Goal: Task Accomplishment & Management: Manage account settings

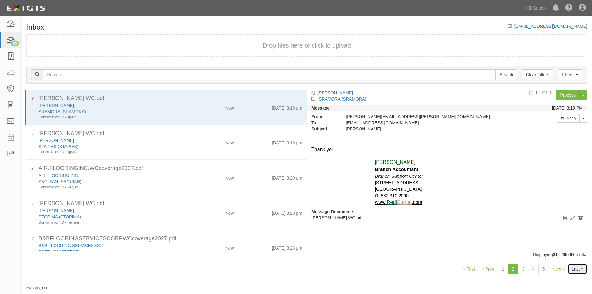
click at [578, 267] on link "Last »" at bounding box center [577, 269] width 20 height 10
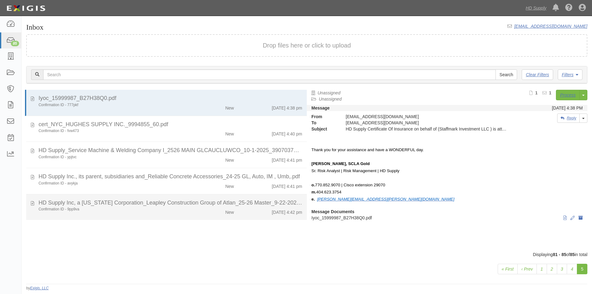
click at [181, 212] on div "Confirmation ID - 9pp9va New 10/13/25 4:42 pm" at bounding box center [170, 210] width 273 height 9
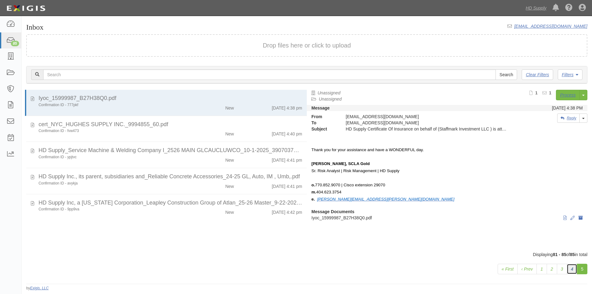
click at [573, 271] on link "4" at bounding box center [571, 269] width 10 height 10
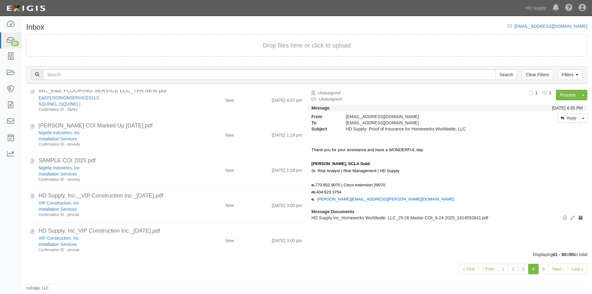
scroll to position [497, 0]
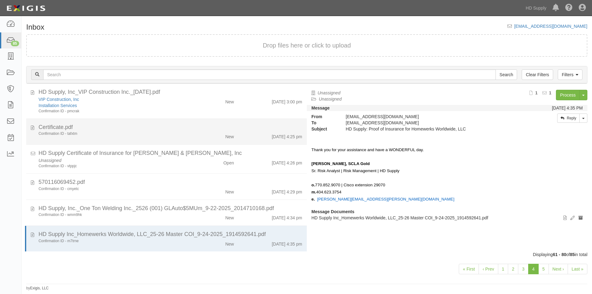
click at [193, 136] on div "New" at bounding box center [215, 135] width 45 height 9
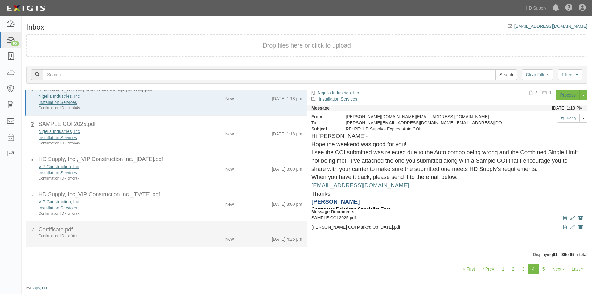
scroll to position [343, 0]
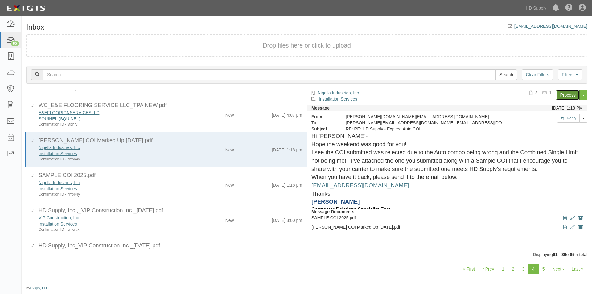
click at [565, 95] on link "Process" at bounding box center [568, 95] width 24 height 10
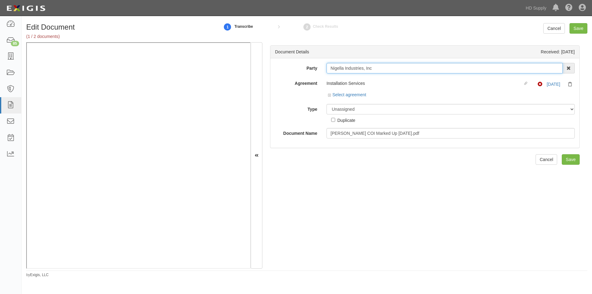
drag, startPoint x: 376, startPoint y: 66, endPoint x: 326, endPoint y: 68, distance: 50.3
click at [326, 68] on input "Nigella Industries, Inc" at bounding box center [444, 68] width 236 height 10
click at [526, 246] on div "Document Details Received: 10/13/2025 Party Nigella Industries, Inc 1031 Invest…" at bounding box center [424, 155] width 325 height 226
click at [347, 111] on select "Unassigned Binder Cancellation Notice Certificate Contract Endorsement Insuranc…" at bounding box center [450, 109] width 248 height 10
select select "CertificateDetail"
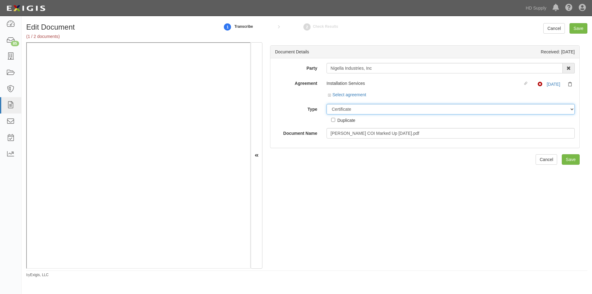
click at [326, 104] on select "Unassigned Binder Cancellation Notice Certificate Contract Endorsement Insuranc…" at bounding box center [450, 109] width 248 height 10
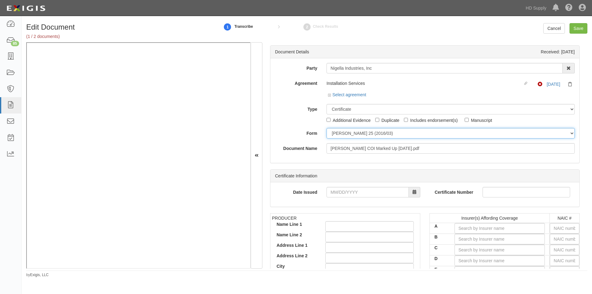
click at [336, 134] on select "ACORD 25 (2016/03) ACORD 101 ACORD 855 NY (2014/05) General" at bounding box center [450, 133] width 248 height 10
select select "GeneralFormDetail"
click at [326, 128] on select "ACORD 25 (2016/03) ACORD 101 ACORD 855 NY (2014/05) General" at bounding box center [450, 133] width 248 height 10
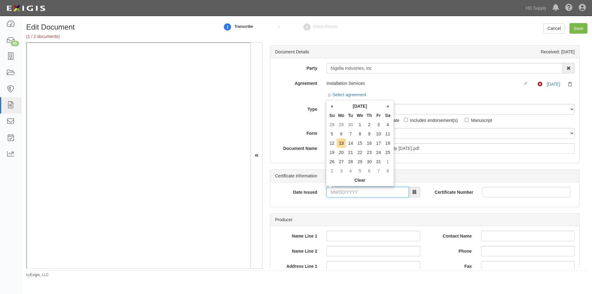
drag, startPoint x: 388, startPoint y: 194, endPoint x: 382, endPoint y: 194, distance: 6.8
click at [388, 194] on input "Date Issued" at bounding box center [367, 192] width 82 height 10
click at [356, 133] on td "8" at bounding box center [360, 133] width 10 height 9
type input "10/08/2025"
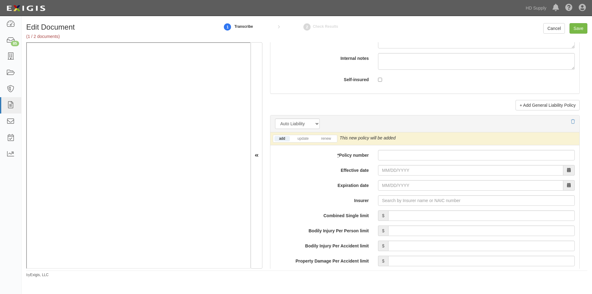
scroll to position [740, 0]
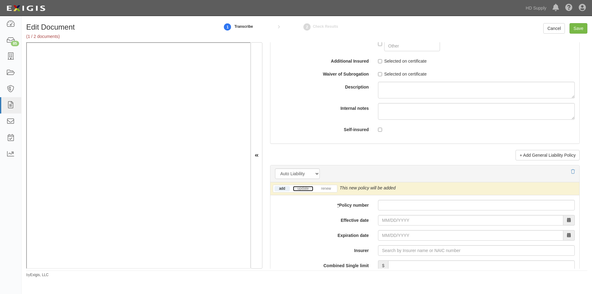
click at [305, 190] on link "update" at bounding box center [303, 188] width 20 height 5
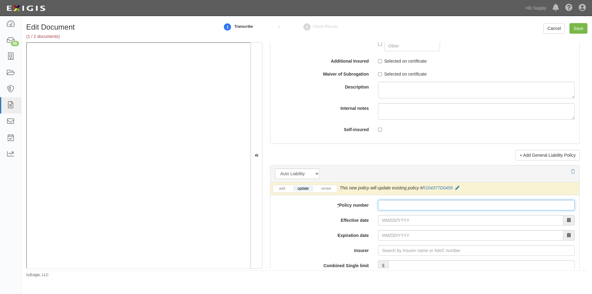
click at [390, 206] on input "* Policy number" at bounding box center [476, 205] width 197 height 10
type input "R"
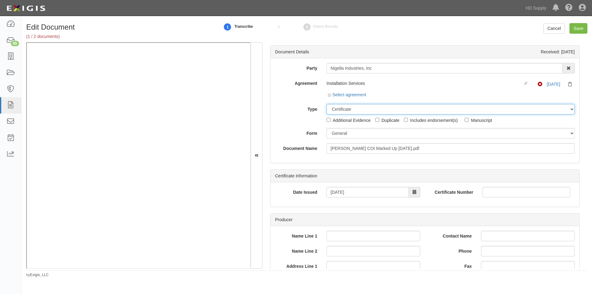
click at [380, 113] on select "Unassigned Binder Cancellation Notice Certificate Contract Endorsement Insuranc…" at bounding box center [450, 109] width 248 height 10
select select "OtherDetail"
click at [326, 104] on select "Unassigned Binder Cancellation Notice Certificate Contract Endorsement Insuranc…" at bounding box center [450, 109] width 248 height 10
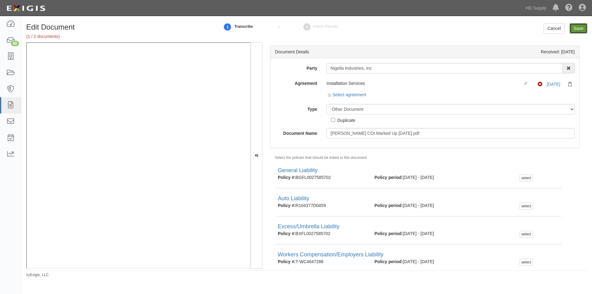
click at [574, 30] on input "Save" at bounding box center [578, 28] width 18 height 10
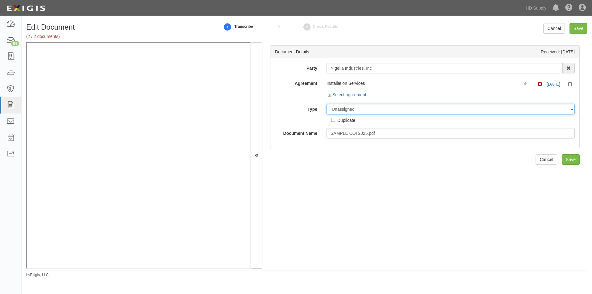
click at [342, 109] on select "Unassigned Binder Cancellation Notice Certificate Contract Endorsement Insuranc…" at bounding box center [450, 109] width 248 height 10
select select "OtherDetail"
click at [326, 104] on select "Unassigned Binder Cancellation Notice Certificate Contract Endorsement Insuranc…" at bounding box center [450, 109] width 248 height 10
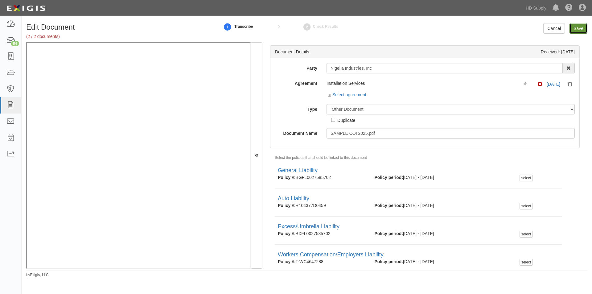
click at [576, 29] on input "Save" at bounding box center [578, 28] width 18 height 10
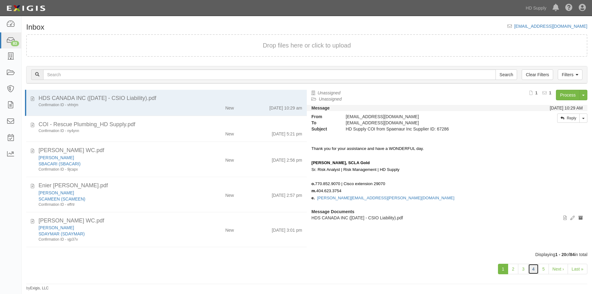
click at [535, 267] on link "4" at bounding box center [533, 269] width 10 height 10
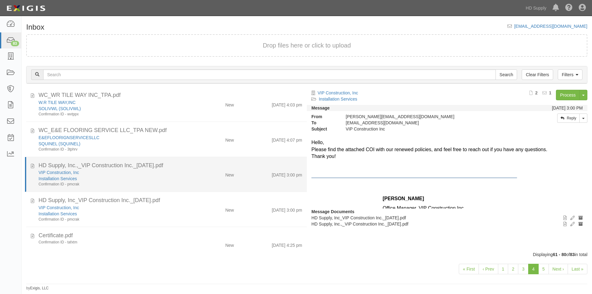
scroll to position [348, 0]
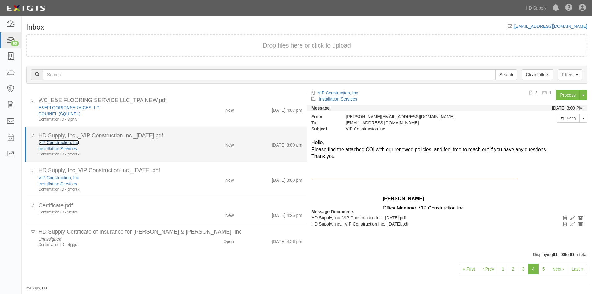
click at [67, 143] on link "VIP Construction, Inc" at bounding box center [59, 142] width 40 height 5
click at [108, 148] on div "Installation Services" at bounding box center [114, 148] width 150 height 6
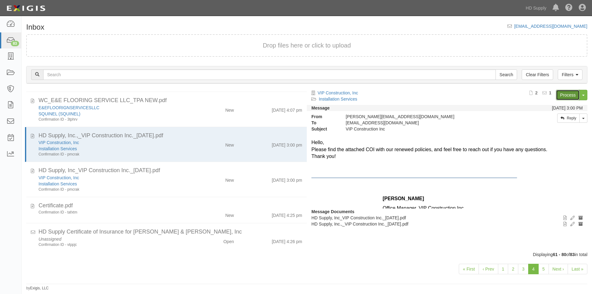
click at [566, 96] on link "Process" at bounding box center [568, 95] width 24 height 10
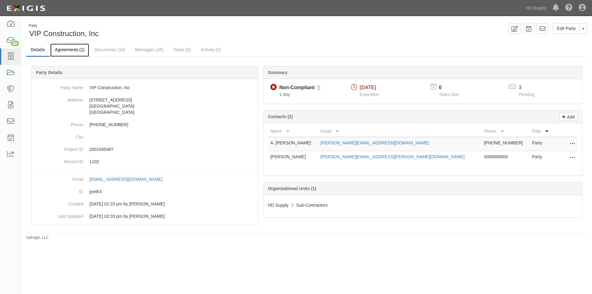
click at [62, 51] on link "Agreements (1)" at bounding box center [69, 49] width 39 height 13
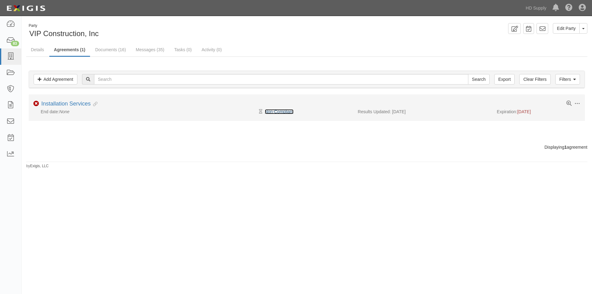
click at [275, 111] on link "Non-Compliant" at bounding box center [279, 111] width 29 height 5
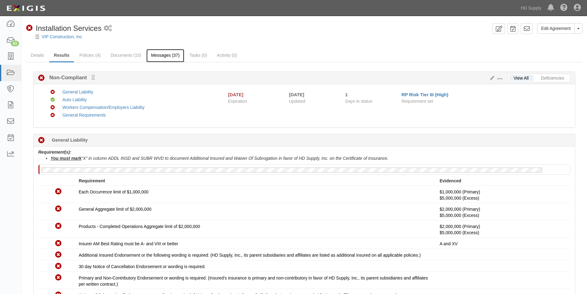
click at [161, 57] on link "Messages (37)" at bounding box center [165, 55] width 38 height 13
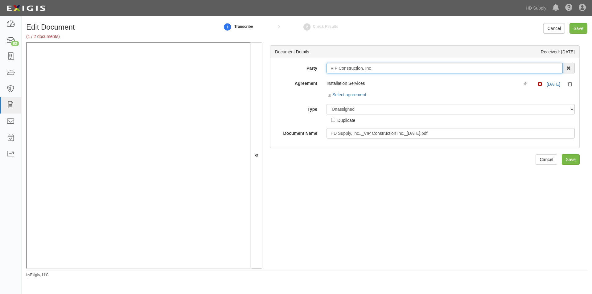
drag, startPoint x: 365, startPoint y: 68, endPoint x: 326, endPoint y: 70, distance: 38.3
click at [326, 70] on input "VIP Construction, Inc" at bounding box center [444, 68] width 236 height 10
click at [337, 108] on select "Unassigned Binder Cancellation Notice Certificate Contract Endorsement Insuranc…" at bounding box center [450, 109] width 248 height 10
select select "CertificateDetail"
click at [326, 104] on select "Unassigned Binder Cancellation Notice Certificate Contract Endorsement Insuranc…" at bounding box center [450, 109] width 248 height 10
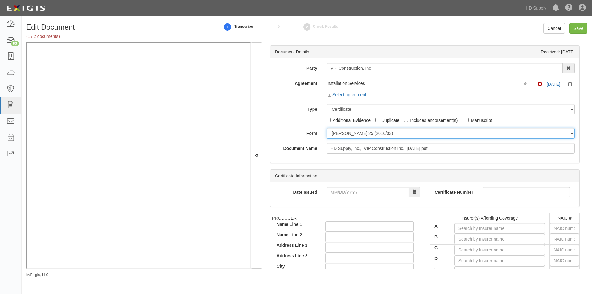
click at [343, 133] on select "ACORD 25 (2016/03) ACORD 101 ACORD 855 NY (2014/05) General" at bounding box center [450, 133] width 248 height 10
select select "GeneralFormDetail"
click at [326, 128] on select "ACORD 25 (2016/03) ACORD 101 ACORD 855 NY (2014/05) General" at bounding box center [450, 133] width 248 height 10
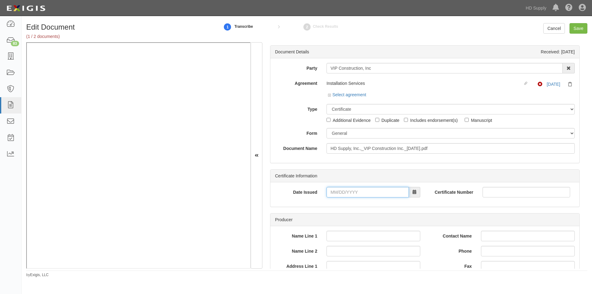
click at [344, 191] on input "Date Issued" at bounding box center [367, 192] width 82 height 10
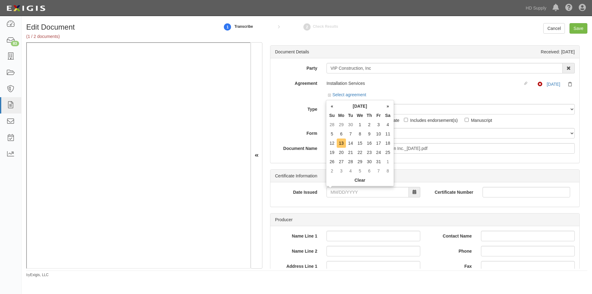
click at [344, 145] on td "13" at bounding box center [341, 142] width 9 height 9
type input "10/13/2025"
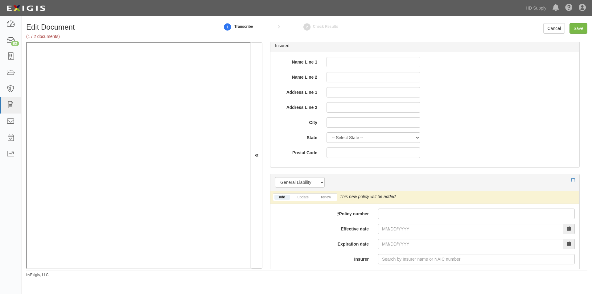
scroll to position [401, 0]
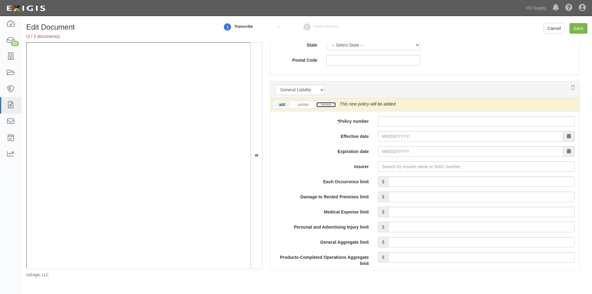
click at [330, 105] on link "renew" at bounding box center [325, 104] width 19 height 5
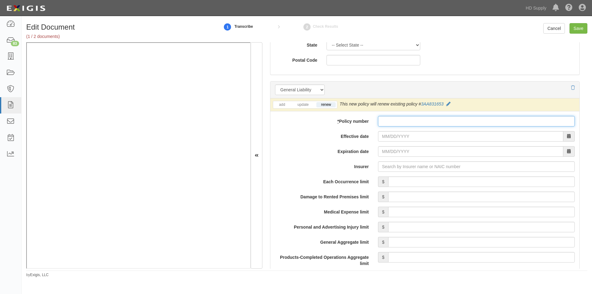
paste input "3AA944026"
type input "3AA944026"
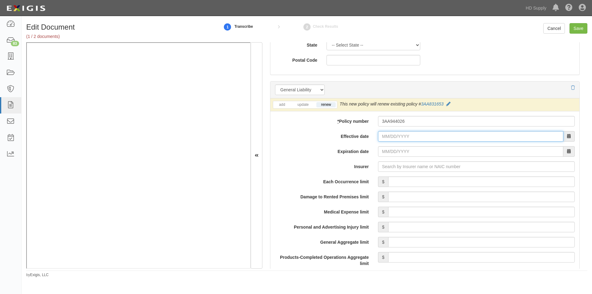
click at [383, 133] on input "Effective date" at bounding box center [470, 136] width 185 height 10
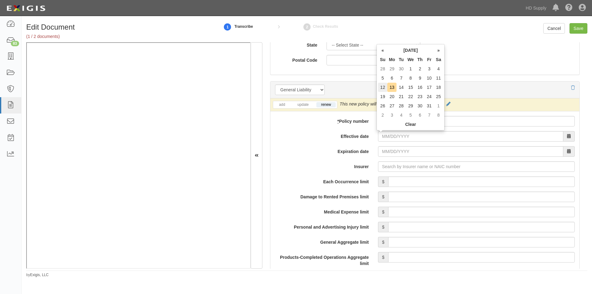
click at [381, 88] on td "12" at bounding box center [382, 87] width 9 height 9
type input "10/12/2025"
type input "10/12/2026"
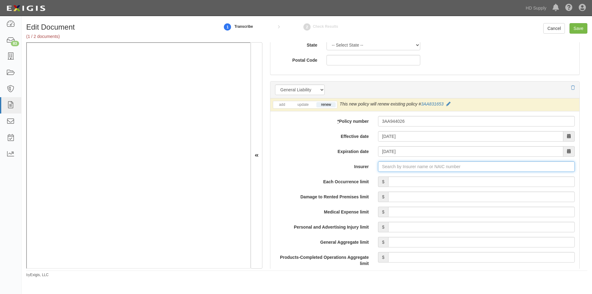
click at [393, 168] on input "Insurer" at bounding box center [476, 166] width 197 height 10
click at [388, 169] on input "Insurer" at bounding box center [476, 166] width 197 height 10
click at [386, 178] on div "Evanston Insurance Company ( 35378 ) A XV Rating" at bounding box center [393, 178] width 110 height 8
type input "Evanston Insurance Company (35378) A XV Rating"
click at [445, 182] on input "Each Occurrence limit" at bounding box center [481, 181] width 186 height 10
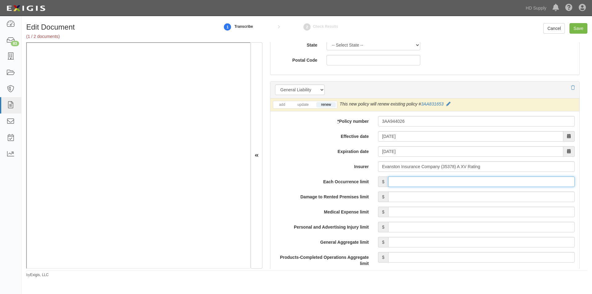
type input "1,000,000"
click at [498, 194] on input "Damage to Rented Premises limit" at bounding box center [481, 196] width 186 height 10
type input "100,000"
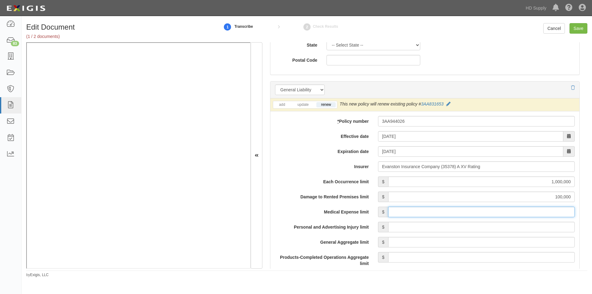
click at [504, 213] on input "Medical Expense limit" at bounding box center [481, 211] width 186 height 10
type input "5,000"
click at [505, 225] on input "Personal and Advertising Injury limit" at bounding box center [481, 227] width 186 height 10
type input "1,000,000"
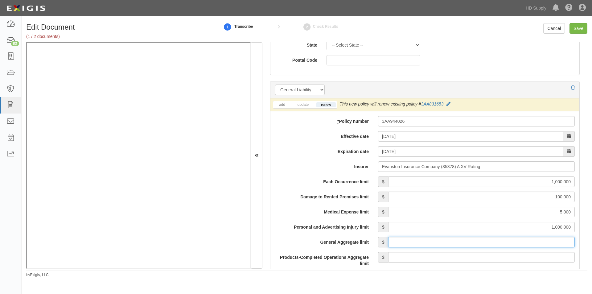
click at [496, 243] on input "General Aggregate limit" at bounding box center [481, 242] width 186 height 10
type input "2,000,000"
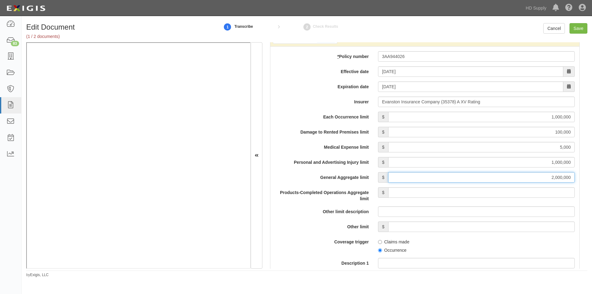
scroll to position [493, 0]
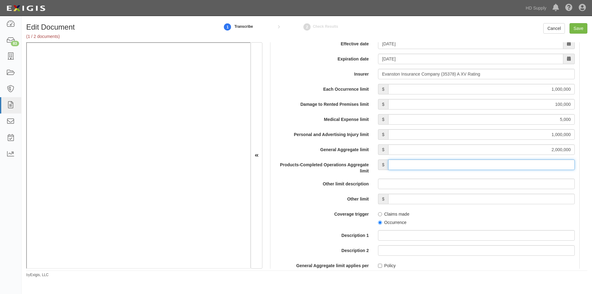
click at [502, 164] on input "Products-Completed Operations Aggregate limit" at bounding box center [481, 164] width 186 height 10
type input "2,000,000"
click at [378, 221] on input "Occurrence" at bounding box center [380, 222] width 4 height 4
radio input "true"
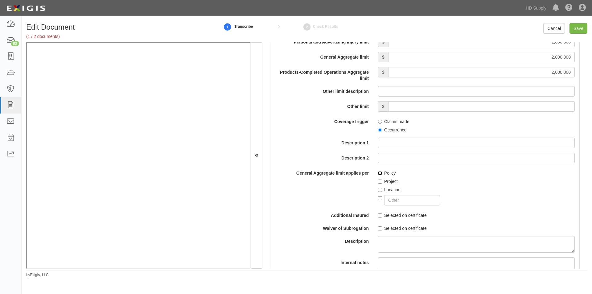
click at [379, 174] on input "Policy" at bounding box center [380, 173] width 4 height 4
checkbox input "true"
click at [379, 214] on input "Selected on certificate" at bounding box center [380, 215] width 4 height 4
checkbox input "true"
click at [378, 228] on input "Selected on certificate" at bounding box center [380, 228] width 4 height 4
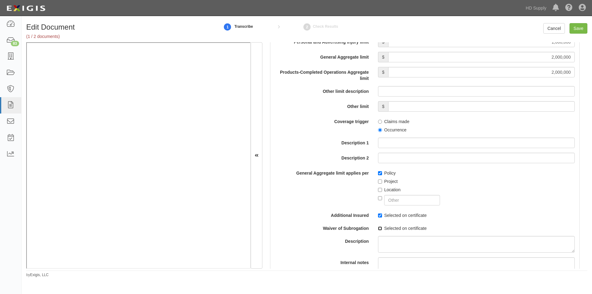
checkbox input "true"
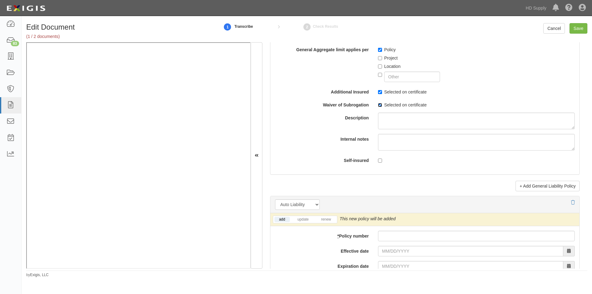
scroll to position [801, 0]
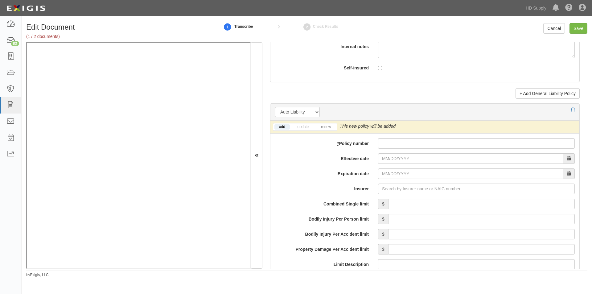
click at [327, 129] on li "renew" at bounding box center [326, 126] width 22 height 7
click at [327, 122] on div "add update renew This new policy will be added This new policy will update exis…" at bounding box center [424, 127] width 309 height 13
click at [327, 131] on div "add update renew This new policy will be added This new policy will update exis…" at bounding box center [424, 127] width 309 height 13
click at [327, 129] on link "renew" at bounding box center [325, 126] width 19 height 5
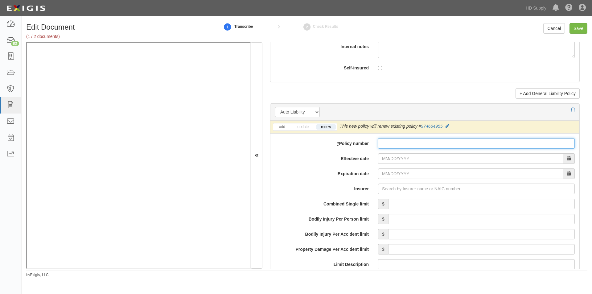
paste input "974664955"
type input "974664955"
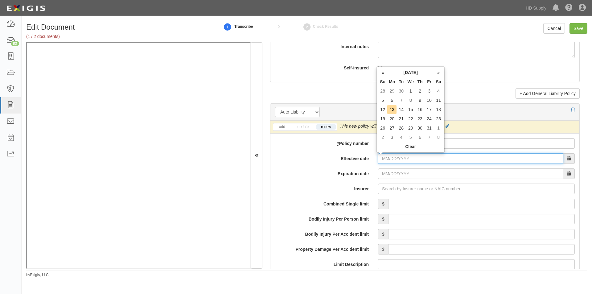
click at [399, 162] on input "Effective date" at bounding box center [470, 158] width 185 height 10
type input "11/01/2025"
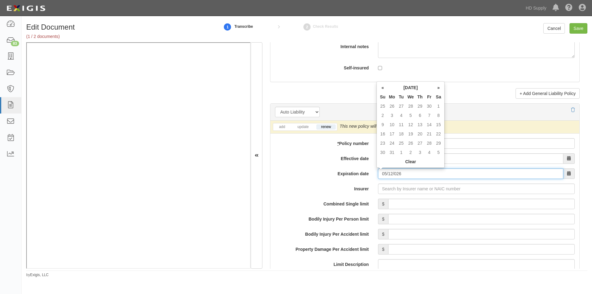
type input "05/12/0026"
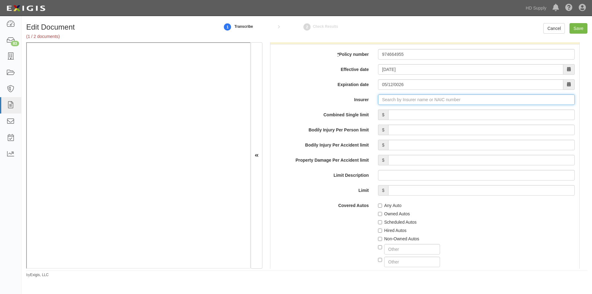
scroll to position [955, 0]
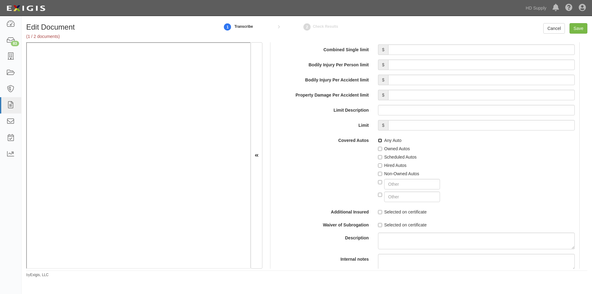
click at [378, 141] on input "Any Auto" at bounding box center [380, 140] width 4 height 4
checkbox input "true"
click at [378, 157] on input "Scheduled Autos" at bounding box center [380, 157] width 4 height 4
checkbox input "true"
click at [380, 212] on input "Selected on certificate" at bounding box center [380, 212] width 4 height 4
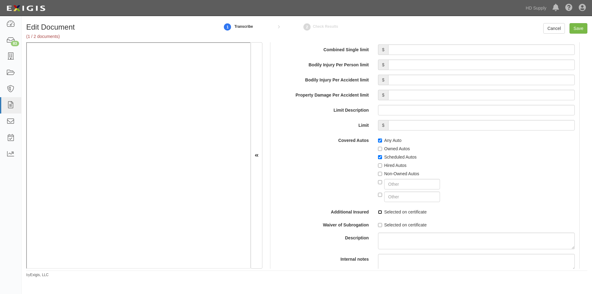
checkbox input "true"
click at [460, 50] on input "Combined Single limit" at bounding box center [481, 49] width 186 height 10
type input "1,000,000"
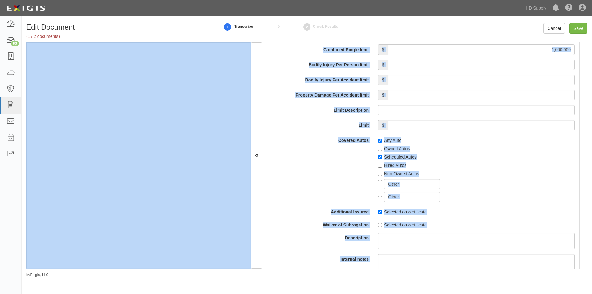
drag, startPoint x: 126, startPoint y: 268, endPoint x: 96, endPoint y: 268, distance: 30.2
click at [96, 268] on div "Edit Document (1 / 2 documents) 1 Transcribe 2 Check Results Cancel Save Docume…" at bounding box center [307, 150] width 570 height 254
click at [422, 108] on input "Limit Description" at bounding box center [476, 110] width 197 height 10
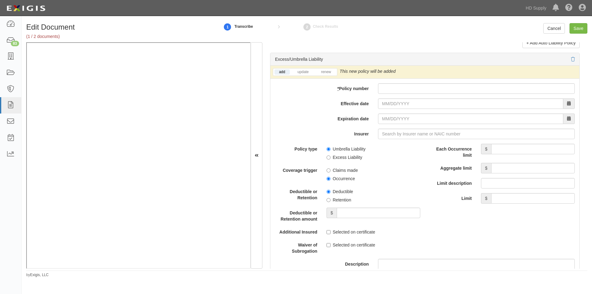
scroll to position [1228, 0]
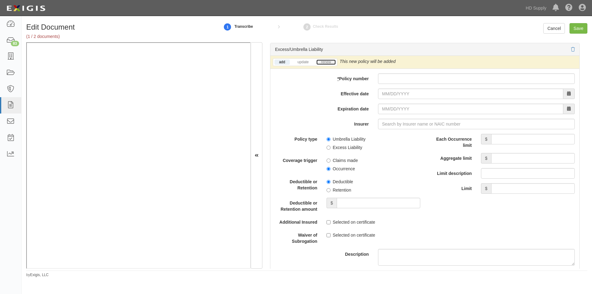
click at [322, 62] on link "renew" at bounding box center [325, 61] width 19 height 5
paste input "EZXS3219032"
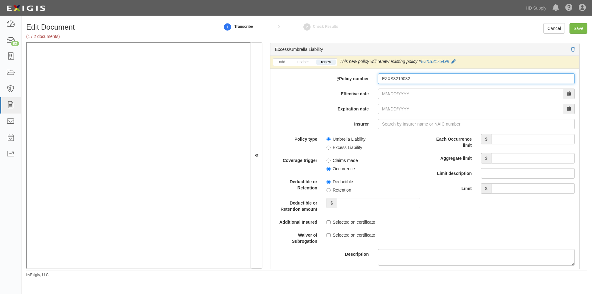
type input "EZXS3219032"
click at [417, 92] on input "Effective date" at bounding box center [470, 93] width 185 height 10
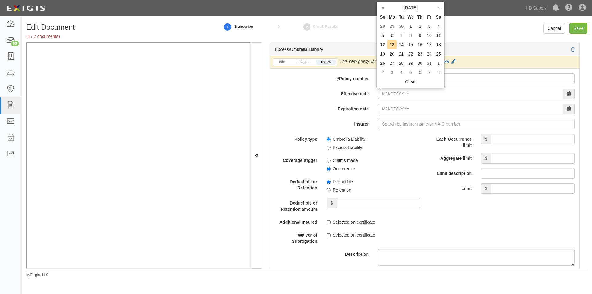
drag, startPoint x: 383, startPoint y: 47, endPoint x: 386, endPoint y: 61, distance: 13.7
click at [383, 47] on td "12" at bounding box center [382, 44] width 9 height 9
type input "10/12/2025"
type input "10/12/2026"
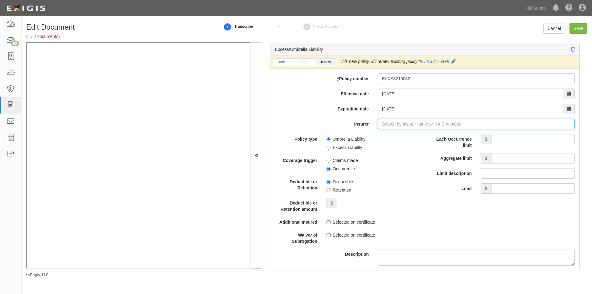
click at [389, 125] on input "Insurer" at bounding box center [476, 124] width 197 height 10
click at [386, 124] on input "Insurer" at bounding box center [476, 124] width 197 height 10
click at [374, 140] on div "Evanston Insurance Company ( 35378 ) A XV Rating" at bounding box center [393, 136] width 111 height 12
click at [370, 136] on div "Evanston Insurance Company ( 35378 ) A XV Rating" at bounding box center [393, 136] width 110 height 8
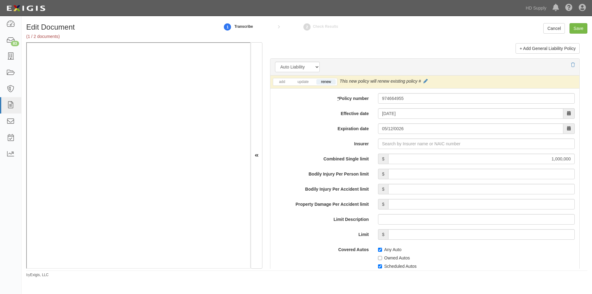
scroll to position [830, 0]
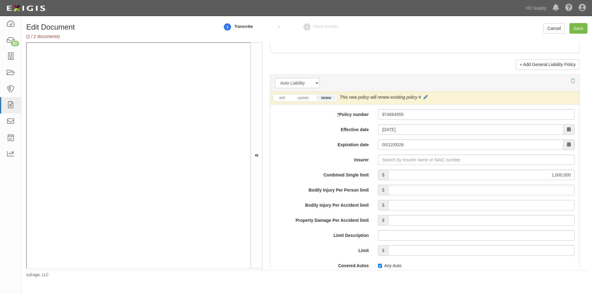
type input "Evanston Insurance Company (35378) A XV Rating"
click at [448, 160] on input "Insurer" at bounding box center [476, 159] width 197 height 10
click at [394, 163] on input "Insurer" at bounding box center [476, 159] width 197 height 10
type input "180 Seguros S.A. (0) NR Rating"
type input "1"
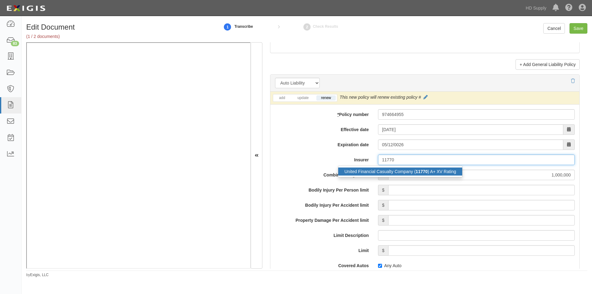
click at [392, 168] on div "United Financial Casualty Company ( 11770 ) A+ XV Rating" at bounding box center [400, 171] width 124 height 8
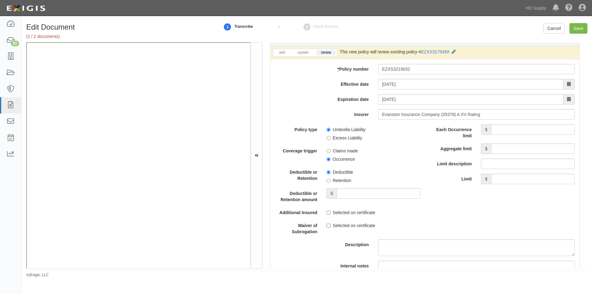
scroll to position [1244, 0]
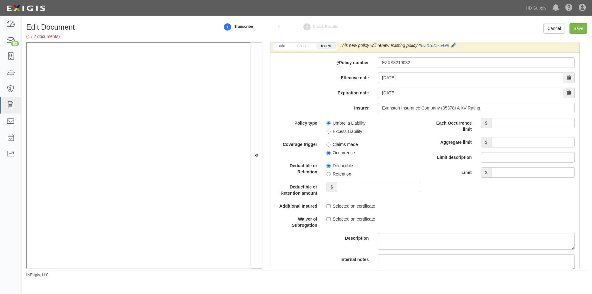
type input "United Financial Casualty Company (11770) A+ XV Rating"
click at [507, 125] on input "Each Occurrence limit" at bounding box center [533, 123] width 84 height 10
type input "5,000,000"
click at [497, 144] on input "Aggregate limit" at bounding box center [533, 142] width 84 height 10
type input "5,000,000"
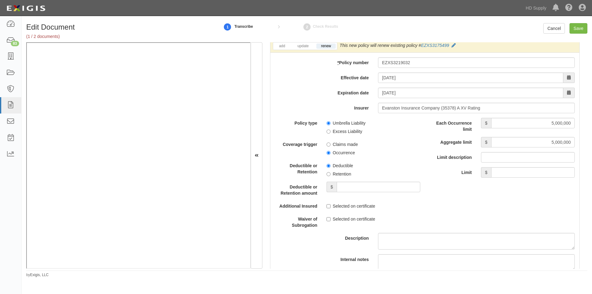
click at [379, 154] on span "Occurrence" at bounding box center [373, 151] width 94 height 8
click at [328, 123] on input "Umbrella Liability" at bounding box center [328, 123] width 4 height 4
radio input "true"
click at [328, 153] on input "Occurrence" at bounding box center [328, 153] width 4 height 4
radio input "true"
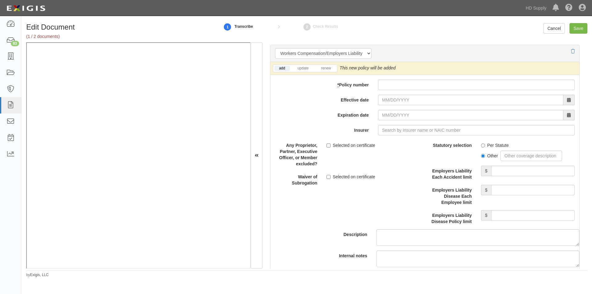
scroll to position [1539, 0]
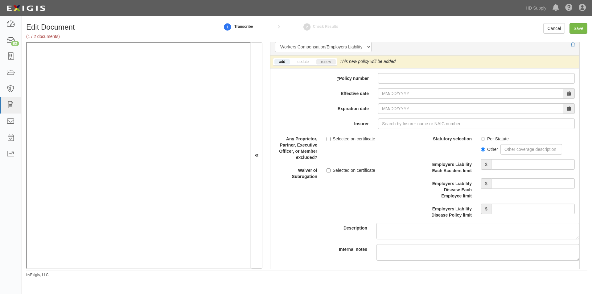
click at [326, 64] on li "renew" at bounding box center [326, 61] width 22 height 7
paste input "EAW00002313-01"
type input "EAW00002313-01"
click at [404, 96] on input "Effective date" at bounding box center [470, 93] width 185 height 10
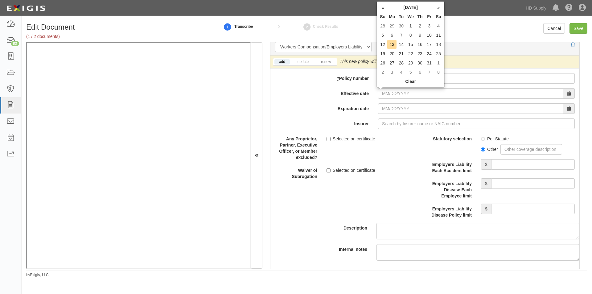
drag, startPoint x: 382, startPoint y: 47, endPoint x: 385, endPoint y: 50, distance: 3.9
click at [382, 47] on td "12" at bounding box center [382, 44] width 9 height 9
type input "10/12/2025"
type input "10/12/2026"
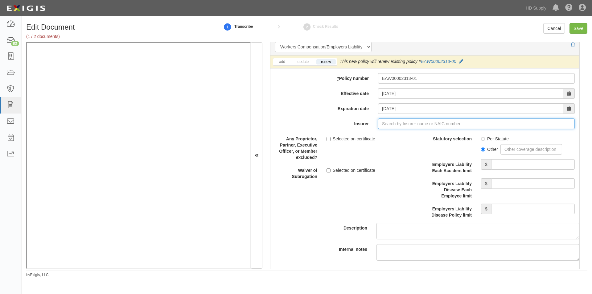
click at [390, 124] on input "Insurer" at bounding box center [476, 123] width 197 height 10
click at [393, 125] on input "Insurer" at bounding box center [476, 123] width 197 height 10
type input "180 Seguros S.A. (0) NR Rating"
type input "1"
click at [388, 134] on div "Endurance Assurance Corporation ( 11551 ) A+ XV Rating" at bounding box center [398, 135] width 121 height 8
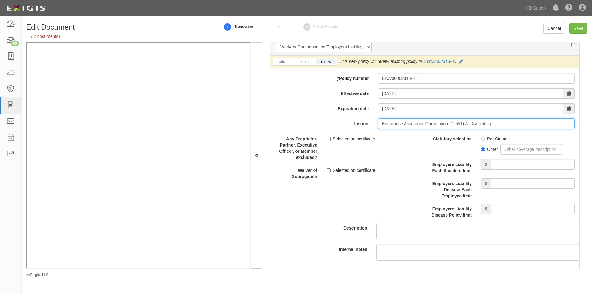
type input "Endurance Assurance Corporation (11551) A+ XV Rating"
click at [482, 139] on label "Per Statute" at bounding box center [495, 139] width 28 height 6
click at [482, 139] on input "Per Statute" at bounding box center [483, 139] width 4 height 4
radio input "true"
click at [500, 164] on input "Employers Liability Each Accident limit" at bounding box center [533, 164] width 84 height 10
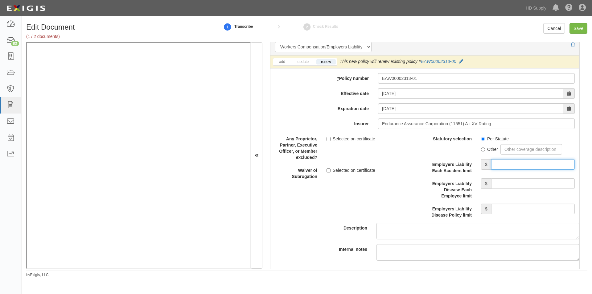
type input "1,000,000"
click at [502, 182] on input "Employers Liability Disease Each Employee limit" at bounding box center [533, 183] width 84 height 10
type input "1,000,000"
click at [500, 209] on input "Employers Liability Disease Policy limit" at bounding box center [533, 208] width 84 height 10
type input "1,000,000"
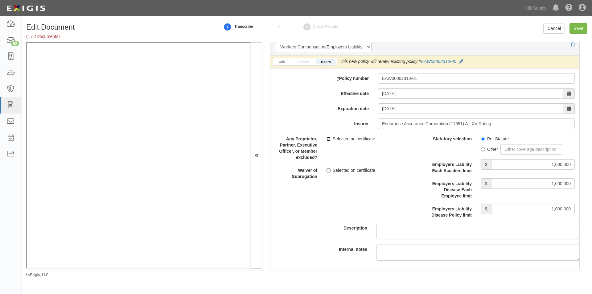
click at [327, 139] on input "Selected on certificate" at bounding box center [328, 139] width 4 height 4
checkbox input "true"
click at [327, 170] on input "Selected on certificate" at bounding box center [328, 170] width 4 height 4
checkbox input "true"
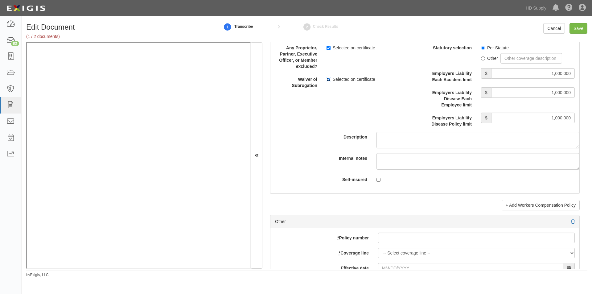
scroll to position [1632, 0]
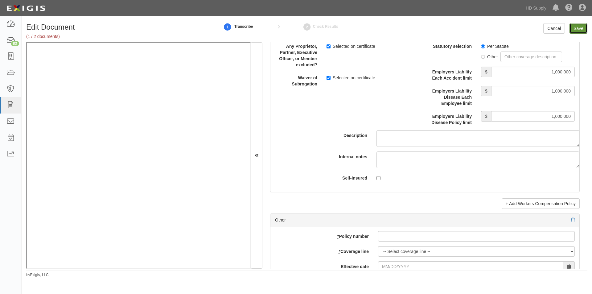
click at [581, 23] on input "Save" at bounding box center [578, 28] width 18 height 10
type input "1000000"
type input "100000"
type input "5000"
type input "1000000"
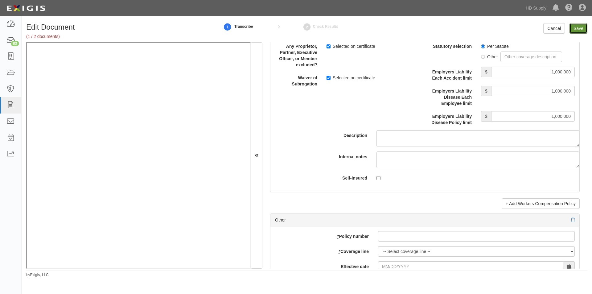
type input "2000000"
type input "1000000"
type input "5000000"
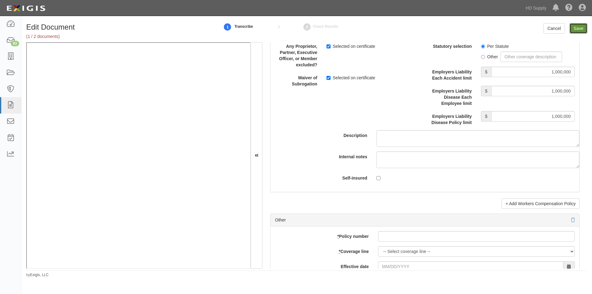
type input "1000000"
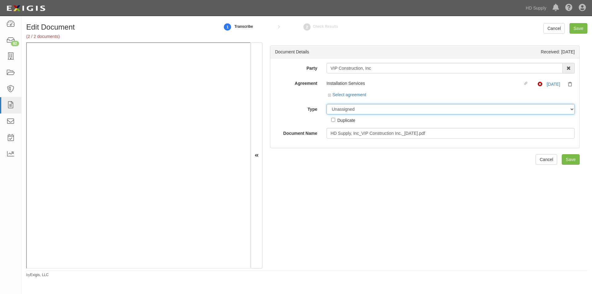
click at [345, 108] on select "Unassigned Binder Cancellation Notice Certificate Contract Endorsement Insuranc…" at bounding box center [450, 109] width 248 height 10
click at [375, 112] on select "Unassigned Binder Cancellation Notice Certificate Contract Endorsement Insuranc…" at bounding box center [450, 109] width 248 height 10
select select "OtherDetail"
click at [326, 104] on select "Unassigned Binder Cancellation Notice Certificate Contract Endorsement Insuranc…" at bounding box center [450, 109] width 248 height 10
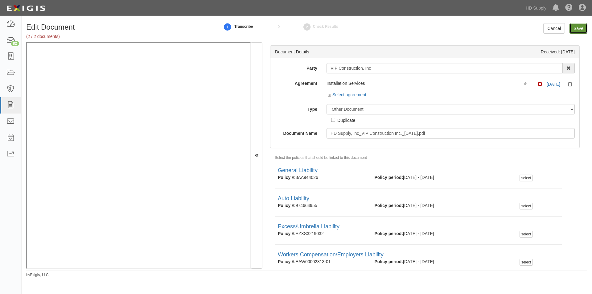
click at [576, 29] on input "Save" at bounding box center [578, 28] width 18 height 10
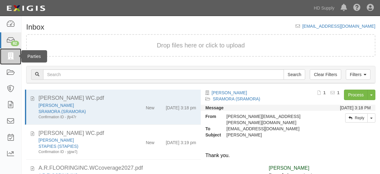
click at [8, 54] on icon at bounding box center [10, 56] width 9 height 7
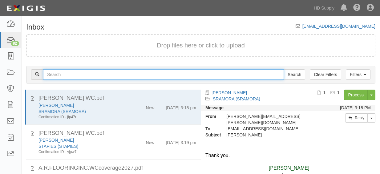
click at [113, 76] on input "text" at bounding box center [163, 74] width 241 height 10
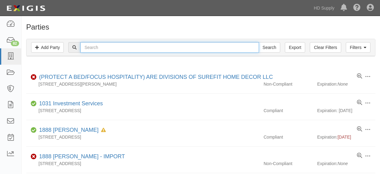
click at [112, 47] on input "text" at bounding box center [169, 47] width 178 height 10
type input "vip const"
click at [259, 42] on input "Search" at bounding box center [270, 47] width 22 height 10
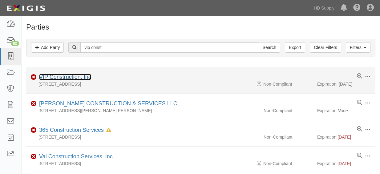
click at [57, 78] on link "VIP Construction, Inc" at bounding box center [65, 77] width 52 height 6
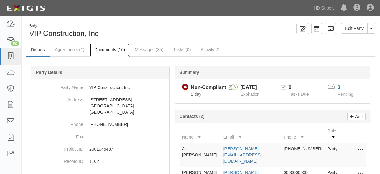
click at [112, 48] on link "Documents (16)" at bounding box center [110, 49] width 40 height 13
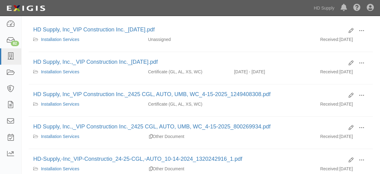
scroll to position [94, 0]
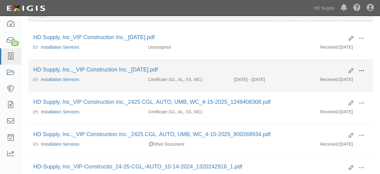
click at [362, 72] on span at bounding box center [362, 71] width 6 height 6
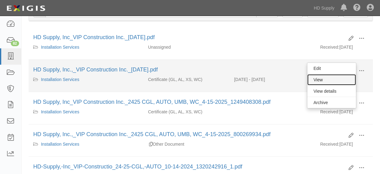
click at [331, 82] on link "View" at bounding box center [332, 79] width 49 height 11
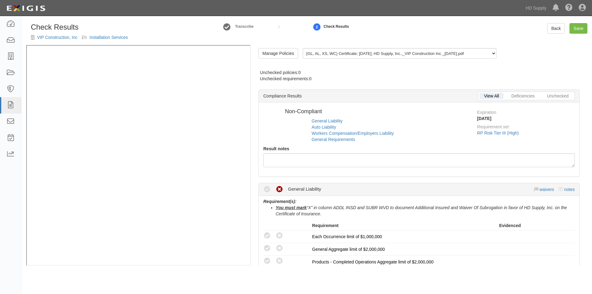
radio input "true"
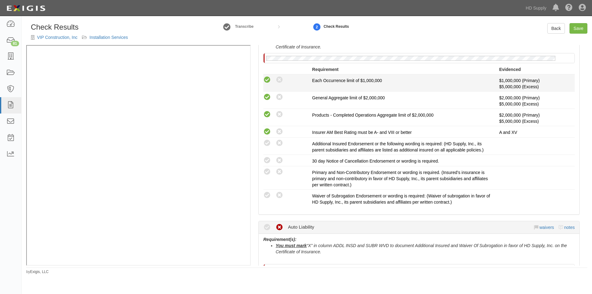
scroll to position [185, 0]
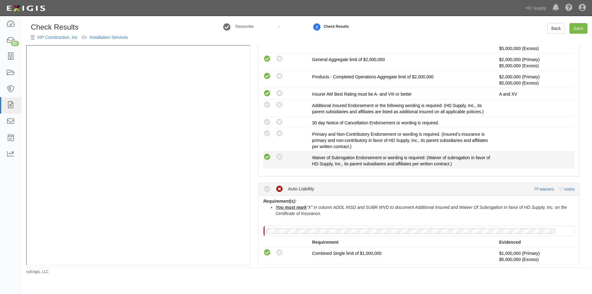
click at [268, 156] on icon at bounding box center [267, 157] width 8 height 8
radio input "true"
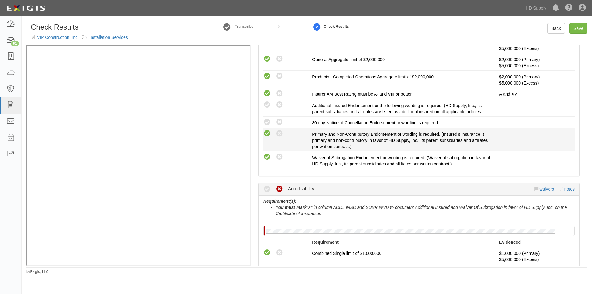
click at [267, 133] on icon at bounding box center [267, 134] width 8 height 8
radio input "true"
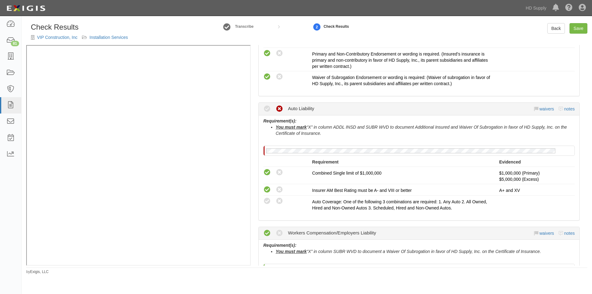
scroll to position [308, 0]
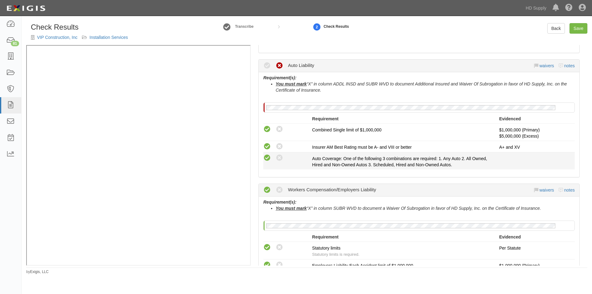
click at [266, 159] on icon at bounding box center [267, 158] width 8 height 8
radio input "true"
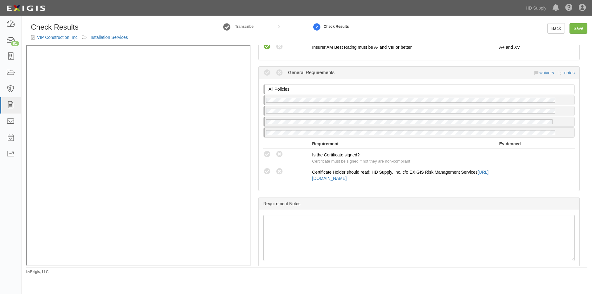
scroll to position [592, 0]
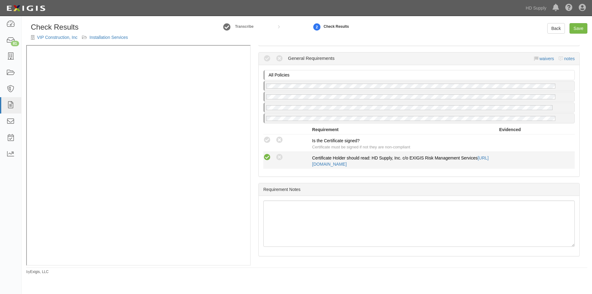
click at [265, 158] on icon at bounding box center [267, 157] width 8 height 8
radio input "true"
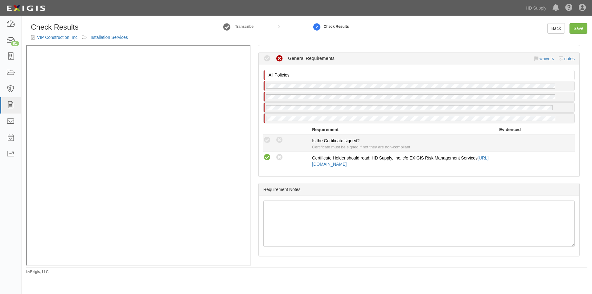
click at [265, 145] on div "Compliant Waived Non-Compliant Is the Certificate signed? Certificate must be s…" at bounding box center [419, 143] width 321 height 14
click at [268, 139] on icon at bounding box center [267, 140] width 8 height 8
radio input "true"
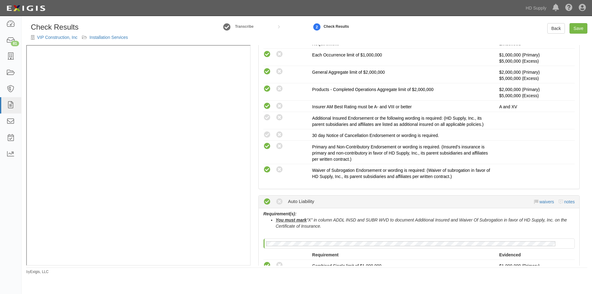
scroll to position [171, 0]
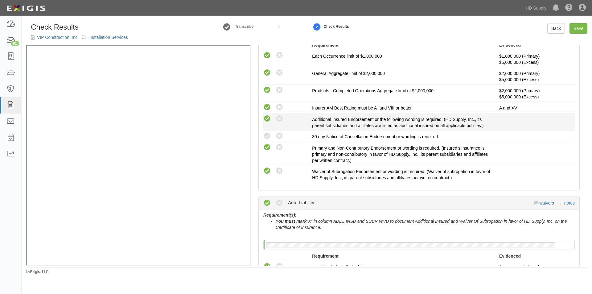
click at [267, 117] on icon at bounding box center [267, 119] width 8 height 8
radio input "true"
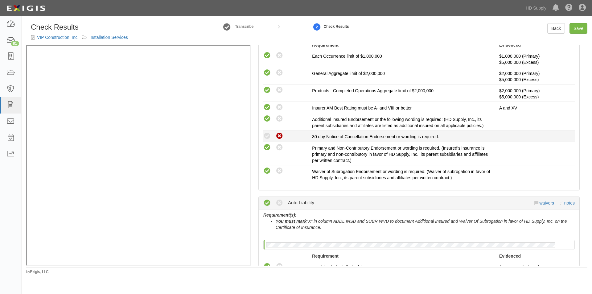
click at [277, 135] on icon at bounding box center [280, 136] width 8 height 8
radio input "true"
click at [579, 27] on link "Save" at bounding box center [578, 28] width 18 height 10
radio input "true"
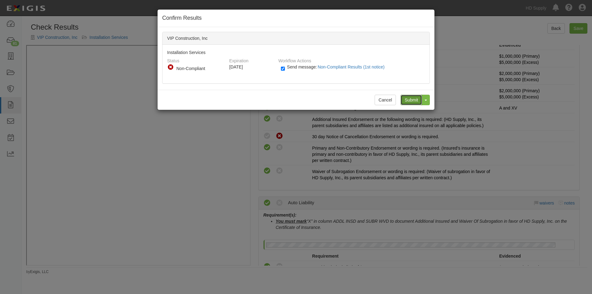
click at [405, 99] on input "Submit" at bounding box center [411, 100] width 22 height 10
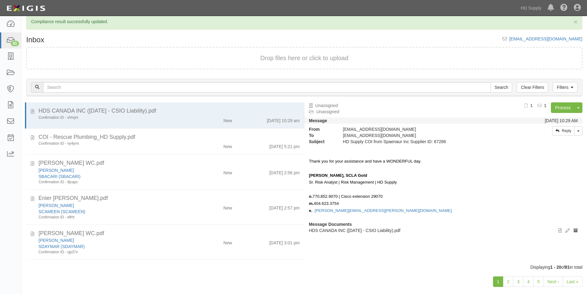
scroll to position [19, 0]
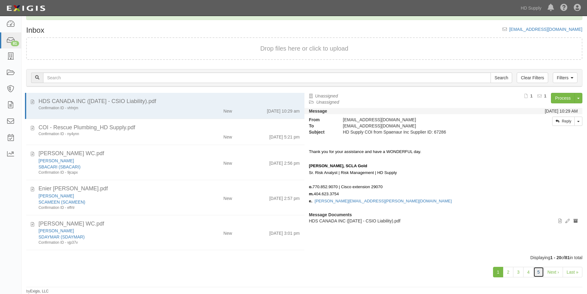
click at [537, 273] on link "5" at bounding box center [538, 272] width 10 height 10
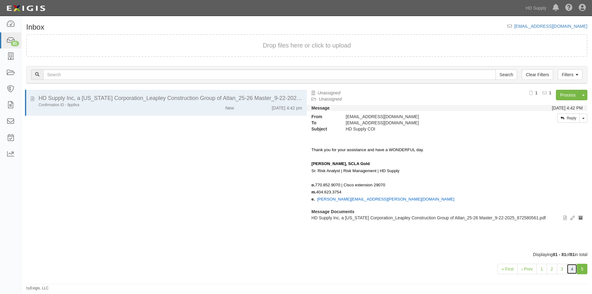
click at [571, 268] on link "4" at bounding box center [571, 269] width 10 height 10
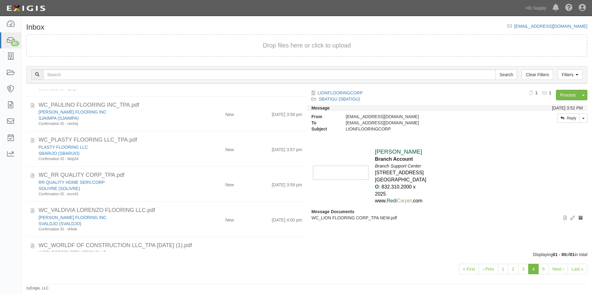
scroll to position [464, 0]
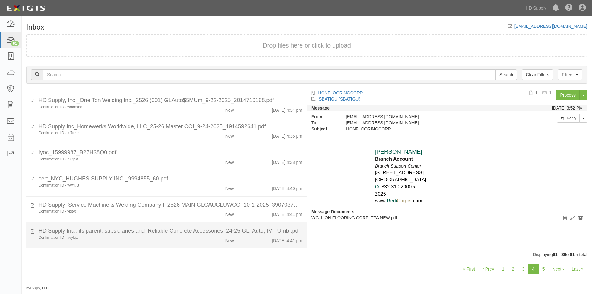
click at [197, 235] on div "New" at bounding box center [215, 239] width 45 height 9
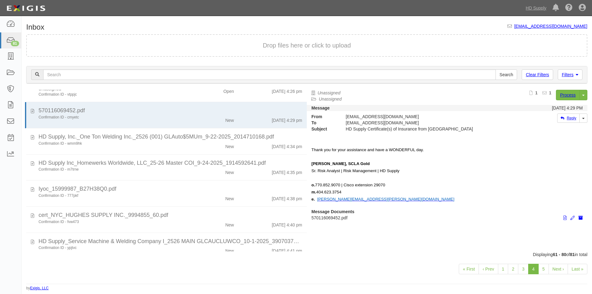
scroll to position [389, 0]
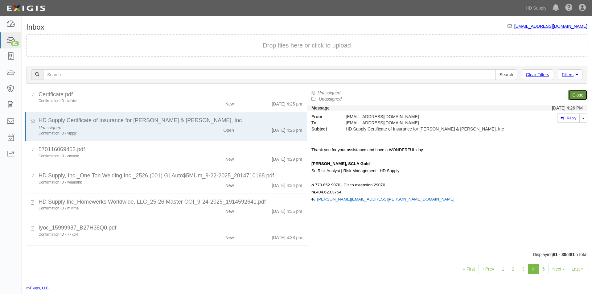
click at [578, 96] on link "Close" at bounding box center [577, 95] width 19 height 10
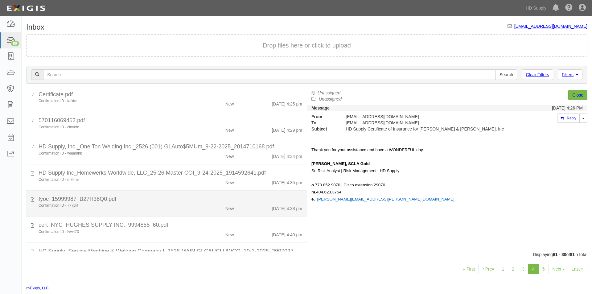
scroll to position [344, 0]
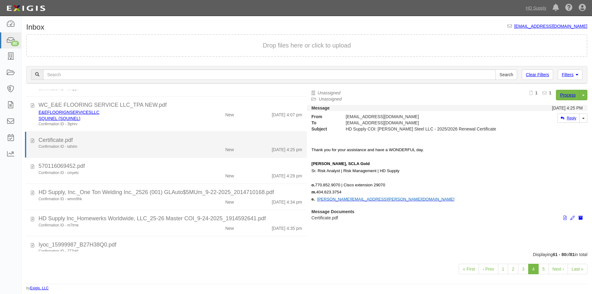
click at [166, 149] on div "Confirmation ID - tafxtm New [DATE] 4:25 pm" at bounding box center [170, 148] width 273 height 9
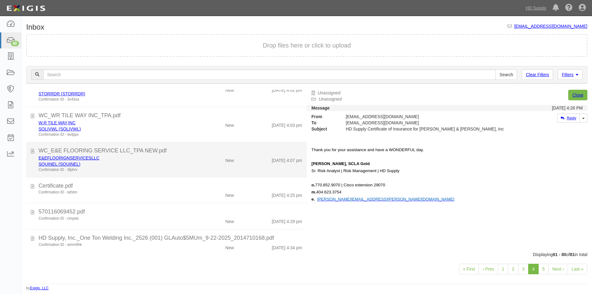
click at [133, 172] on div "Confirmation ID - 3tphrv" at bounding box center [114, 169] width 150 height 5
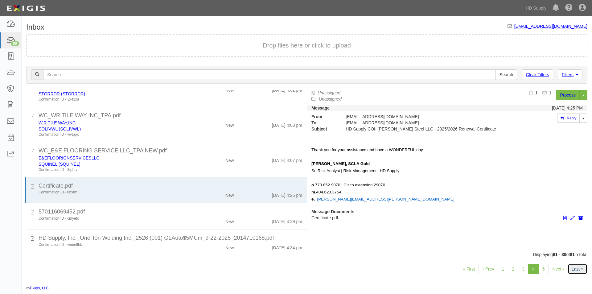
click at [579, 266] on link "Last »" at bounding box center [577, 269] width 20 height 10
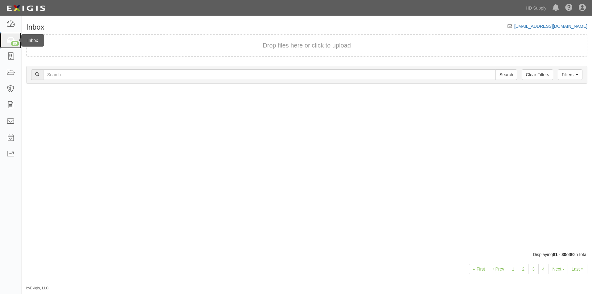
click at [15, 42] on div "80" at bounding box center [15, 44] width 8 height 6
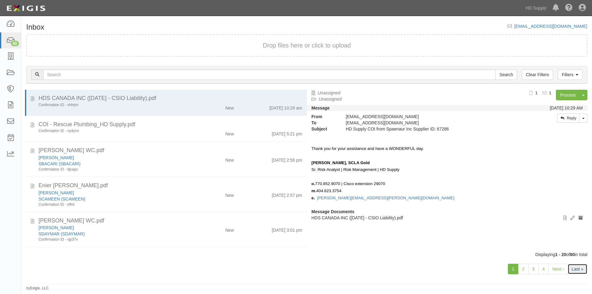
click at [572, 268] on link "Last »" at bounding box center [577, 269] width 20 height 10
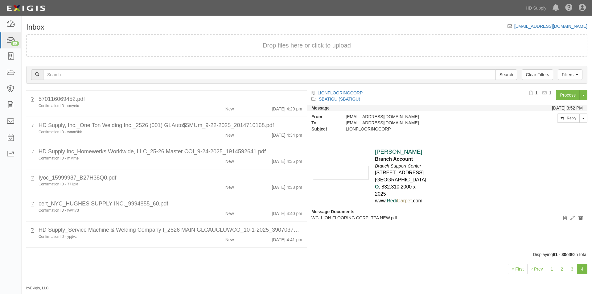
scroll to position [462, 0]
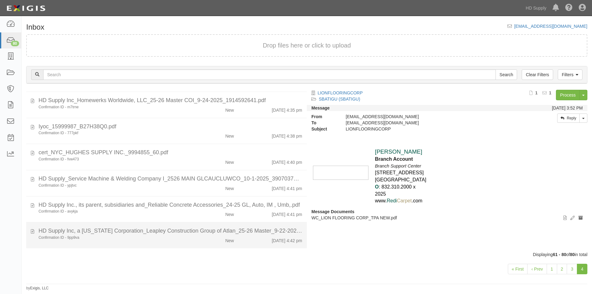
click at [203, 242] on div "New" at bounding box center [215, 239] width 45 height 9
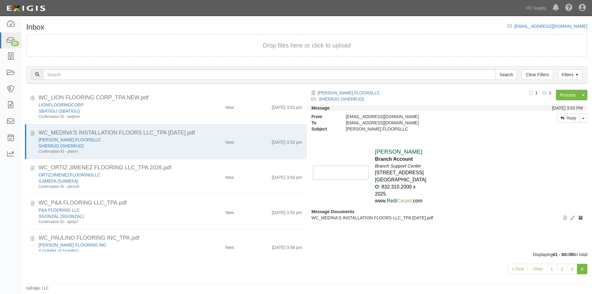
scroll to position [0, 0]
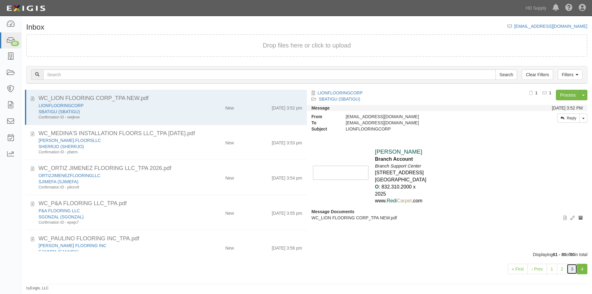
click at [568, 271] on link "3" at bounding box center [571, 269] width 10 height 10
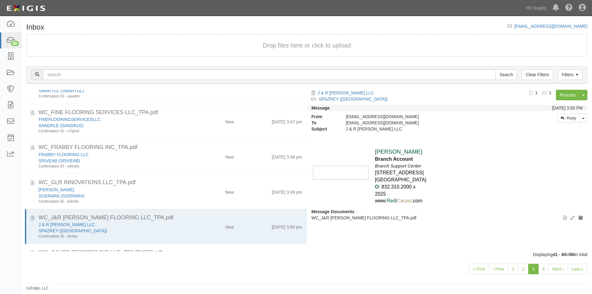
scroll to position [542, 0]
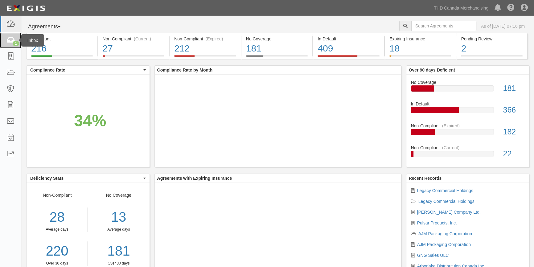
click at [13, 38] on icon at bounding box center [10, 40] width 9 height 7
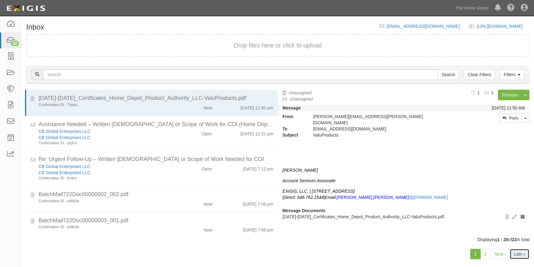
click at [516, 255] on link "Last »" at bounding box center [519, 254] width 20 height 10
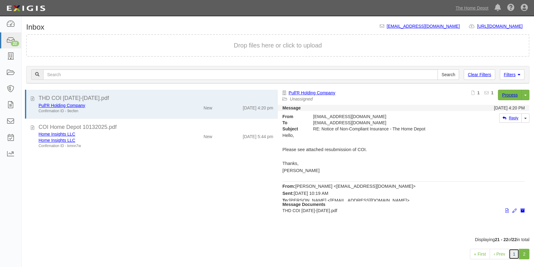
click at [513, 258] on link "1" at bounding box center [514, 254] width 10 height 10
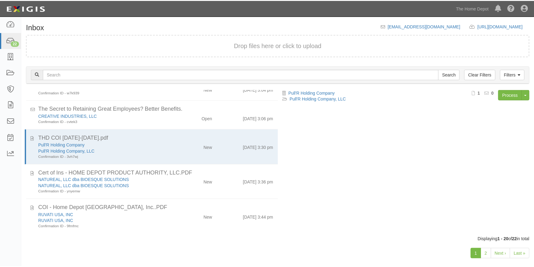
scroll to position [471, 0]
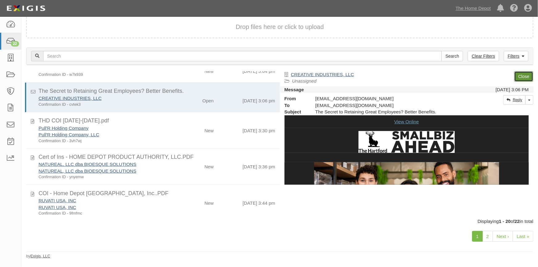
click at [523, 74] on link "Close" at bounding box center [523, 76] width 19 height 10
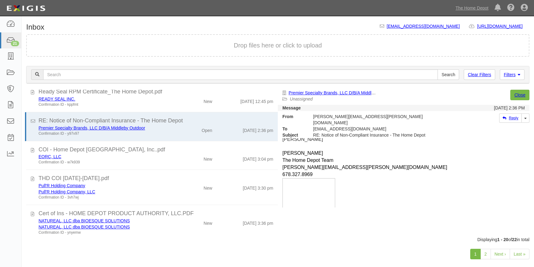
scroll to position [56, 0]
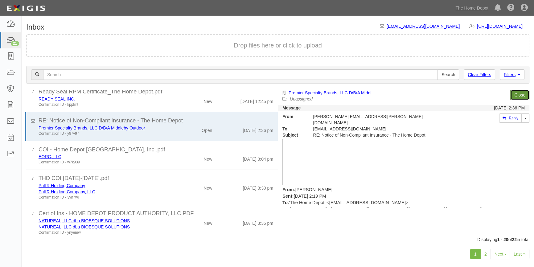
click at [518, 96] on link "Close" at bounding box center [519, 95] width 19 height 10
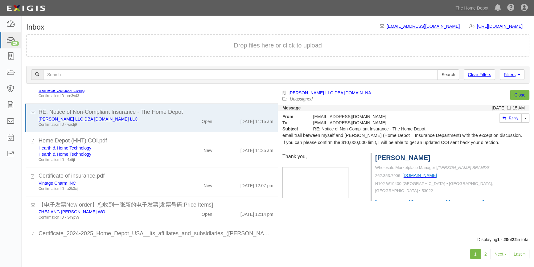
scroll to position [84, 0]
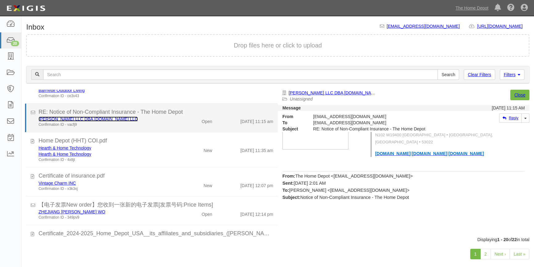
click at [103, 120] on link "Motis LLC DBA DISCOUNTRAMPS.COM LLC" at bounding box center [88, 118] width 99 height 5
click at [148, 123] on div "Confirmation ID - vacfj9" at bounding box center [105, 124] width 133 height 5
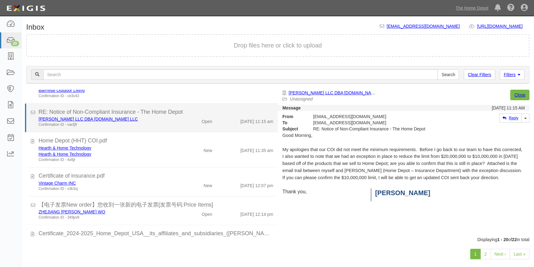
click at [148, 123] on div "Confirmation ID - vacfj9" at bounding box center [105, 124] width 133 height 5
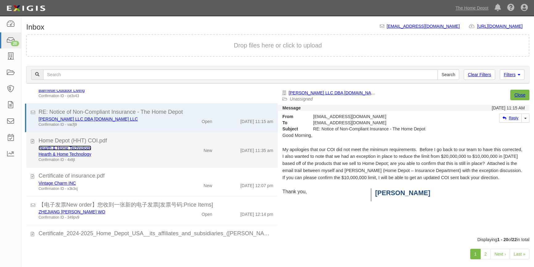
click at [75, 149] on link "Hearth & Home Technology" at bounding box center [65, 147] width 53 height 5
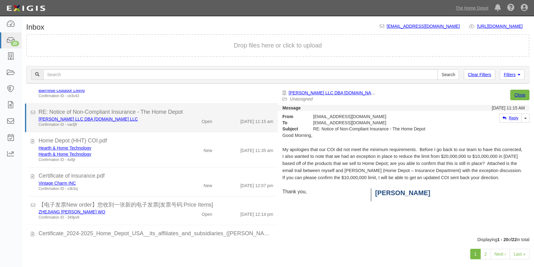
click at [147, 122] on div "Confirmation ID - vacfj9" at bounding box center [105, 124] width 133 height 5
click at [88, 117] on link "Motis LLC DBA DISCOUNTRAMPS.COM LLC" at bounding box center [88, 118] width 99 height 5
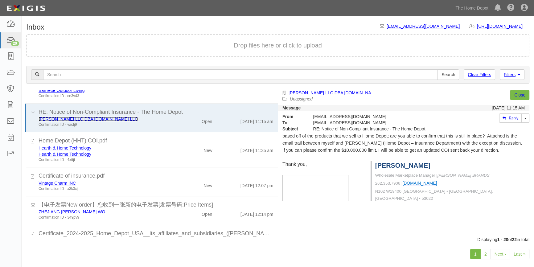
scroll to position [35, 0]
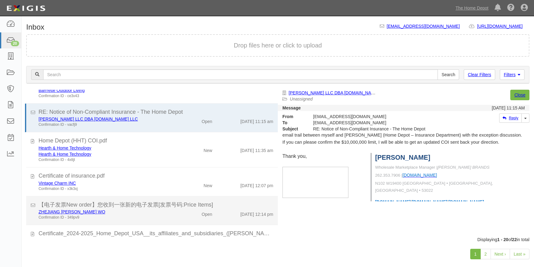
click at [171, 209] on div "ZHEJIANG ANJI HUILIAN WO Confirmation ID - 349pv9" at bounding box center [105, 214] width 142 height 11
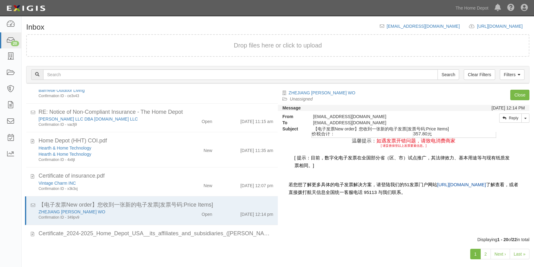
scroll to position [9, 0]
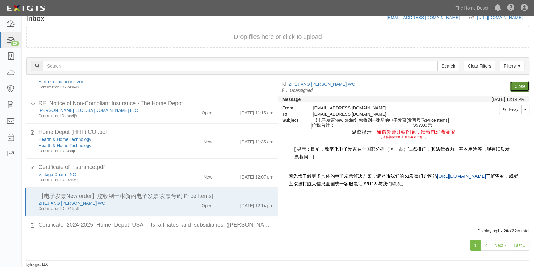
click at [522, 88] on link "Close" at bounding box center [519, 86] width 19 height 10
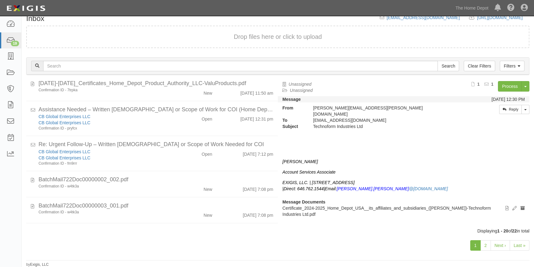
scroll to position [5, 0]
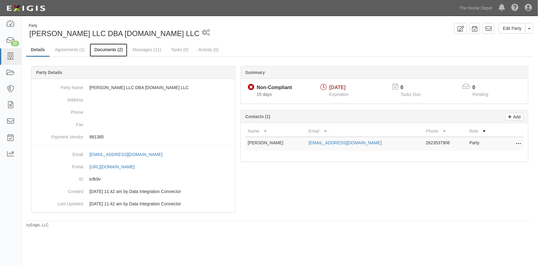
click at [112, 47] on link "Documents (2)" at bounding box center [109, 49] width 38 height 13
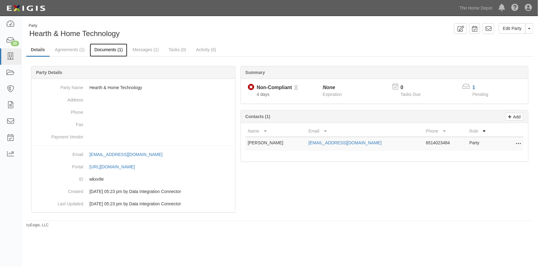
click at [111, 49] on link "Documents (1)" at bounding box center [109, 49] width 38 height 13
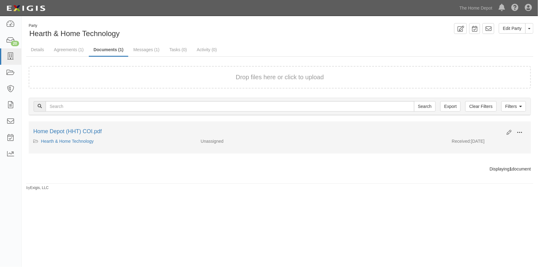
click at [513, 131] on button at bounding box center [520, 133] width 14 height 10
click at [480, 141] on link "View" at bounding box center [489, 141] width 49 height 11
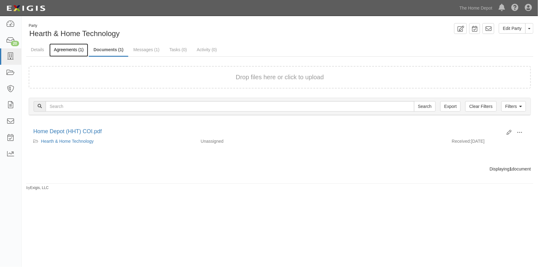
click at [68, 48] on link "Agreements (1)" at bounding box center [68, 49] width 39 height 13
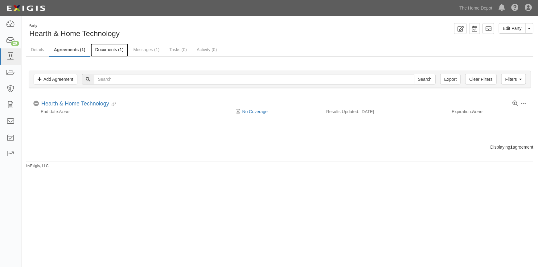
click at [114, 51] on link "Documents (1)" at bounding box center [110, 49] width 38 height 13
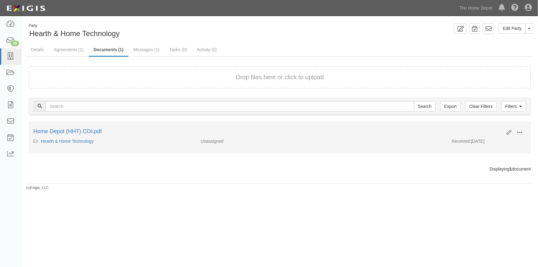
click at [517, 132] on span at bounding box center [520, 133] width 6 height 6
click at [481, 141] on link "View" at bounding box center [489, 141] width 49 height 11
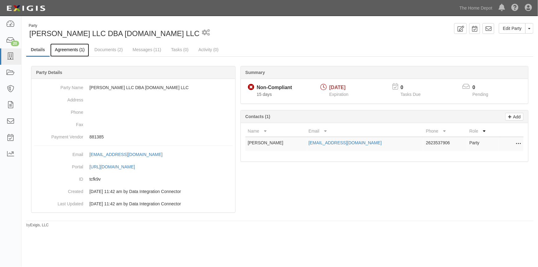
click at [68, 48] on link "Agreements (1)" at bounding box center [69, 49] width 39 height 13
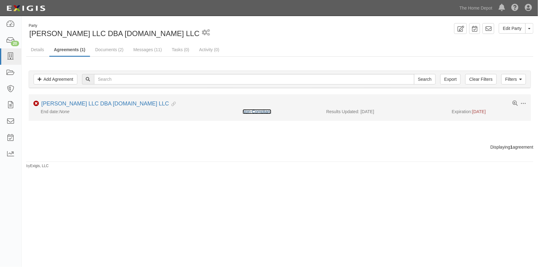
click at [243, 111] on link "Non-Compliant" at bounding box center [257, 111] width 29 height 5
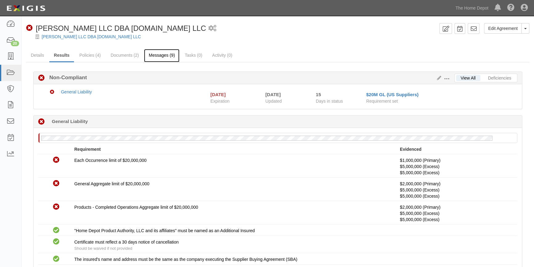
click at [167, 54] on link "Messages (9)" at bounding box center [161, 55] width 35 height 13
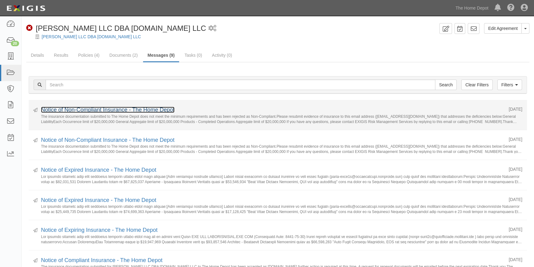
click at [108, 110] on link "Notice of Non-Compliant Insurance - The Home Depot" at bounding box center [107, 110] width 133 height 6
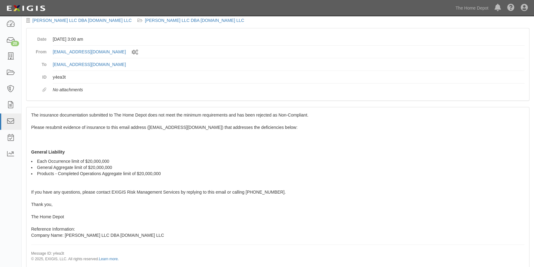
scroll to position [39, 0]
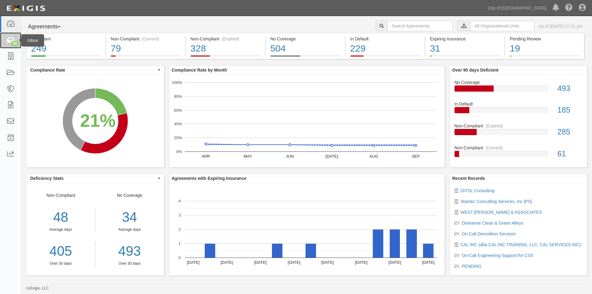
click at [10, 39] on icon at bounding box center [10, 40] width 9 height 7
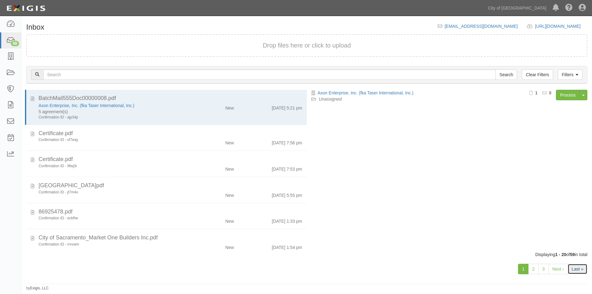
click at [571, 267] on link "Last »" at bounding box center [577, 269] width 20 height 10
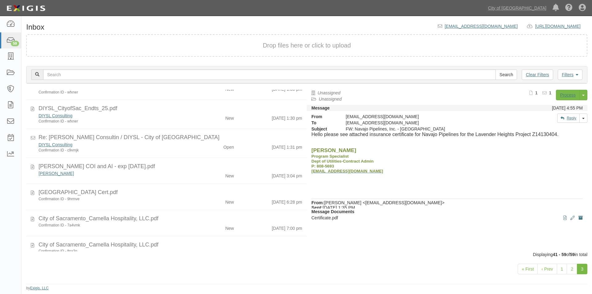
scroll to position [352, 0]
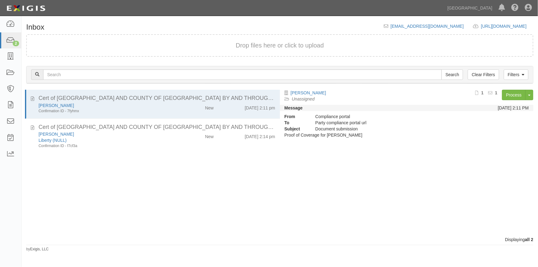
click at [25, 220] on div "Cert of Ins - CITY AND COUNTY OF SAN FRANCISCO BY AND THROUGH SAN FRANCISCO.PDF…" at bounding box center [151, 163] width 258 height 147
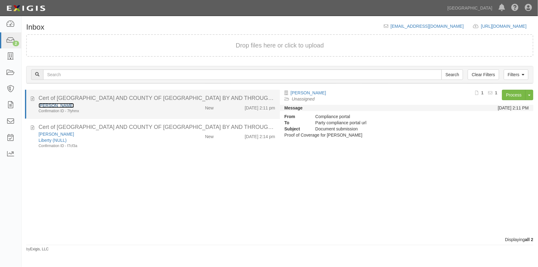
click at [51, 107] on link "Edward J Pollak Jr." at bounding box center [56, 105] width 35 height 5
click at [126, 108] on div "Confirmation ID - 7fyhmx" at bounding box center [106, 110] width 134 height 5
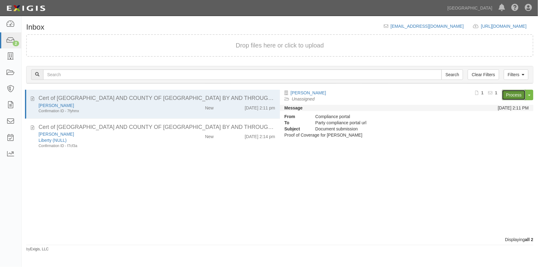
click at [515, 91] on link "Process" at bounding box center [514, 95] width 24 height 10
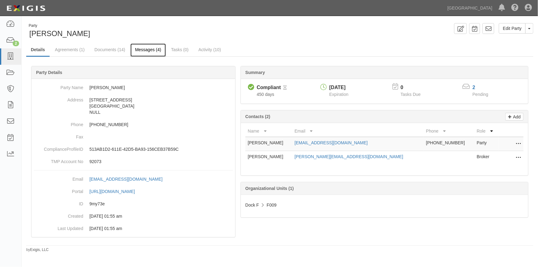
click at [148, 49] on link "Messages (4)" at bounding box center [147, 49] width 35 height 13
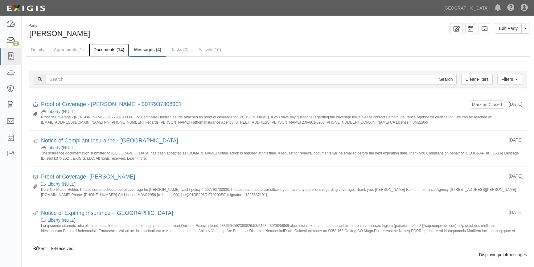
click at [108, 49] on link "Documents (14)" at bounding box center [109, 49] width 40 height 13
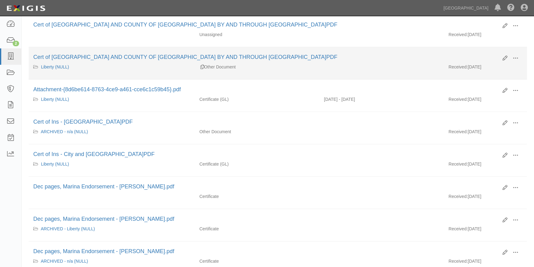
scroll to position [140, 0]
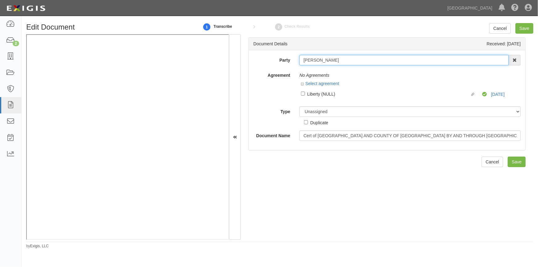
drag, startPoint x: 340, startPoint y: 62, endPoint x: 303, endPoint y: 62, distance: 36.7
click at [300, 62] on input "[PERSON_NAME]" at bounding box center [403, 60] width 209 height 10
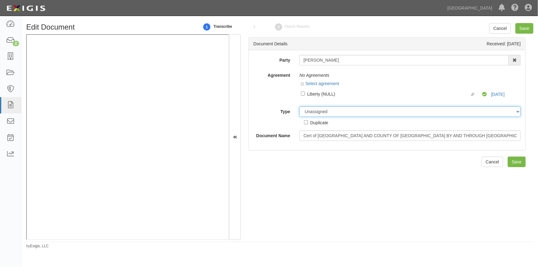
click at [354, 112] on select "Unassigned Binder Cancellation Notice Certificate Contract Endorsement Insuranc…" at bounding box center [409, 111] width 221 height 10
select select "CertificateDetail"
click at [299, 106] on select "Unassigned Binder Cancellation Notice Certificate Contract Endorsement Insuranc…" at bounding box center [409, 111] width 221 height 10
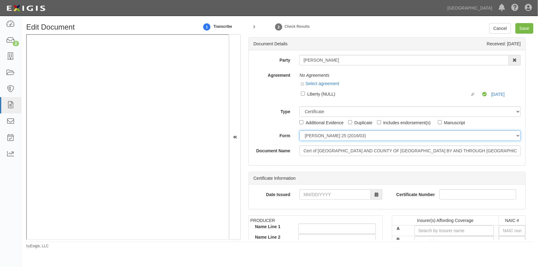
click at [325, 139] on select "ACORD 25 (2016/03) ACORD 101 ACORD 855 NY (2014/05) General" at bounding box center [409, 135] width 221 height 10
select select "GeneralFormDetail"
click at [299, 130] on select "ACORD 25 (2016/03) ACORD 101 ACORD 855 NY (2014/05) General" at bounding box center [409, 135] width 221 height 10
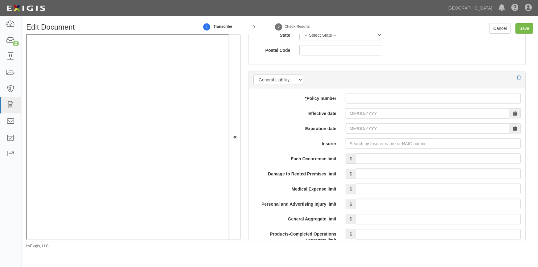
scroll to position [420, 0]
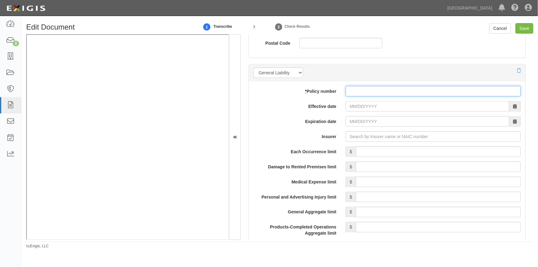
paste input "6077937308301"
type input "6077937308301"
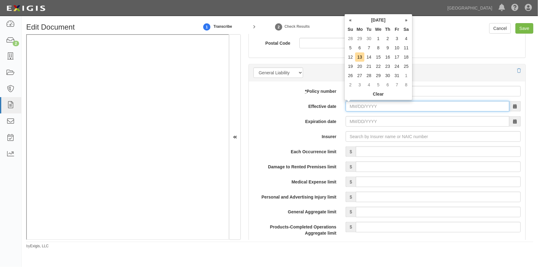
paste input "10/23/2025"
type input "10/23/2025"
type input "10/23/2026"
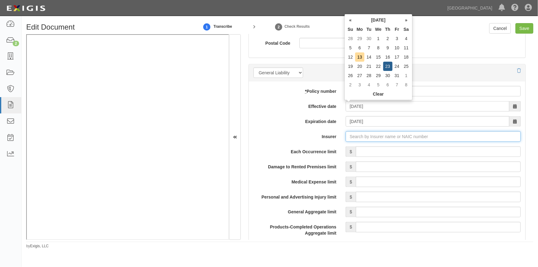
click at [375, 139] on input "Insurer" at bounding box center [432, 136] width 175 height 10
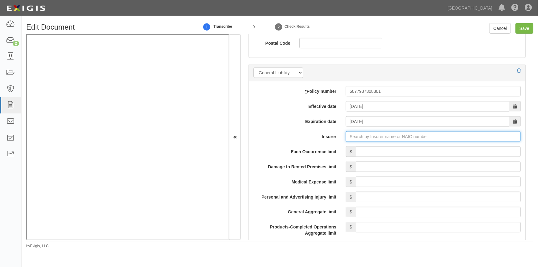
paste input "19070"
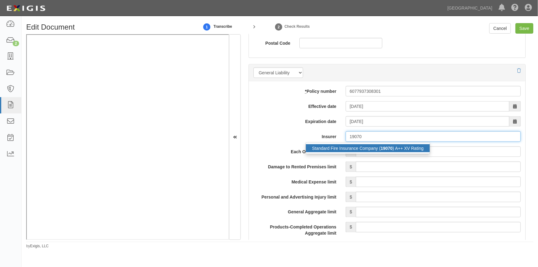
click at [362, 149] on div "Standard Fire Insurance Company ( 19070 ) A++ XV Rating" at bounding box center [368, 148] width 124 height 8
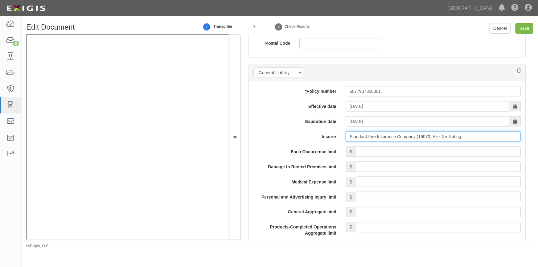
type input "Standard Fire Insurance Company (19070) A++ XV Rating"
click at [471, 152] on input "Each Occurrence limit" at bounding box center [438, 151] width 165 height 10
click at [243, 210] on div "Document Details Received: 10/13/2025 Party Edward J Pollak Jr. AAA Hull Diving…" at bounding box center [387, 137] width 292 height 206
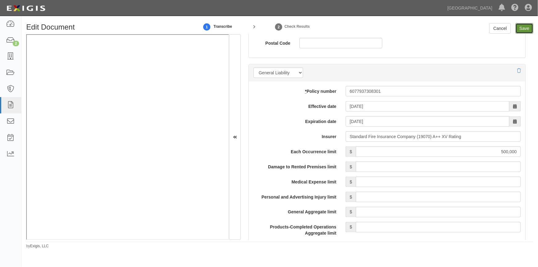
click at [523, 29] on input "Save" at bounding box center [524, 28] width 18 height 10
type input "500000"
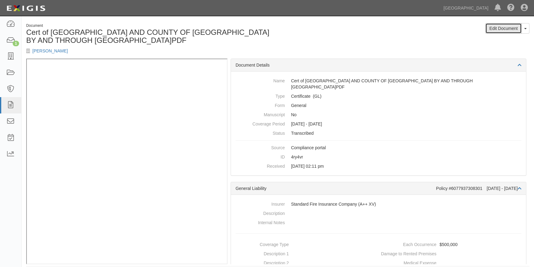
click at [509, 28] on link "Edit Document" at bounding box center [503, 28] width 36 height 10
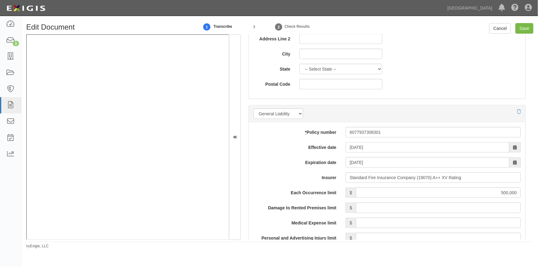
scroll to position [392, 0]
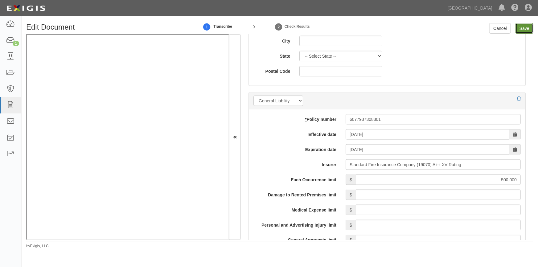
click at [524, 27] on input "Save" at bounding box center [524, 28] width 18 height 10
type input "500000"
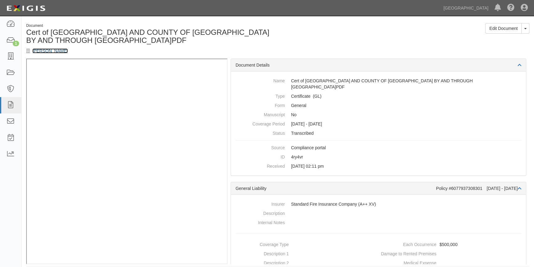
click at [46, 49] on link "[PERSON_NAME]" at bounding box center [49, 50] width 35 height 5
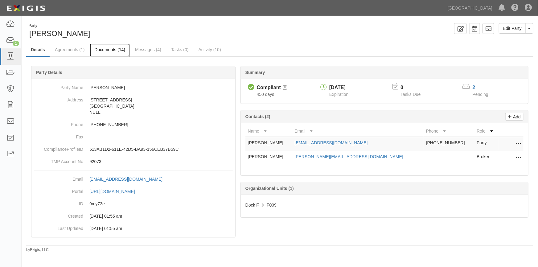
click at [99, 51] on link "Documents (14)" at bounding box center [110, 49] width 40 height 13
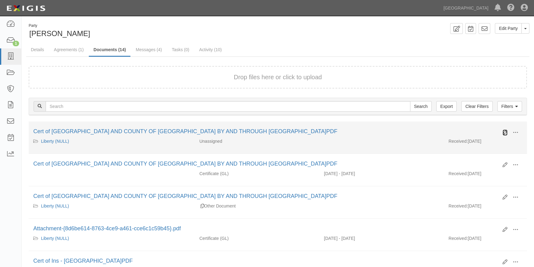
click at [503, 133] on icon at bounding box center [504, 132] width 5 height 5
click at [503, 132] on icon at bounding box center [504, 132] width 5 height 5
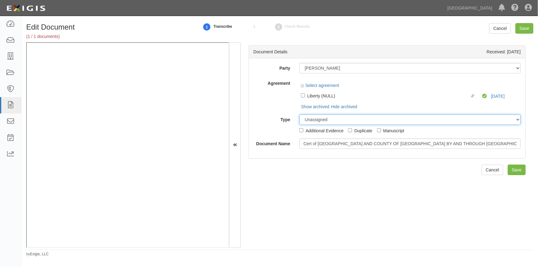
click at [312, 119] on select "Unassigned Binder Cancellation Notice Certificate Contract Endorsement Insuranc…" at bounding box center [409, 119] width 221 height 10
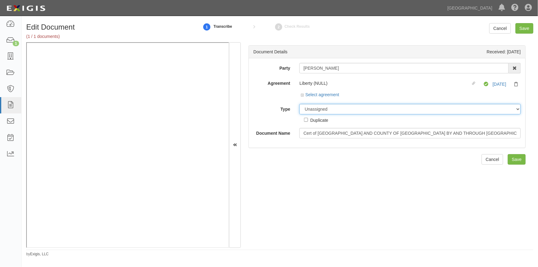
select select "OtherDetail"
click at [299, 104] on select "Unassigned Binder Cancellation Notice Certificate Contract Endorsement Insuranc…" at bounding box center [409, 109] width 221 height 10
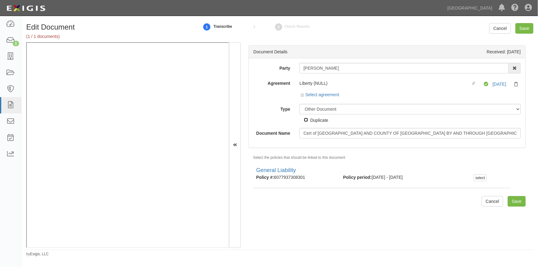
click at [307, 121] on input "Duplicate" at bounding box center [306, 120] width 4 height 4
checkbox input "true"
click at [525, 26] on input "Save" at bounding box center [524, 28] width 18 height 10
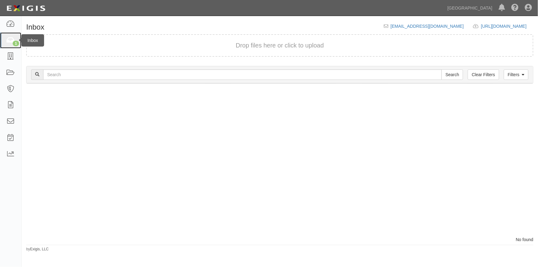
click at [11, 41] on icon at bounding box center [10, 40] width 9 height 7
click at [123, 134] on div at bounding box center [151, 163] width 258 height 147
click at [11, 25] on icon at bounding box center [10, 24] width 9 height 7
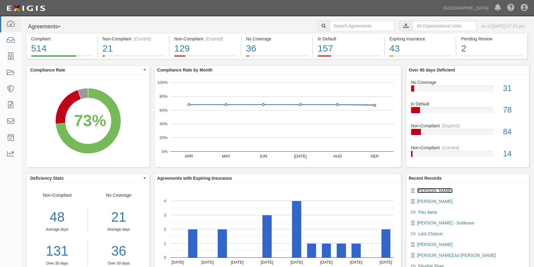
click at [435, 190] on link "[PERSON_NAME]" at bounding box center [434, 190] width 35 height 5
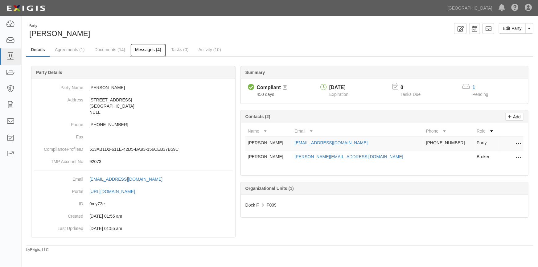
click at [147, 51] on link "Messages (4)" at bounding box center [147, 49] width 35 height 13
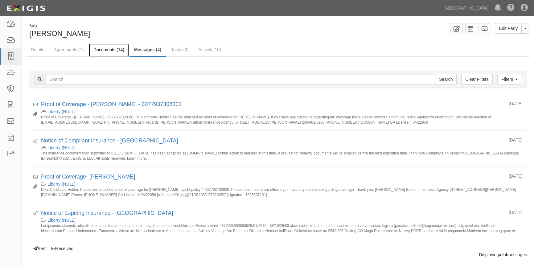
click at [102, 47] on link "Documents (14)" at bounding box center [109, 49] width 40 height 13
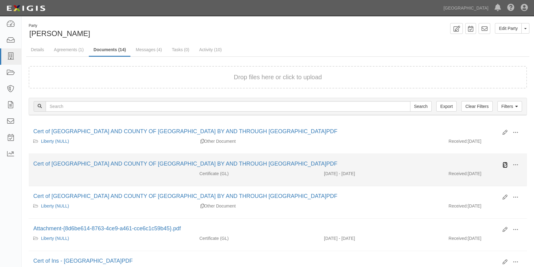
click at [507, 163] on icon at bounding box center [504, 164] width 5 height 5
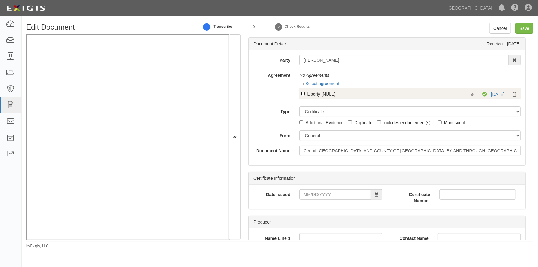
click at [302, 94] on input "Linked agreement Liberty (NULL) Linked agreement" at bounding box center [303, 94] width 4 height 4
checkbox input "true"
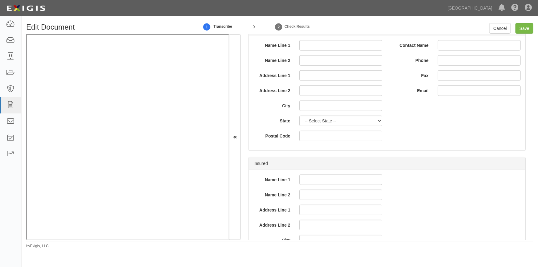
scroll to position [364, 0]
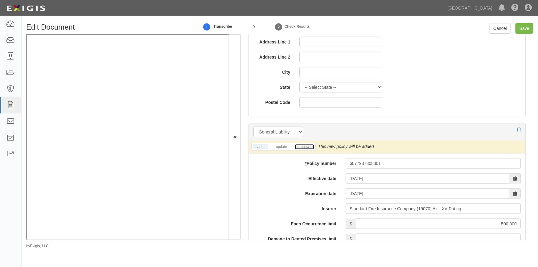
click at [302, 146] on link "renew" at bounding box center [304, 146] width 19 height 5
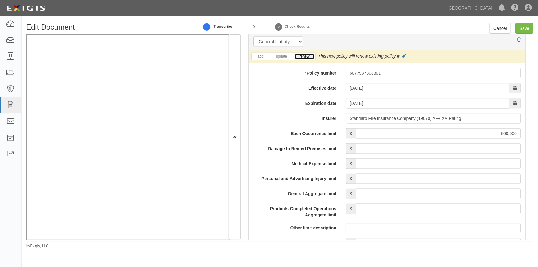
scroll to position [476, 0]
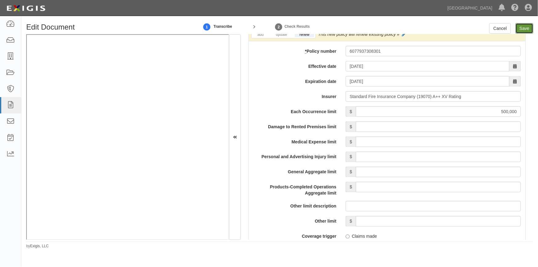
click at [521, 29] on input "Save" at bounding box center [524, 28] width 18 height 10
type input "500000"
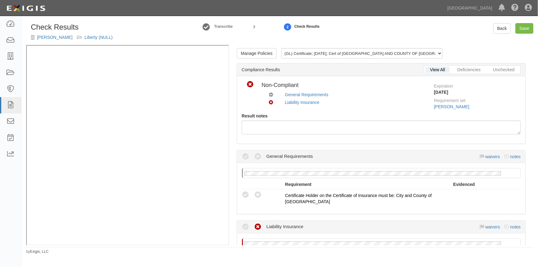
scroll to position [112, 0]
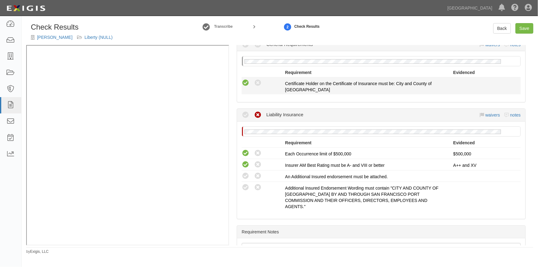
click at [245, 82] on icon at bounding box center [246, 83] width 8 height 8
radio input "true"
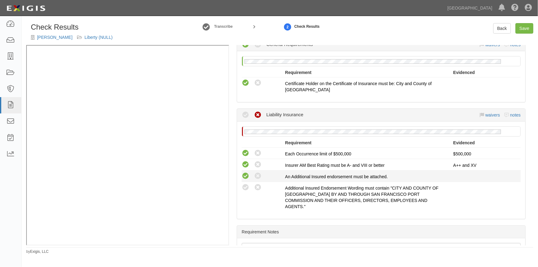
click at [243, 173] on icon at bounding box center [246, 176] width 8 height 8
radio input "true"
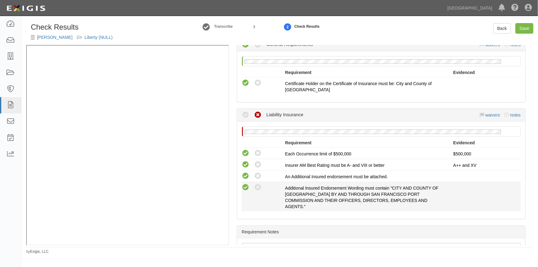
click at [244, 186] on icon at bounding box center [246, 188] width 8 height 8
radio input "true"
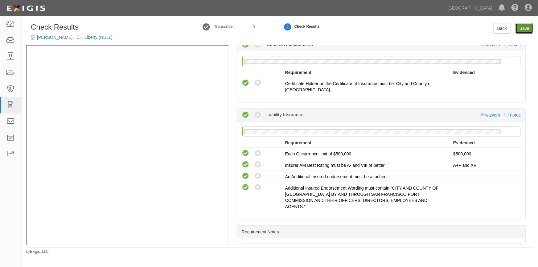
click at [522, 29] on link "Save" at bounding box center [524, 28] width 18 height 10
radio input "true"
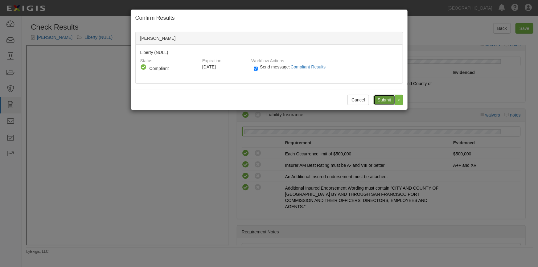
click at [379, 101] on input "Submit" at bounding box center [385, 100] width 22 height 10
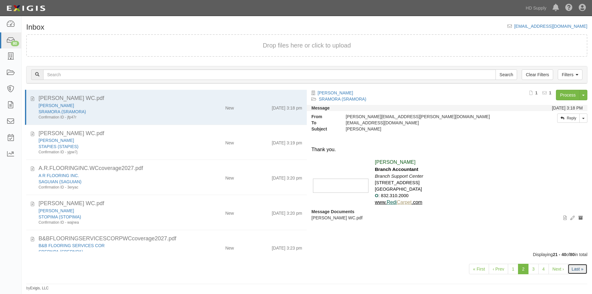
click at [577, 270] on link "Last »" at bounding box center [577, 269] width 20 height 10
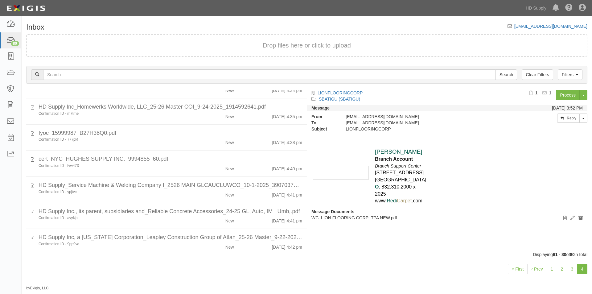
scroll to position [462, 0]
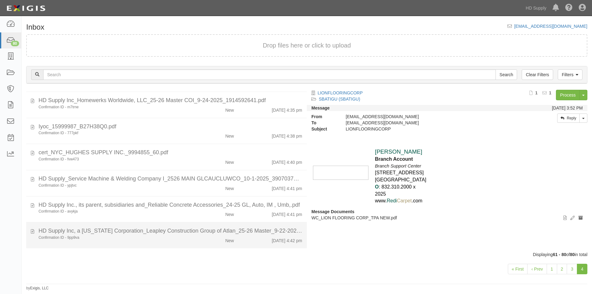
click at [202, 242] on div "New" at bounding box center [215, 239] width 45 height 9
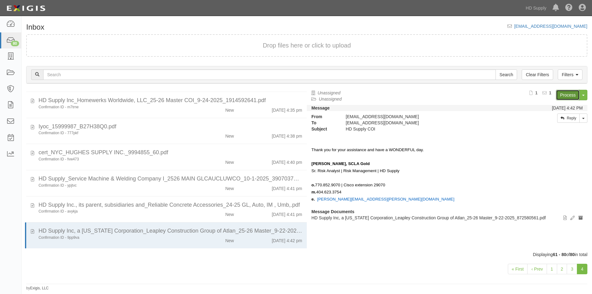
click at [563, 94] on link "Process" at bounding box center [568, 95] width 24 height 10
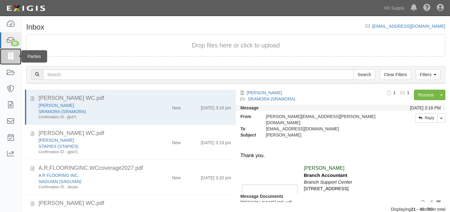
click at [8, 55] on icon at bounding box center [10, 56] width 9 height 7
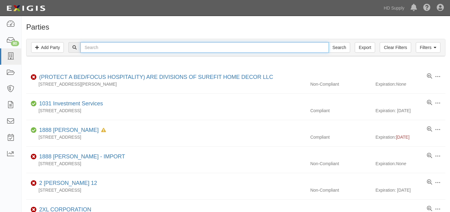
click at [232, 47] on input "text" at bounding box center [204, 47] width 248 height 10
type input "[PERSON_NAME]"
click at [329, 42] on input "Search" at bounding box center [340, 47] width 22 height 10
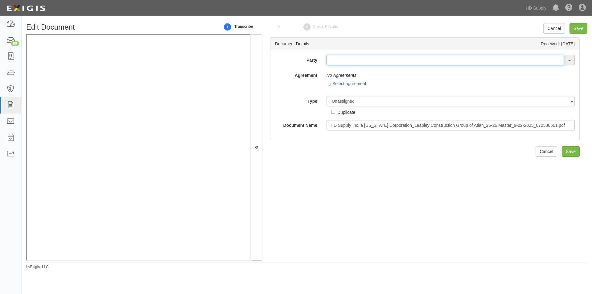
click at [332, 63] on input "text" at bounding box center [444, 60] width 237 height 10
type input "leap"
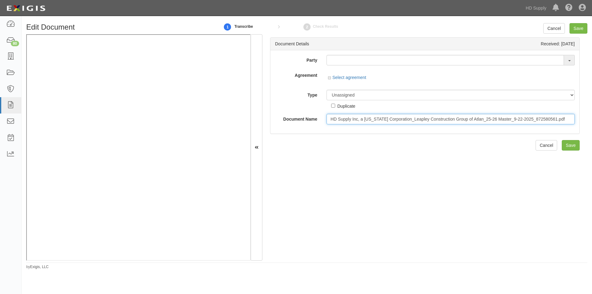
drag, startPoint x: 328, startPoint y: 119, endPoint x: 577, endPoint y: 125, distance: 249.7
click at [577, 125] on div "Document Details Received: 10/13/2025 Party LEA KTITE CORPORATION LEA THERMAN T…" at bounding box center [424, 147] width 325 height 226
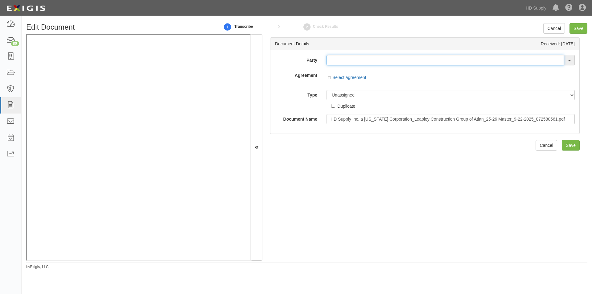
click at [337, 63] on input "text" at bounding box center [444, 60] width 237 height 10
type input "testw"
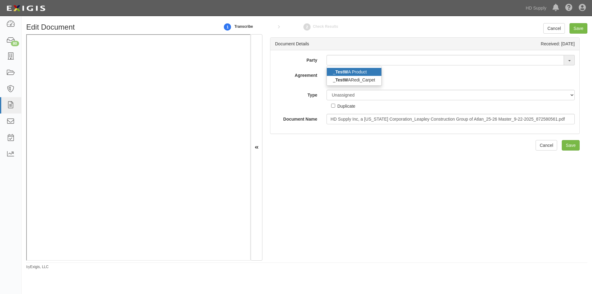
click at [342, 70] on strong "TestW" at bounding box center [341, 71] width 13 height 5
type input "_TestWA Product"
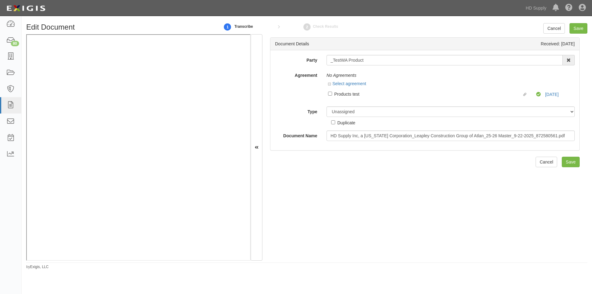
click at [346, 97] on div "Products test" at bounding box center [428, 93] width 188 height 7
click at [332, 96] on input "Linked agreement Products test Linked agreement" at bounding box center [330, 94] width 4 height 4
checkbox input "true"
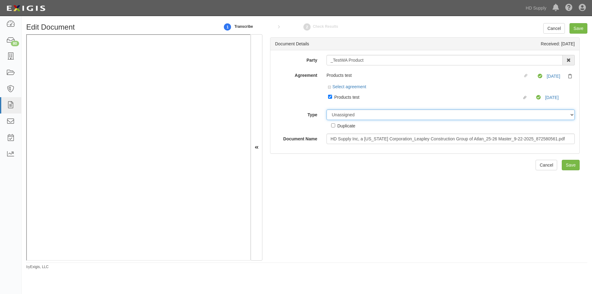
click at [347, 113] on select "Unassigned Binder Cancellation Notice Certificate Contract Endorsement Insuranc…" at bounding box center [450, 114] width 248 height 10
select select "OtherDetail"
click at [326, 109] on select "Unassigned Binder Cancellation Notice Certificate Contract Endorsement Insuranc…" at bounding box center [450, 114] width 248 height 10
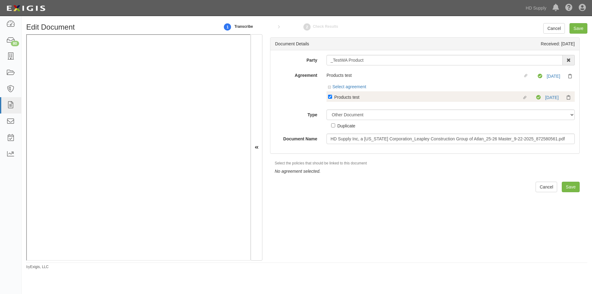
click at [332, 97] on label "Linked agreement Products test Linked agreement" at bounding box center [432, 97] width 208 height 8
click at [332, 97] on input "Linked agreement Products test Linked agreement" at bounding box center [330, 97] width 4 height 4
checkbox input "false"
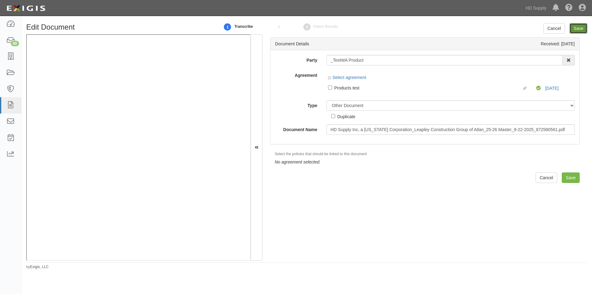
click at [574, 30] on input "Save" at bounding box center [578, 28] width 18 height 10
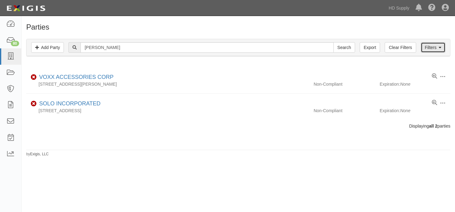
click at [428, 47] on link "Filters" at bounding box center [432, 47] width 25 height 10
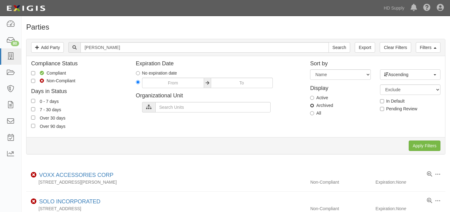
click at [313, 104] on input "Archived" at bounding box center [312, 106] width 4 height 4
radio input "true"
click at [420, 143] on input "Apply Filters" at bounding box center [425, 146] width 32 height 10
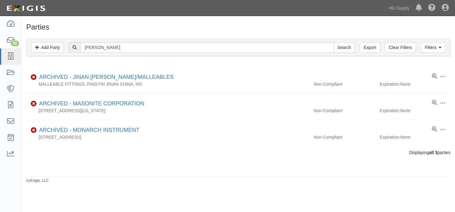
click at [363, 161] on div at bounding box center [238, 161] width 433 height 10
click at [14, 198] on div "Dashboard 80 Inbox Parties Agreements Coverages Documents Messages Tasks Reports" at bounding box center [11, 114] width 22 height 196
click at [11, 57] on icon at bounding box center [10, 56] width 9 height 7
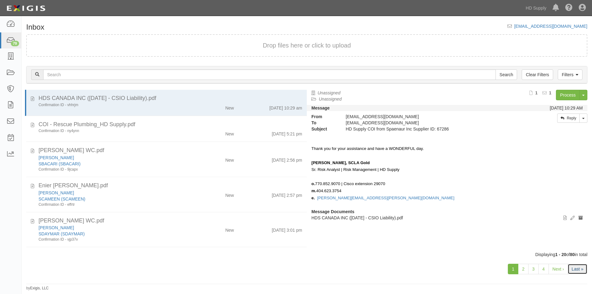
click at [572, 268] on link "Last »" at bounding box center [577, 269] width 20 height 10
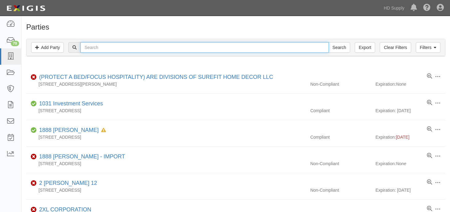
click at [105, 46] on input "text" at bounding box center [204, 47] width 248 height 10
type input "reliable concrete"
click at [329, 42] on input "Search" at bounding box center [340, 47] width 22 height 10
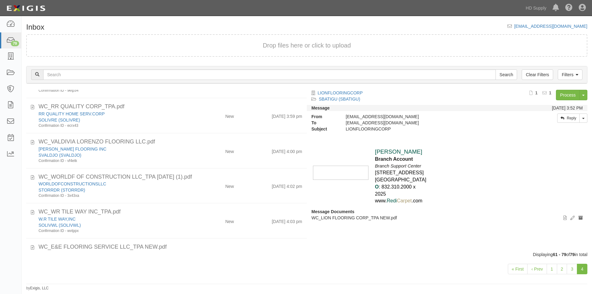
scroll to position [435, 0]
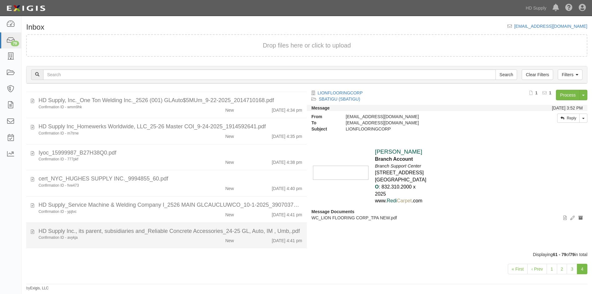
click at [139, 245] on li "HD Supply Inc., its parent, subsidiaries and_Reliable Concrete Accessories_24-2…" at bounding box center [166, 236] width 280 height 26
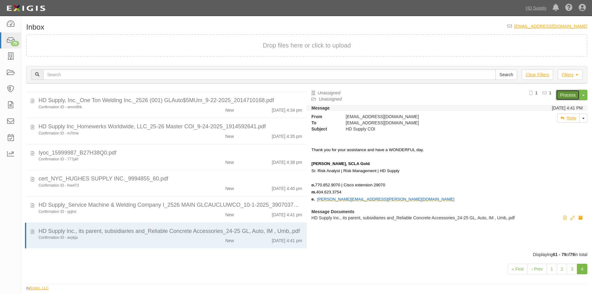
click at [561, 95] on link "Process" at bounding box center [568, 95] width 24 height 10
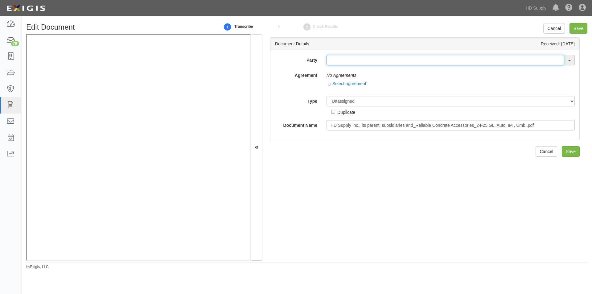
click at [331, 60] on input "text" at bounding box center [444, 60] width 237 height 10
type input "reliable concre"
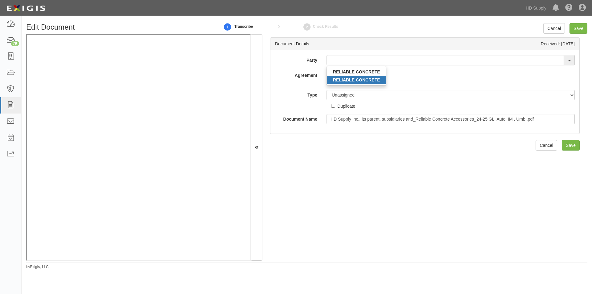
click at [337, 79] on strong "RELIABLE CONCRE" at bounding box center [354, 79] width 42 height 5
type input "RELIABLE CONCRETE"
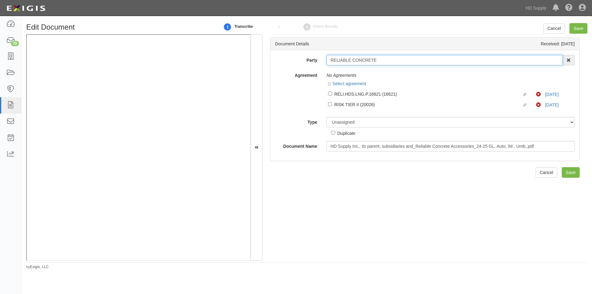
drag, startPoint x: 382, startPoint y: 61, endPoint x: 325, endPoint y: 61, distance: 57.0
click at [322, 61] on div "RELIABLE CONCRETE RELIABLE CONCRE TE RELIABLE CONCRE TE 1031 Investment Service…" at bounding box center [450, 60] width 257 height 10
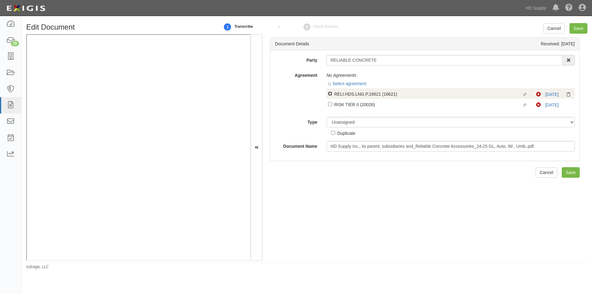
drag, startPoint x: 328, startPoint y: 92, endPoint x: 328, endPoint y: 104, distance: 11.7
click at [328, 93] on input "Linked agreement RELI.HDS.LNG.P.16621 (16621) Linked agreement" at bounding box center [330, 94] width 4 height 4
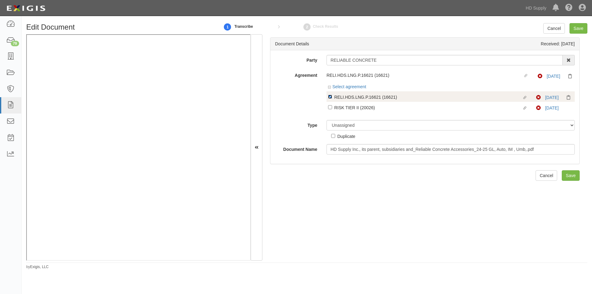
click at [330, 97] on input "Linked agreement RELI.HDS.LNG.P.16621 (16621) Linked agreement" at bounding box center [330, 97] width 4 height 4
checkbox input "false"
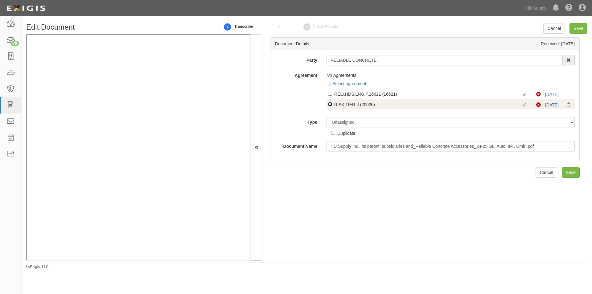
click at [330, 102] on input "Linked agreement RISK TIER II (20026) Linked agreement" at bounding box center [330, 104] width 4 height 4
checkbox input "true"
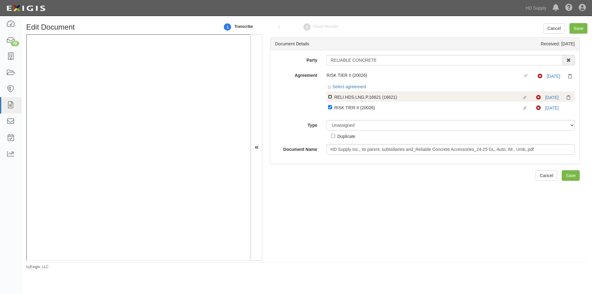
click at [328, 96] on input "Linked agreement RELI.HDS.LNG.P.16621 (16621) Linked agreement" at bounding box center [330, 97] width 4 height 4
checkbox input "true"
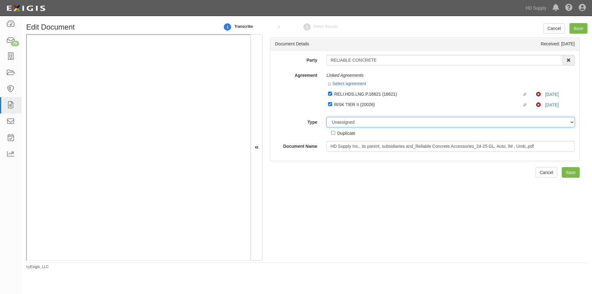
click at [362, 121] on select "Unassigned Binder Cancellation Notice Certificate Contract Endorsement Insuranc…" at bounding box center [450, 122] width 248 height 10
select select "CertificateDetail"
click at [326, 117] on select "Unassigned Binder Cancellation Notice Certificate Contract Endorsement Insuranc…" at bounding box center [450, 122] width 248 height 10
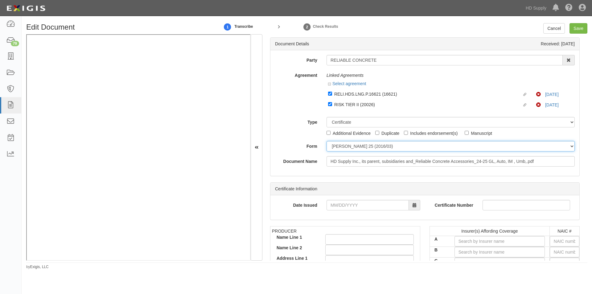
click at [344, 146] on select "ACORD 25 (2016/03) ACORD 101 ACORD 855 NY (2014/05) General" at bounding box center [450, 146] width 248 height 10
select select "GeneralFormDetail"
click at [326, 141] on select "ACORD 25 (2016/03) ACORD 101 ACORD 855 NY (2014/05) General" at bounding box center [450, 146] width 248 height 10
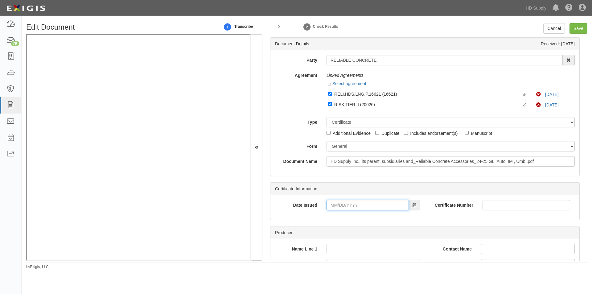
click at [344, 206] on input "Date Issued" at bounding box center [367, 205] width 82 height 10
type input "09/26/2025"
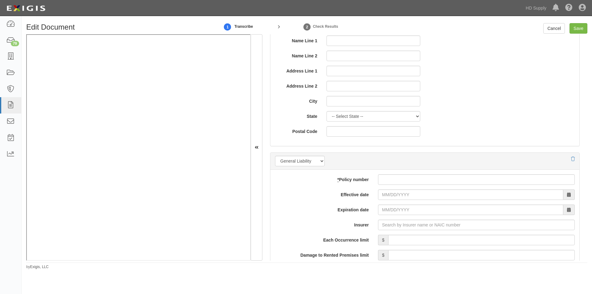
scroll to position [370, 0]
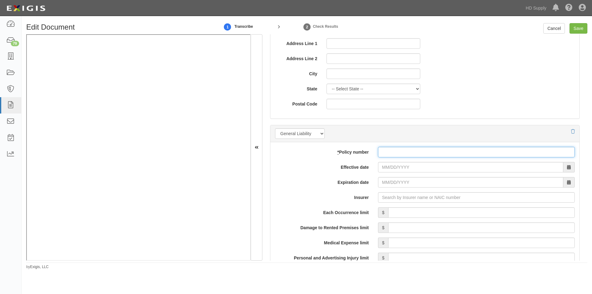
paste input "04R0130624"
type input "04R0130624"
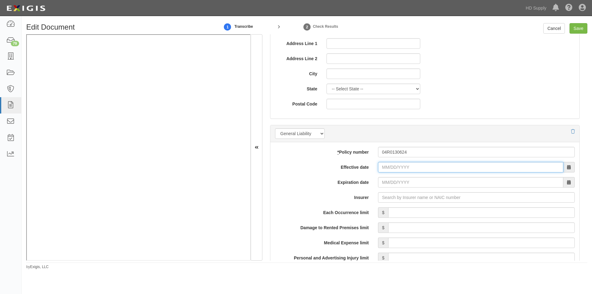
click at [406, 168] on input "Effective date" at bounding box center [470, 167] width 185 height 10
click at [389, 172] on input "Effective date" at bounding box center [470, 167] width 185 height 10
click at [403, 170] on input "Effective date" at bounding box center [470, 167] width 185 height 10
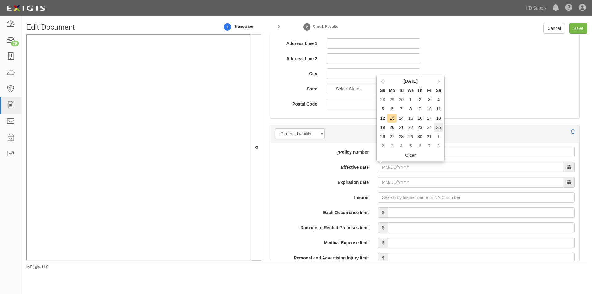
click at [443, 127] on td "25" at bounding box center [438, 127] width 9 height 9
type input "10/25/2025"
type input "10/25/2026"
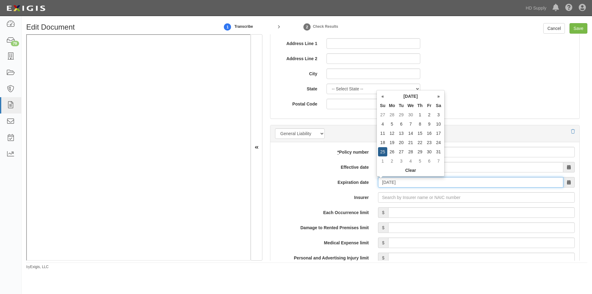
click at [416, 184] on input "10/25/2026" at bounding box center [470, 182] width 185 height 10
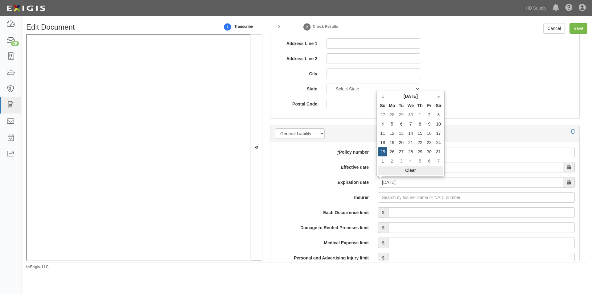
drag, startPoint x: 443, startPoint y: 169, endPoint x: 446, endPoint y: 169, distance: 3.4
click at [443, 169] on div "« October 2026 » Su Mo Tu We Th Fr Sa 27 28 29 30 1 2 3 4 5 6 7 8 9 10 11 12 13…" at bounding box center [410, 133] width 68 height 86
click at [455, 169] on input "10/25/2025" at bounding box center [470, 167] width 185 height 10
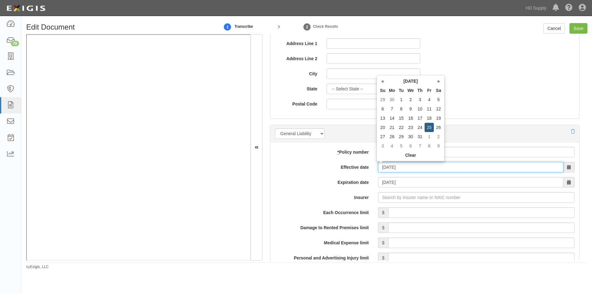
type input "10/25/2024"
click at [432, 186] on input "10/25/2025" at bounding box center [470, 182] width 185 height 10
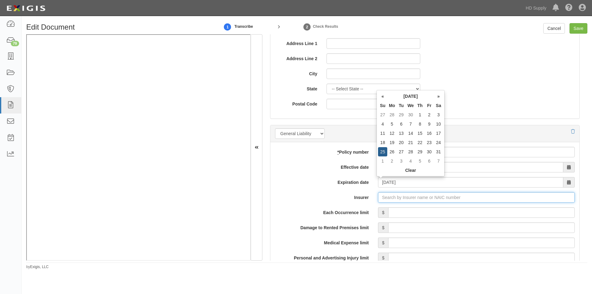
type input "10/25/2026"
click at [415, 196] on input "Insurer" at bounding box center [476, 197] width 197 height 10
click at [381, 201] on input "Insurer" at bounding box center [476, 197] width 197 height 10
type input "180 Seguros S.A. (0) NR Rating"
type input "1"
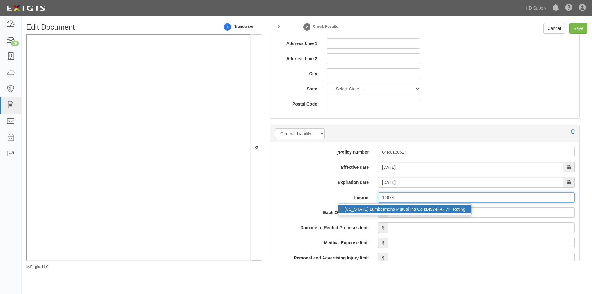
click at [377, 206] on div "Pennsylvania Lumbermens Mutual Ins Co ( 14974 ) A- VIII Rating" at bounding box center [404, 209] width 133 height 8
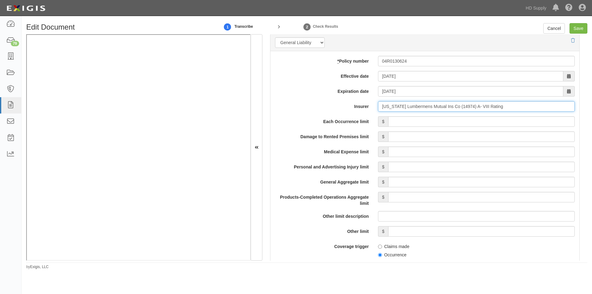
scroll to position [462, 0]
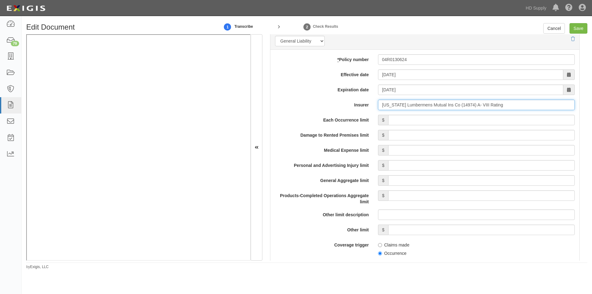
type input "Pennsylvania Lumbermens Mutual Ins Co (14974) A- VIII Rating"
click at [456, 119] on input "Each Occurrence limit" at bounding box center [481, 120] width 186 height 10
type input "1,000,000"
click at [505, 135] on input "Damage to Rented Premises limit" at bounding box center [481, 135] width 186 height 10
type input "100,000"
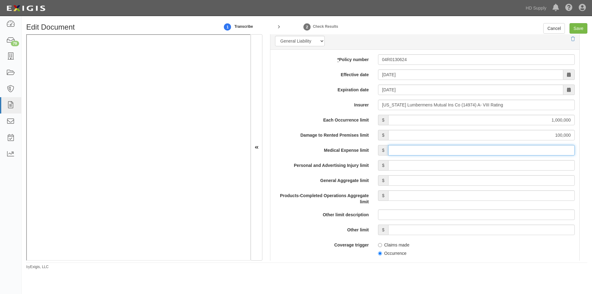
click at [507, 149] on input "Medical Expense limit" at bounding box center [481, 150] width 186 height 10
type input "5,000"
click at [507, 164] on input "Personal and Advertising Injury limit" at bounding box center [481, 165] width 186 height 10
type input "1,000,000"
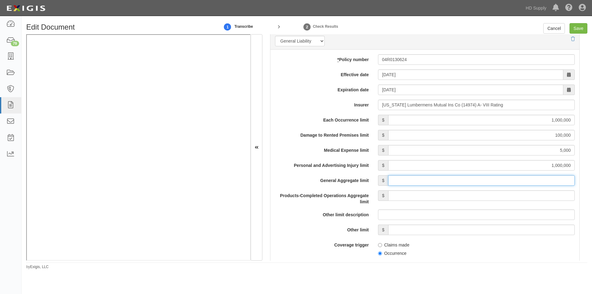
click at [505, 181] on input "General Aggregate limit" at bounding box center [481, 180] width 186 height 10
type input "2,000,000"
click at [505, 197] on input "Products-Completed Operations Aggregate limit" at bounding box center [481, 195] width 186 height 10
type input "2,000,000"
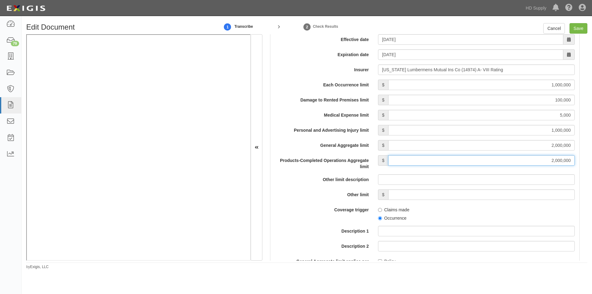
scroll to position [524, 0]
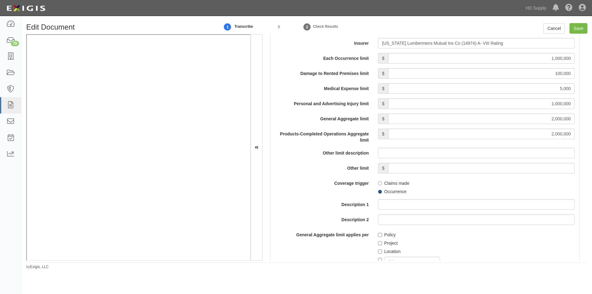
click at [378, 191] on input "Occurrence" at bounding box center [380, 192] width 4 height 4
radio input "true"
click at [378, 234] on input "Policy" at bounding box center [380, 235] width 4 height 4
checkbox input "true"
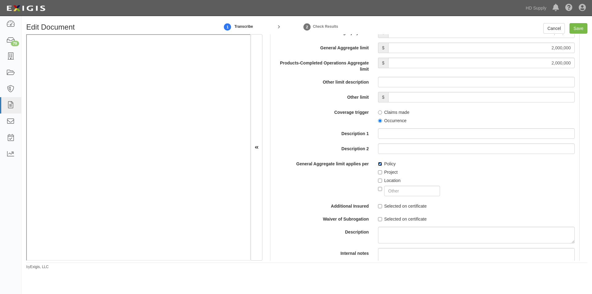
scroll to position [647, 0]
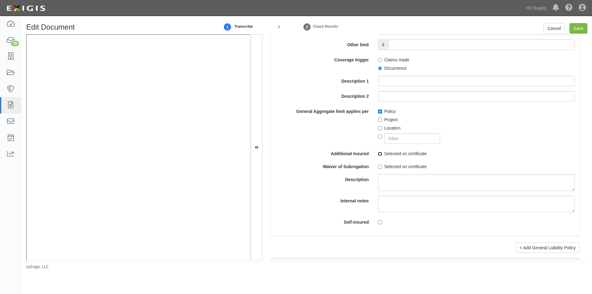
click at [379, 156] on input "Selected on certificate" at bounding box center [380, 154] width 4 height 4
checkbox input "true"
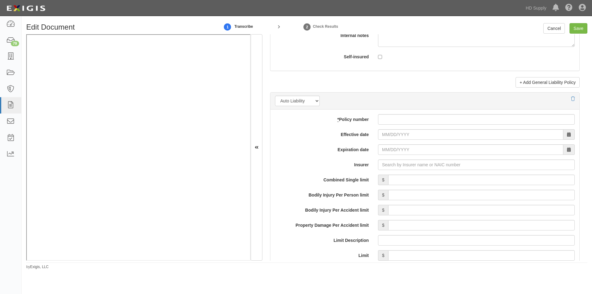
scroll to position [838, 0]
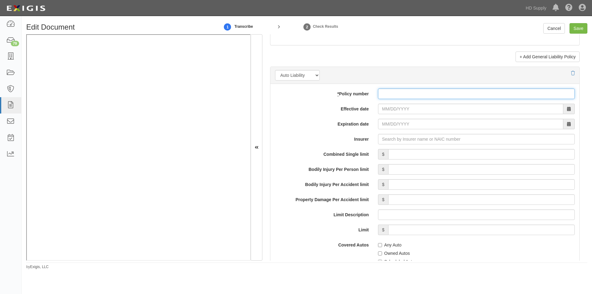
paste input "04R0130724"
type input "04R0130724"
click at [395, 110] on input "Effective date" at bounding box center [470, 109] width 185 height 10
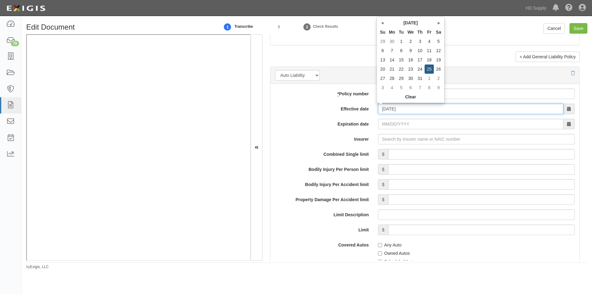
type input "10/25/2024"
type input "10/25/2025"
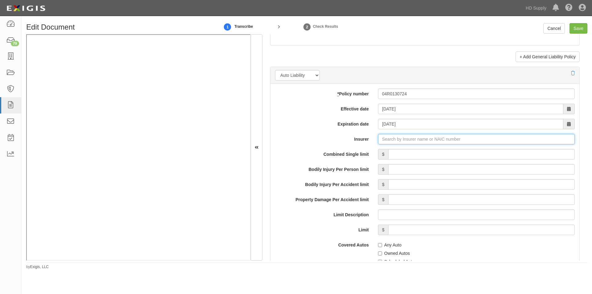
click at [404, 140] on input "Insurer" at bounding box center [476, 139] width 197 height 10
type input "180 Seguros S.A. (0) NR Rating"
type input "1"
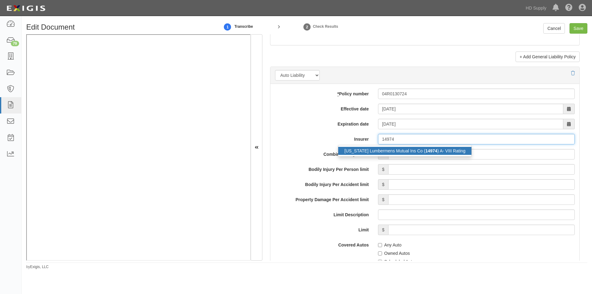
click at [399, 149] on div "Pennsylvania Lumbermens Mutual Ins Co ( 14974 ) A- VIII Rating" at bounding box center [404, 151] width 133 height 8
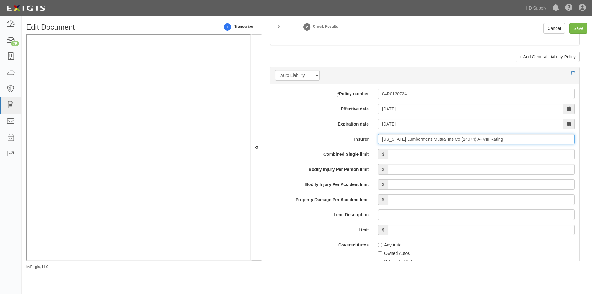
type input "Pennsylvania Lumbermens Mutual Ins Co (14974) A- VIII Rating"
click at [425, 156] on input "Combined Single limit" at bounding box center [481, 154] width 186 height 10
type input "1,000,000"
click at [379, 244] on input "Any Auto" at bounding box center [380, 245] width 4 height 4
checkbox input "true"
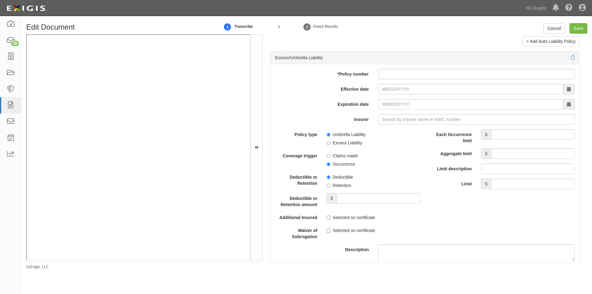
scroll to position [1213, 0]
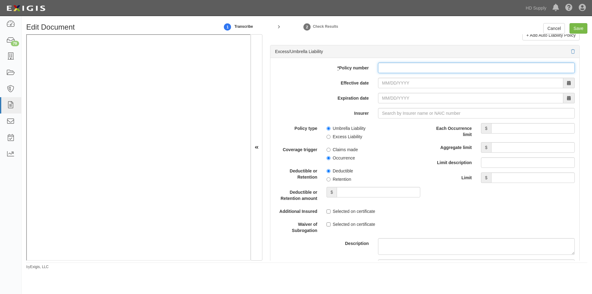
paste input "04R0130824"
type input "04R0130824"
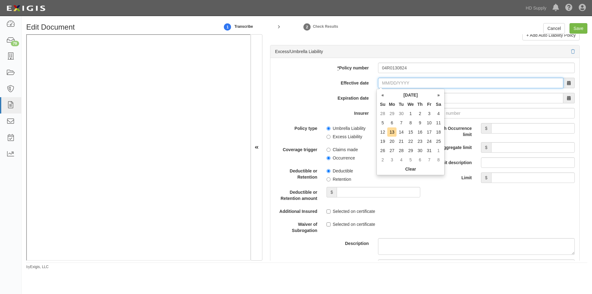
click at [405, 85] on input "Effective date" at bounding box center [470, 83] width 185 height 10
type input "10/25/2024"
type input "10/25/2025"
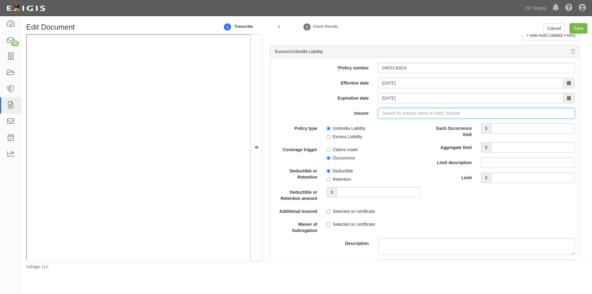
click at [393, 113] on input "Insurer" at bounding box center [476, 113] width 197 height 10
type input "180 Seguros S.A. (0) NR Rating"
type input "1"
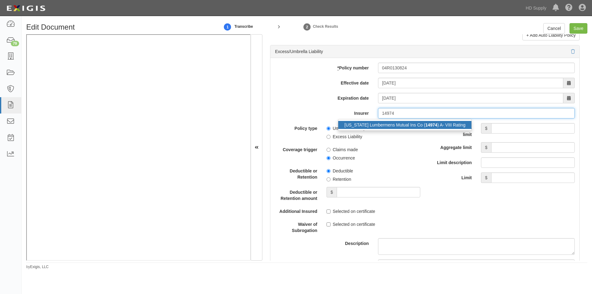
click at [382, 125] on div "Pennsylvania Lumbermens Mutual Ins Co ( 14974 ) A- VIII Rating" at bounding box center [404, 125] width 133 height 8
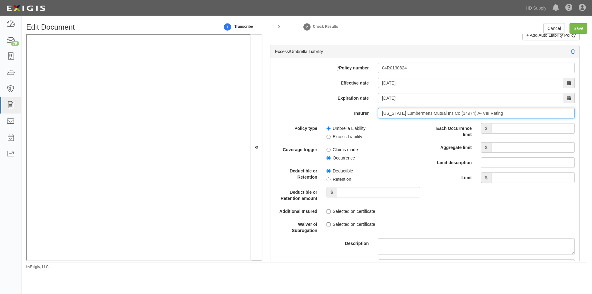
type input "Pennsylvania Lumbermens Mutual Ins Co (14974) A- VIII Rating"
click at [539, 129] on input "Each Occurrence limit" at bounding box center [533, 128] width 84 height 10
type input "5,000,000"
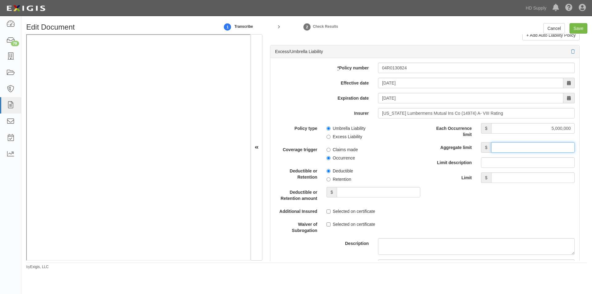
click at [521, 146] on input "Aggregate limit" at bounding box center [533, 147] width 84 height 10
type input "5,000,000"
click at [406, 167] on span "Deductible" at bounding box center [373, 170] width 94 height 8
click at [328, 157] on input "Occurrence" at bounding box center [328, 158] width 4 height 4
radio input "true"
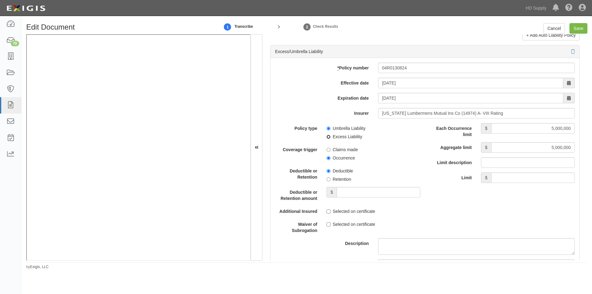
click at [328, 137] on input "Excess Liability" at bounding box center [328, 137] width 4 height 4
radio input "true"
click at [329, 178] on input "Retention" at bounding box center [328, 179] width 4 height 4
radio input "true"
click at [352, 193] on input "Deductible or Retention amount" at bounding box center [379, 192] width 84 height 10
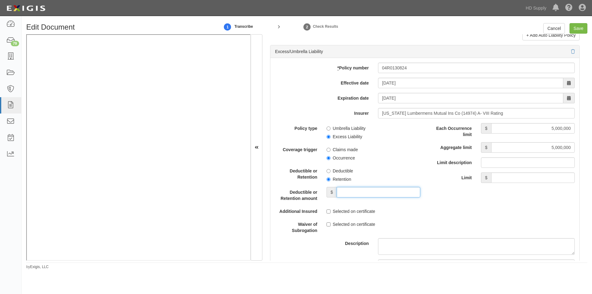
type input "10,000"
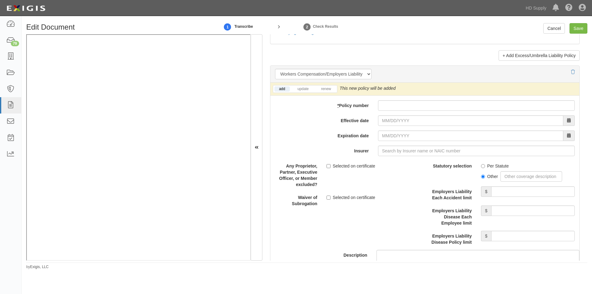
scroll to position [1499, 0]
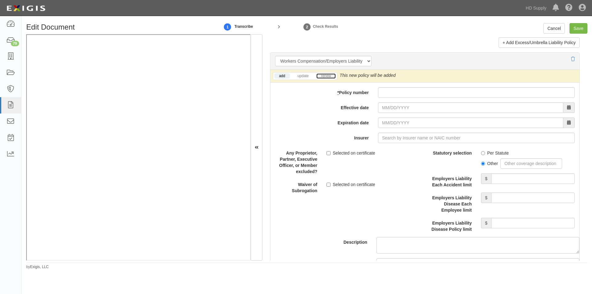
click at [326, 75] on link "renew" at bounding box center [325, 75] width 19 height 5
paste input "WSD507342902"
type input "WSD507342902"
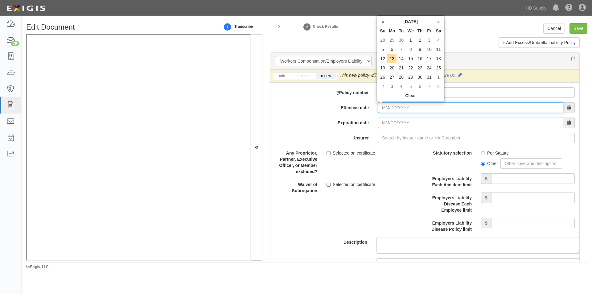
click at [387, 107] on input "Effective date" at bounding box center [470, 107] width 185 height 10
type input "10/01/2025"
type input "10/01/2026"
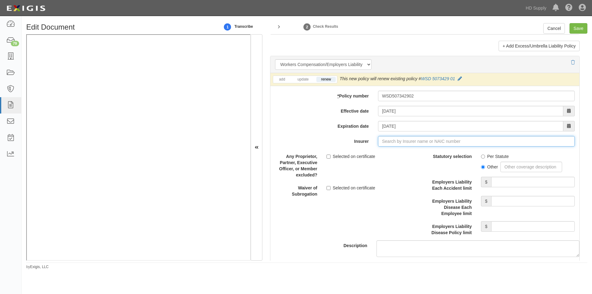
scroll to position [1506, 0]
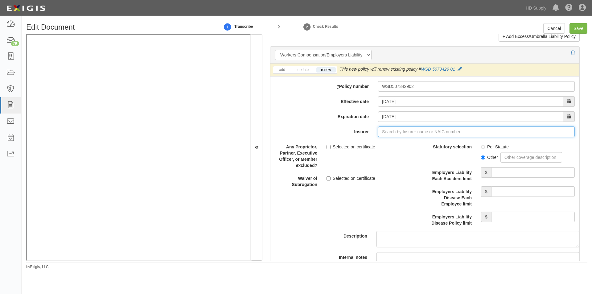
click at [404, 133] on input "Insurer" at bounding box center [476, 131] width 197 height 10
type input "21st Century Advantage Insurance Company (25232) NR Rating"
type input "2"
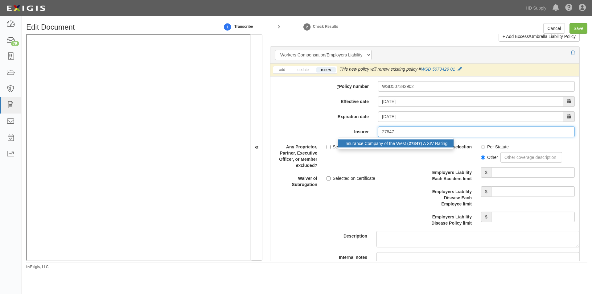
click at [396, 145] on div "Insurance Company of the West ( 27847 ) A XIV Rating" at bounding box center [395, 143] width 115 height 8
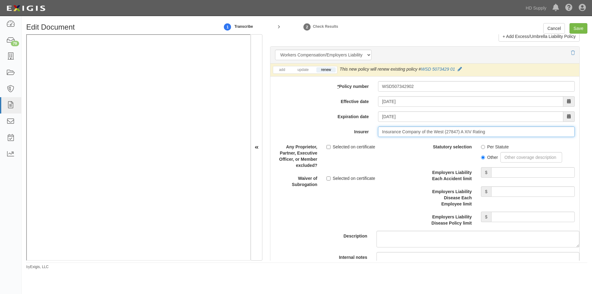
type input "Insurance Company of the West (27847) A XIV Rating"
click at [481, 149] on label "Per Statute" at bounding box center [495, 147] width 28 height 6
click at [481, 149] on input "Per Statute" at bounding box center [483, 147] width 4 height 4
radio input "true"
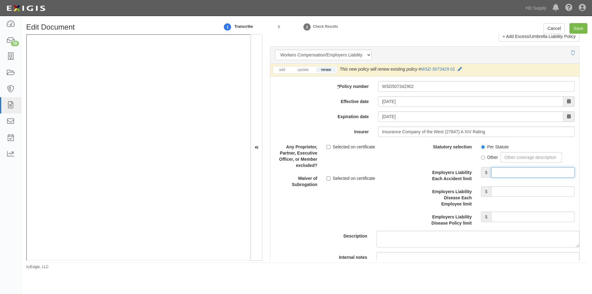
click at [507, 174] on input "Employers Liability Each Accident limit" at bounding box center [533, 172] width 84 height 10
type input "1,000,000"
click at [509, 191] on input "Employers Liability Disease Each Employee limit" at bounding box center [533, 191] width 84 height 10
type input "1,000,000"
click at [506, 215] on input "Employers Liability Disease Policy limit" at bounding box center [533, 216] width 84 height 10
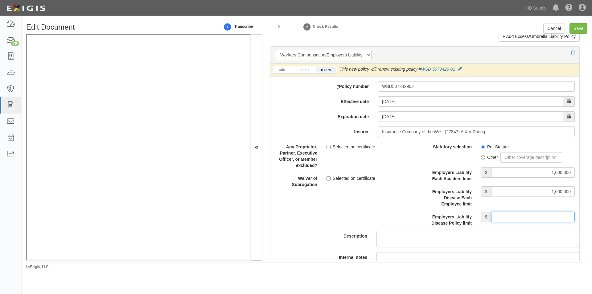
type input "1,000,000"
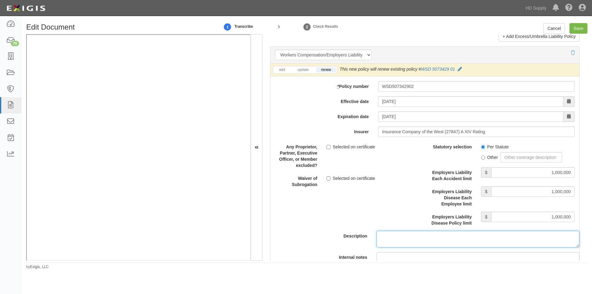
click at [503, 235] on textarea "Description" at bounding box center [477, 239] width 203 height 17
click at [330, 145] on label "Selected on certificate" at bounding box center [350, 147] width 49 height 6
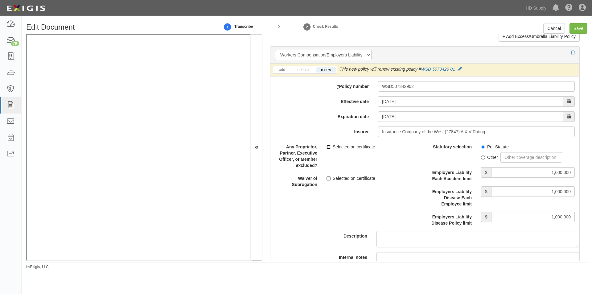
click at [330, 145] on input "Selected on certificate" at bounding box center [328, 147] width 4 height 4
checkbox input "true"
click at [576, 30] on input "Save" at bounding box center [578, 28] width 18 height 10
type input "1000000"
type input "100000"
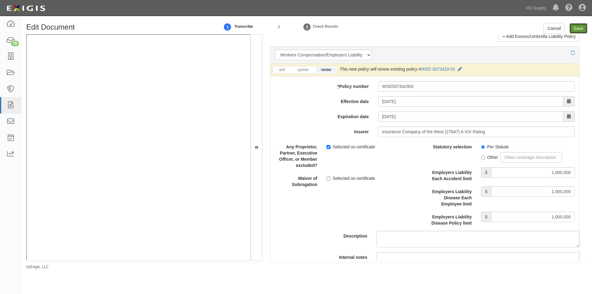
type input "5000"
type input "1000000"
type input "2000000"
type input "1000000"
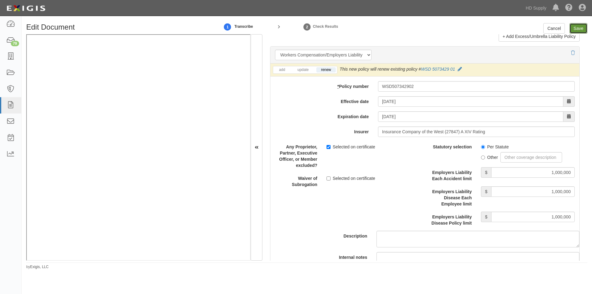
type input "10000"
type input "5000000"
type input "1000000"
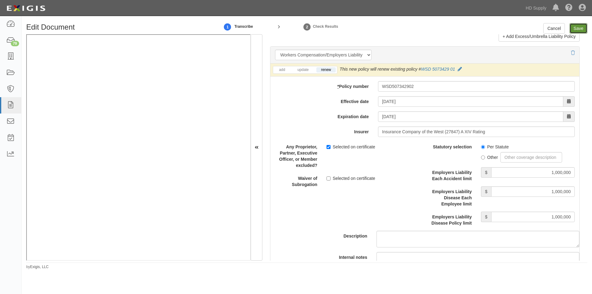
type input "1000000"
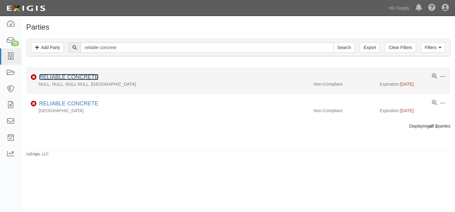
click at [51, 79] on link "RELIABLE CONCRETE" at bounding box center [68, 77] width 59 height 6
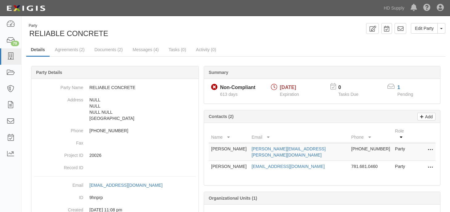
click at [15, 185] on div "Dashboard 79 Inbox Parties Agreements Coverages Documents Messages Tasks Reports" at bounding box center [11, 114] width 22 height 196
click at [100, 49] on link "Documents (2)" at bounding box center [109, 49] width 38 height 13
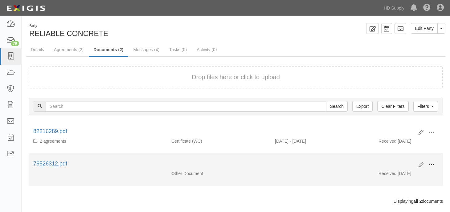
click at [433, 165] on span at bounding box center [432, 165] width 6 height 6
click at [397, 174] on link "View" at bounding box center [401, 173] width 49 height 11
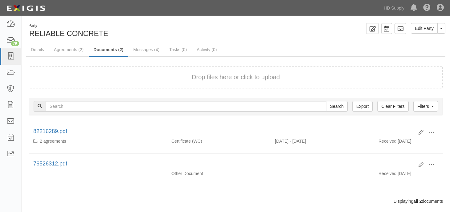
scroll to position [11, 0]
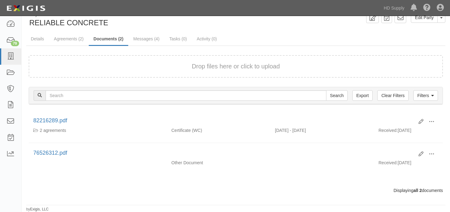
click at [11, 163] on div at bounding box center [10, 91] width 21 height 151
click at [6, 53] on icon at bounding box center [10, 56] width 9 height 7
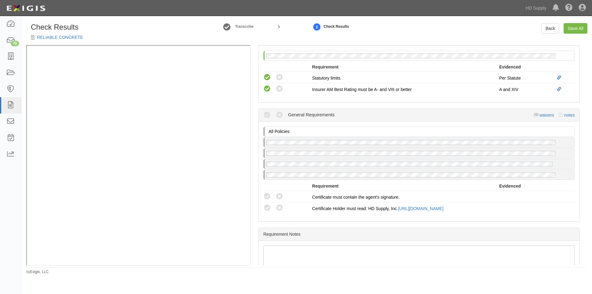
scroll to position [462, 0]
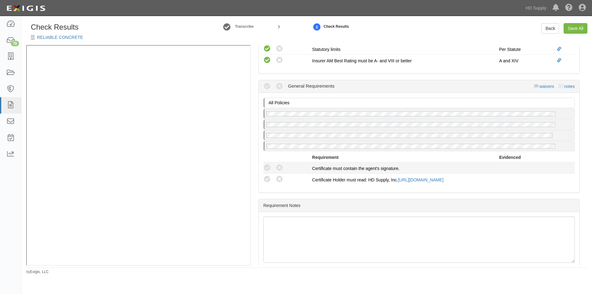
click at [268, 174] on li "Compliant Waived Non-Compliant Certificate Holder must read: HD Supply, Inc. ht…" at bounding box center [418, 179] width 311 height 11
click at [268, 166] on icon at bounding box center [267, 168] width 8 height 8
radio input "true"
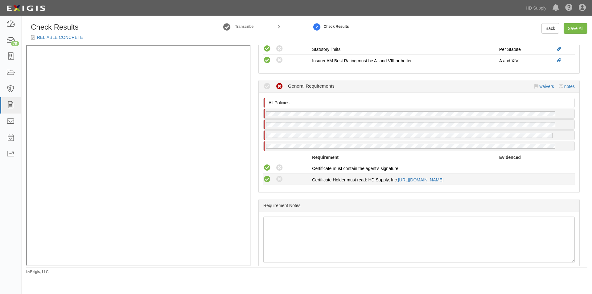
click at [268, 182] on icon at bounding box center [267, 179] width 8 height 8
radio input "true"
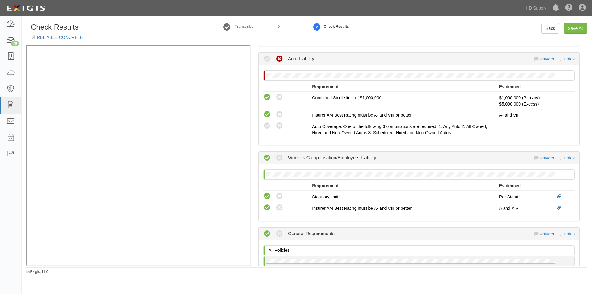
scroll to position [310, 0]
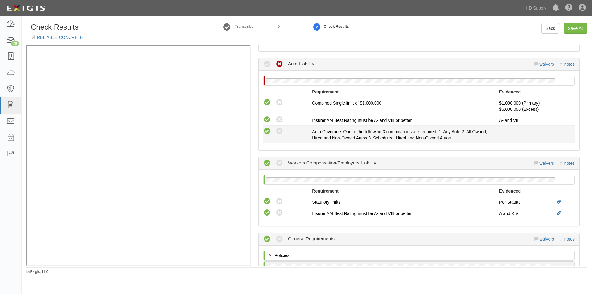
click at [266, 133] on icon at bounding box center [267, 131] width 8 height 8
radio input "true"
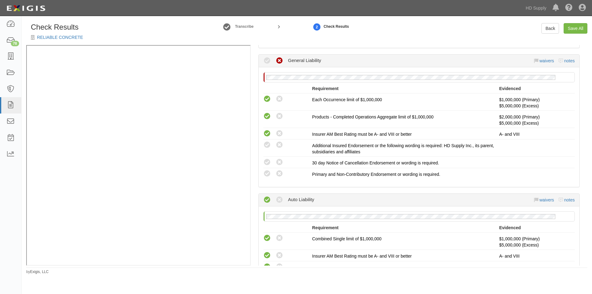
scroll to position [173, 0]
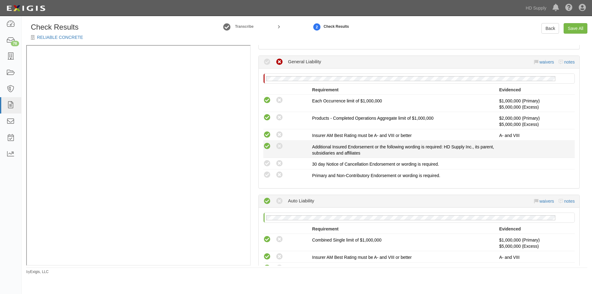
click at [265, 146] on icon at bounding box center [267, 146] width 8 height 8
radio input "true"
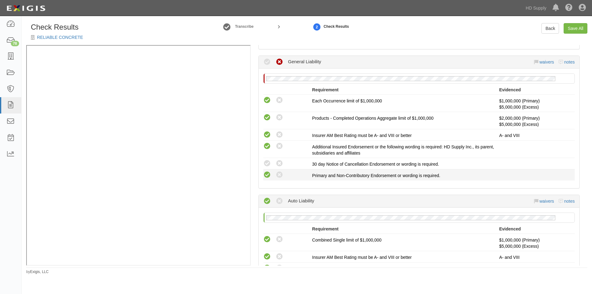
click at [265, 172] on icon at bounding box center [267, 175] width 8 height 8
radio input "true"
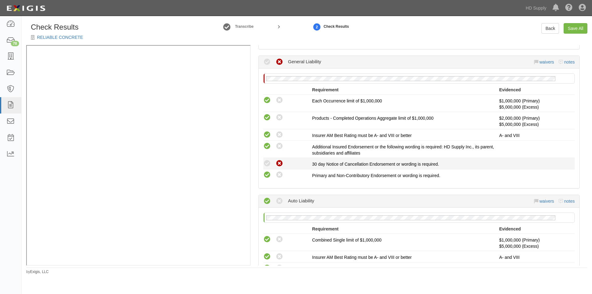
click at [277, 163] on icon at bounding box center [280, 164] width 8 height 8
radio input "true"
click at [569, 30] on link "Save All" at bounding box center [575, 28] width 24 height 10
radio input "false"
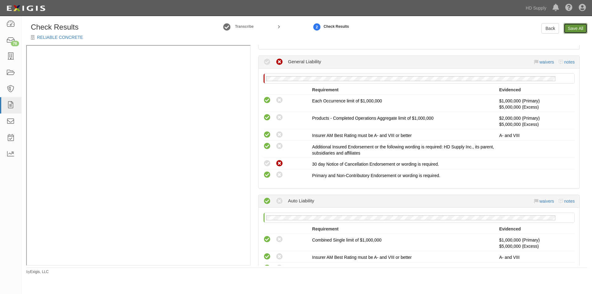
radio input "true"
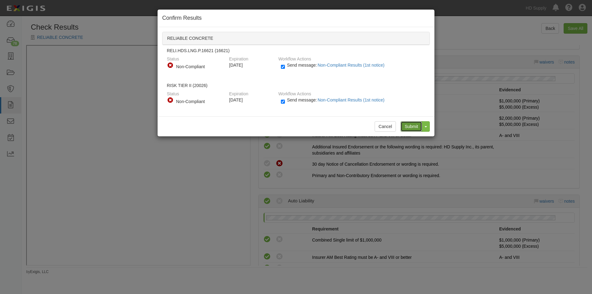
click at [410, 127] on input "Submit" at bounding box center [411, 126] width 22 height 10
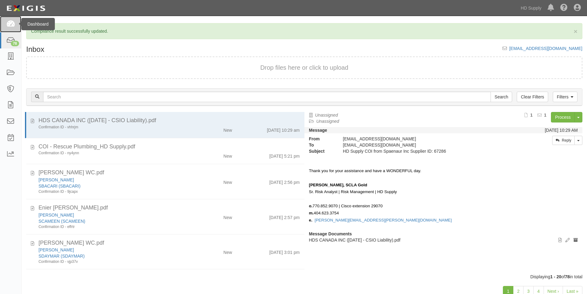
click at [17, 23] on link at bounding box center [10, 24] width 21 height 16
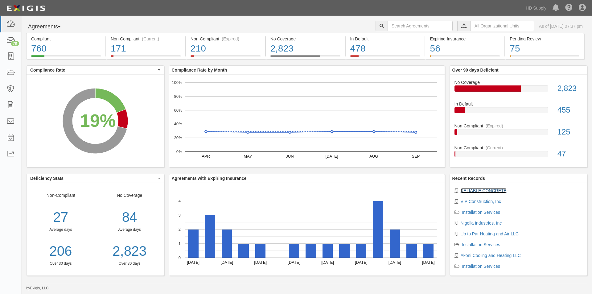
click at [487, 190] on link "RELIABLE CONCRETE" at bounding box center [483, 190] width 46 height 5
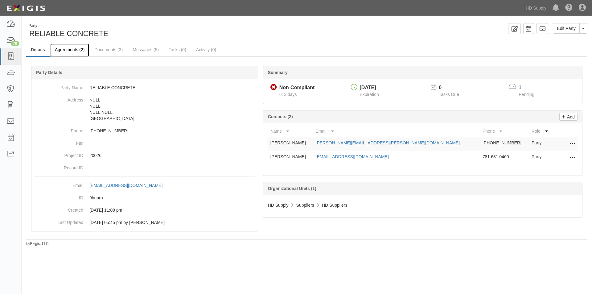
click at [73, 49] on link "Agreements (2)" at bounding box center [69, 49] width 39 height 13
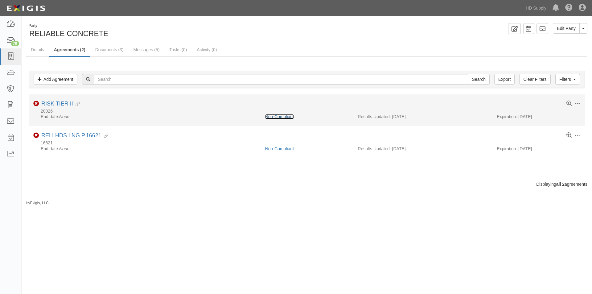
click at [277, 115] on link "Non-Compliant" at bounding box center [279, 116] width 29 height 5
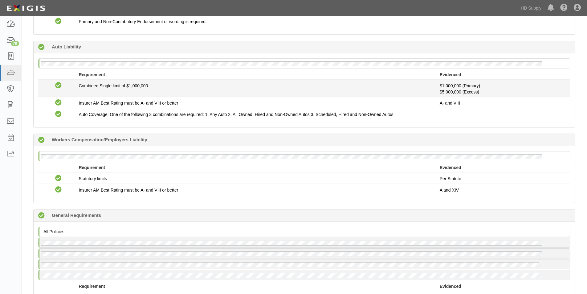
scroll to position [247, 0]
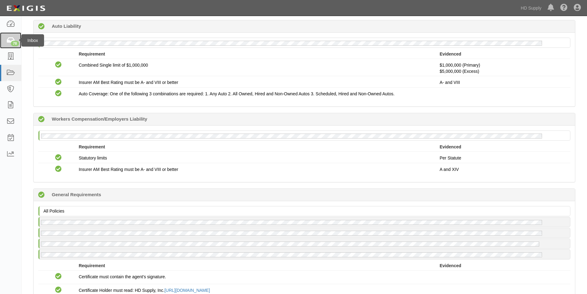
click at [13, 41] on div "78" at bounding box center [15, 44] width 8 height 6
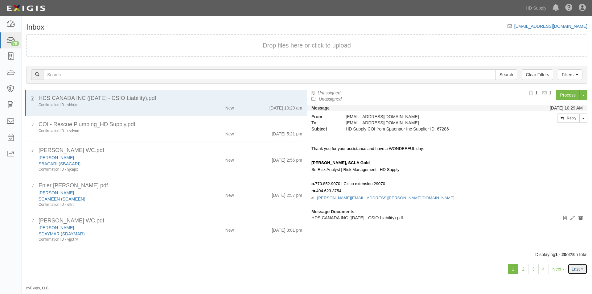
click at [577, 272] on link "Last »" at bounding box center [577, 269] width 20 height 10
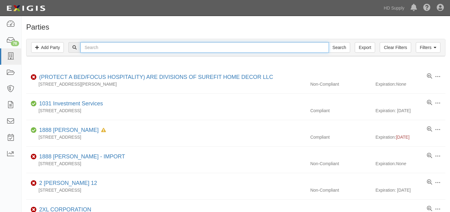
click at [161, 47] on input "text" at bounding box center [204, 47] width 248 height 10
type input "service machine"
click at [329, 42] on input "Search" at bounding box center [340, 47] width 22 height 10
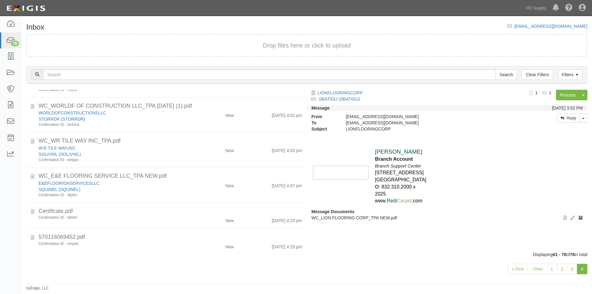
scroll to position [410, 0]
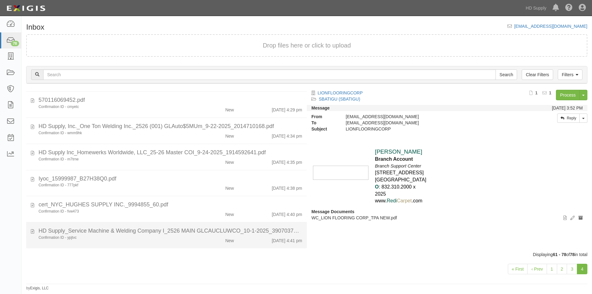
click at [166, 238] on div "Confirmation ID - ypjtvc" at bounding box center [114, 237] width 150 height 5
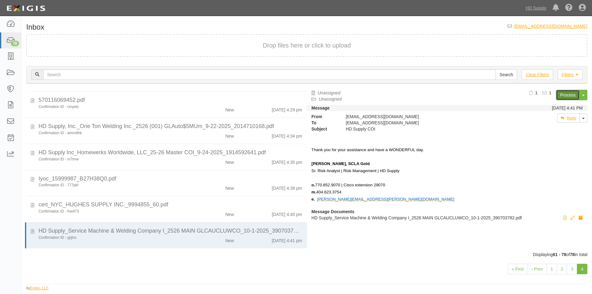
click at [563, 94] on link "Process" at bounding box center [568, 95] width 24 height 10
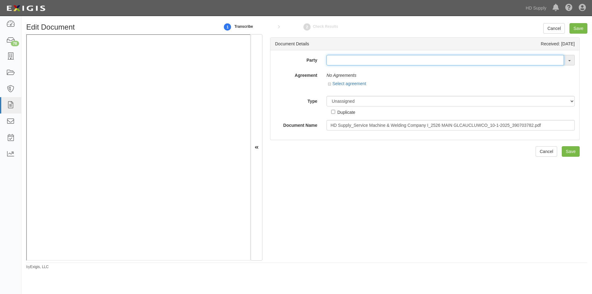
click at [332, 61] on input "text" at bounding box center [444, 60] width 237 height 10
type input "service mac"
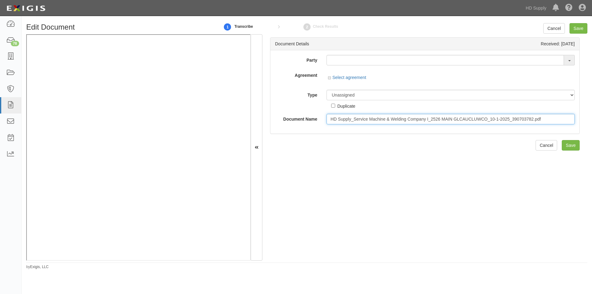
drag, startPoint x: 543, startPoint y: 118, endPoint x: 324, endPoint y: 107, distance: 218.8
click at [325, 107] on div "Party SERVICE PARTNERS SUPPLY, LLC FDG Multi service LLC Aalanco Service Corpor…" at bounding box center [425, 89] width 300 height 69
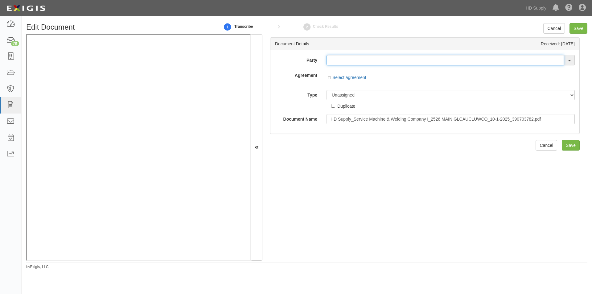
click at [363, 61] on input "text" at bounding box center [444, 60] width 237 height 10
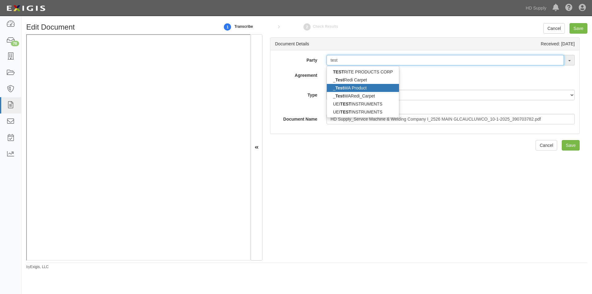
type input "test"
click at [361, 85] on link "_ Test WA Product" at bounding box center [363, 88] width 72 height 8
type input "_TestWA Product"
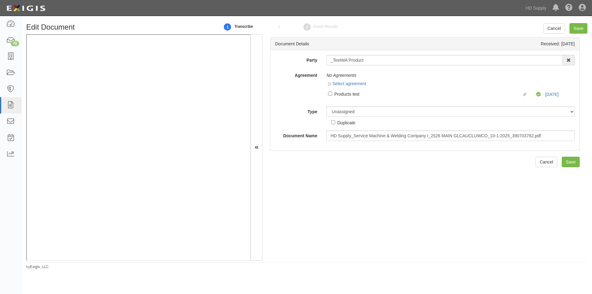
click at [355, 96] on div "Products test" at bounding box center [428, 93] width 188 height 7
click at [332, 96] on input "Linked agreement Products test Linked agreement" at bounding box center [330, 94] width 4 height 4
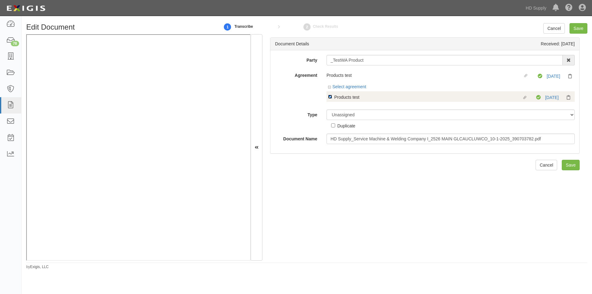
click at [331, 96] on input "Linked agreement Products test Linked agreement" at bounding box center [330, 97] width 4 height 4
checkbox input "false"
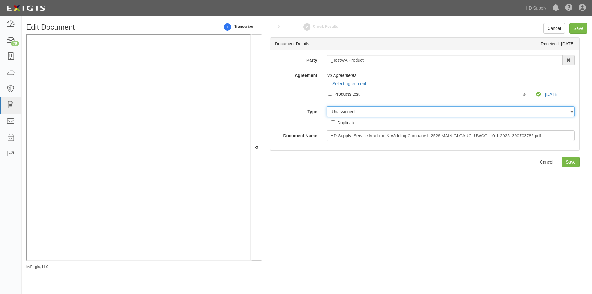
click at [353, 112] on select "Unassigned Binder Cancellation Notice Certificate Contract Endorsement Insuranc…" at bounding box center [450, 111] width 248 height 10
select select "OtherDetail"
click at [326, 106] on select "Unassigned Binder Cancellation Notice Certificate Contract Endorsement Insuranc…" at bounding box center [450, 111] width 248 height 10
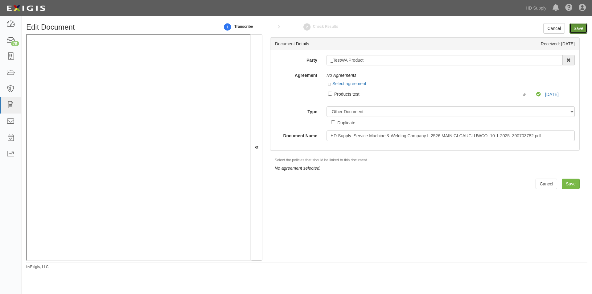
click at [582, 26] on input "Save" at bounding box center [578, 28] width 18 height 10
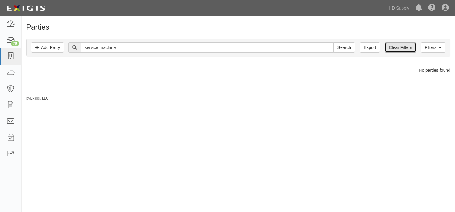
click at [391, 49] on link "Clear Filters" at bounding box center [399, 47] width 31 height 10
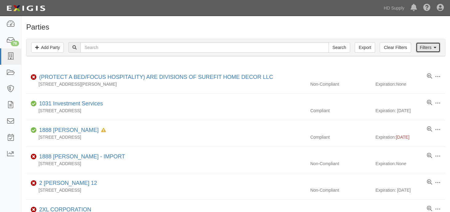
click at [427, 51] on link "Filters" at bounding box center [428, 47] width 25 height 10
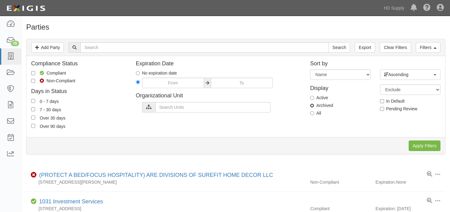
click at [314, 104] on input "Archived" at bounding box center [312, 106] width 4 height 4
radio input "true"
click at [425, 145] on input "Apply Filters" at bounding box center [425, 146] width 32 height 10
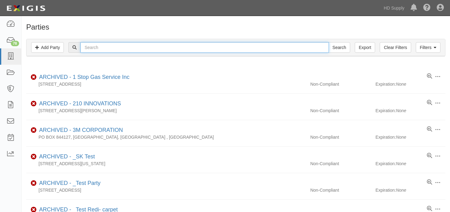
click at [141, 53] on input "text" at bounding box center [204, 47] width 248 height 10
type input "service machine"
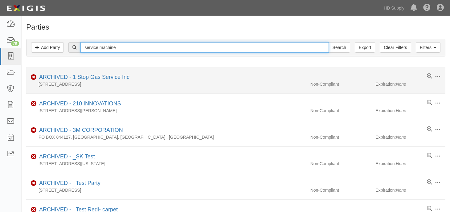
click at [329, 42] on input "Search" at bounding box center [340, 47] width 22 height 10
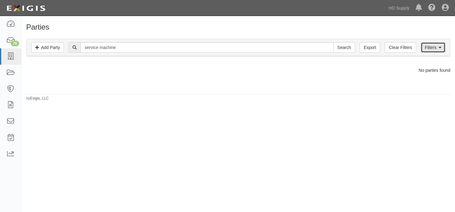
click at [424, 47] on link "Filters" at bounding box center [432, 47] width 25 height 10
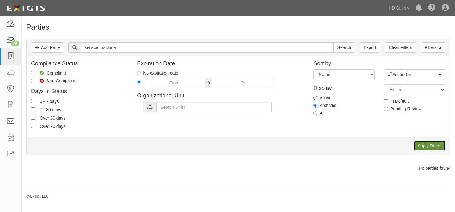
click at [427, 148] on input "Apply Filters" at bounding box center [429, 146] width 32 height 10
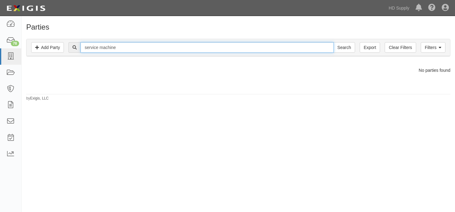
drag, startPoint x: 120, startPoint y: 46, endPoint x: 82, endPoint y: 49, distance: 38.1
click at [82, 49] on input "service machine" at bounding box center [206, 47] width 253 height 10
type input "welding comp"
click at [333, 42] on input "Search" at bounding box center [344, 47] width 22 height 10
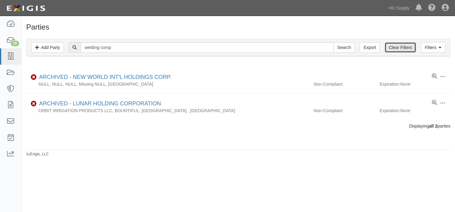
click at [394, 47] on link "Clear Filters" at bounding box center [399, 47] width 31 height 10
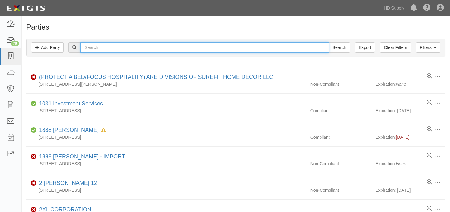
drag, startPoint x: 0, startPoint y: 0, endPoint x: 94, endPoint y: 49, distance: 106.1
click at [94, 49] on input "text" at bounding box center [204, 47] width 248 height 10
type input "welding company"
click at [329, 42] on input "Search" at bounding box center [340, 47] width 22 height 10
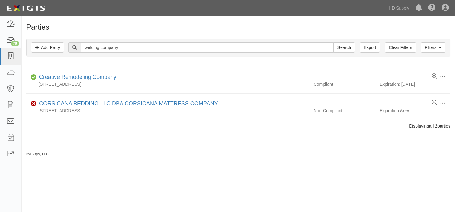
click at [21, 195] on div "Dashboard 78 Inbox Parties Agreements Coverages Documents Messages Tasks Reports" at bounding box center [11, 114] width 22 height 196
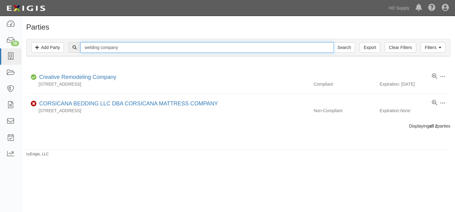
drag, startPoint x: 132, startPoint y: 48, endPoint x: 67, endPoint y: 51, distance: 65.1
click at [67, 51] on div "welding company Search" at bounding box center [238, 47] width 414 height 10
type input "[PERSON_NAME]"
click at [333, 42] on input "Search" at bounding box center [344, 47] width 22 height 10
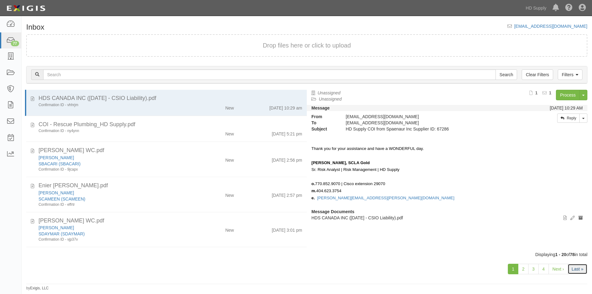
click at [570, 268] on link "Last »" at bounding box center [577, 269] width 20 height 10
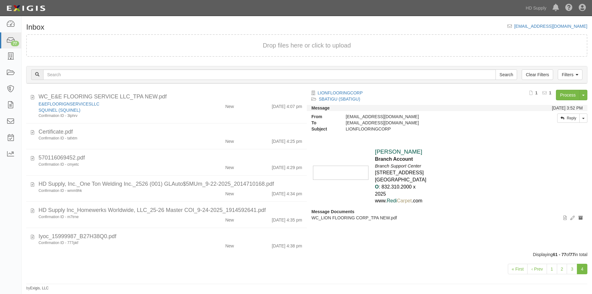
scroll to position [383, 0]
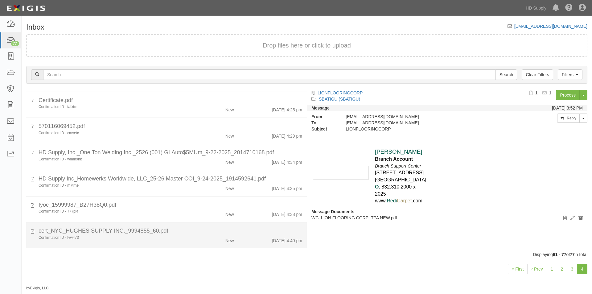
click at [199, 241] on div "New" at bounding box center [215, 239] width 45 height 9
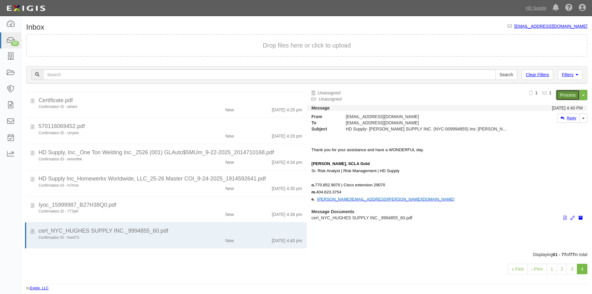
click at [565, 96] on link "Process" at bounding box center [568, 95] width 24 height 10
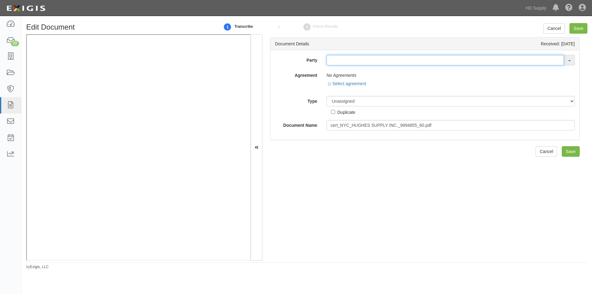
click at [331, 60] on input "text" at bounding box center [444, 60] width 237 height 10
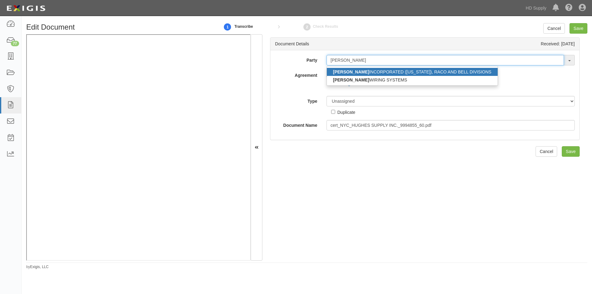
type input "[PERSON_NAME]"
click at [345, 72] on strong "HUBBELL" at bounding box center [351, 71] width 36 height 5
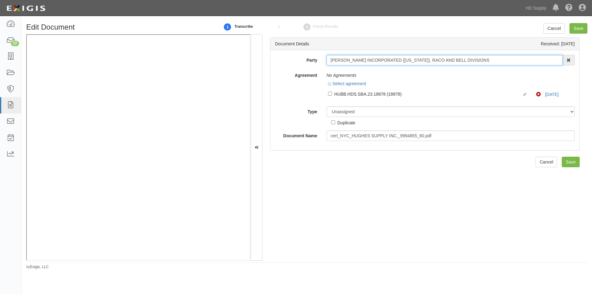
drag, startPoint x: 477, startPoint y: 59, endPoint x: 321, endPoint y: 52, distance: 157.0
click at [321, 52] on div "Party HUBBELL INCORPORATED (DELAWARE), RACO AND BELL DIVISIONS HUBBELL INCORPOR…" at bounding box center [424, 100] width 309 height 100
click at [506, 56] on input "[PERSON_NAME] INCORPORATED ([US_STATE]), RACO AND BELL DIVISIONS" at bounding box center [444, 60] width 236 height 10
click at [495, 56] on input "[PERSON_NAME] INCORPORATED ([US_STATE]), RACO AND BELL DIVISIONS" at bounding box center [444, 60] width 236 height 10
drag, startPoint x: 329, startPoint y: 60, endPoint x: 413, endPoint y: 63, distance: 84.2
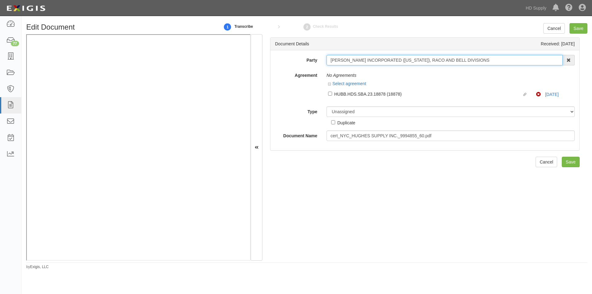
click at [413, 63] on input "[PERSON_NAME] INCORPORATED ([US_STATE]), RACO AND BELL DIVISIONS" at bounding box center [444, 60] width 236 height 10
click at [329, 61] on input ", RACO AND BELL DIVISIONS" at bounding box center [444, 60] width 236 height 10
paste input "HUBBELL INCORPORATED (DELAWARE)"
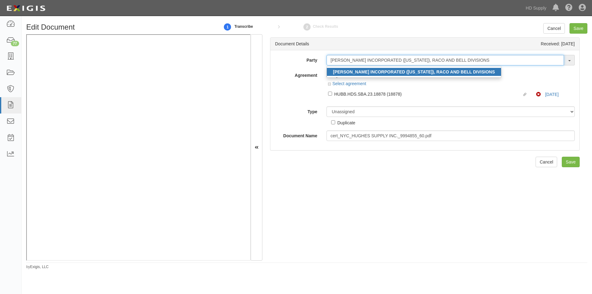
type input "[PERSON_NAME] INCORPORATED ([US_STATE]), RACO AND BELL DIVISIONS"
click at [342, 69] on link "HUBBELL INCORPORATED (DELAWARE), RACO AND BELL DIVISIONS" at bounding box center [414, 72] width 174 height 8
type input "HUBBELL INCORPORATED (DELAWARE), RACO AND BELL DIVISIONS"
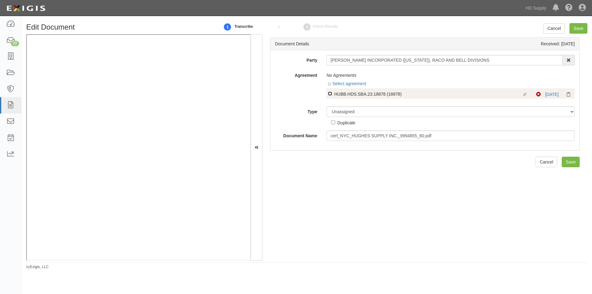
click at [329, 94] on input "Linked agreement HUBB.HDS.SBA.23.18878 (18878) Linked agreement" at bounding box center [330, 94] width 4 height 4
checkbox input "true"
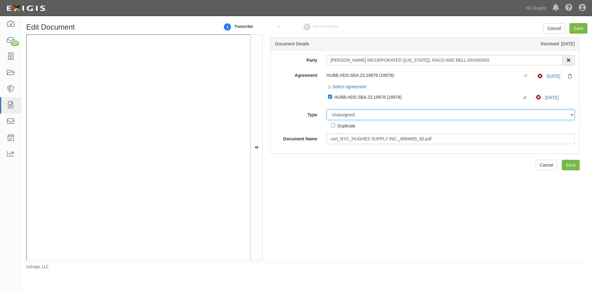
click at [343, 115] on select "Unassigned Binder Cancellation Notice Certificate Contract Endorsement Insuranc…" at bounding box center [450, 114] width 248 height 10
select select "CertificateDetail"
click at [326, 109] on select "Unassigned Binder Cancellation Notice Certificate Contract Endorsement Insuranc…" at bounding box center [450, 114] width 248 height 10
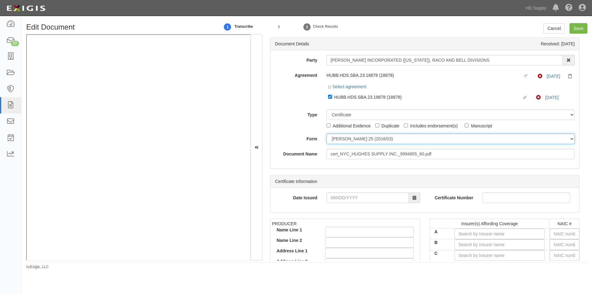
click at [340, 137] on select "ACORD 25 (2016/03) ACORD 101 ACORD 855 NY (2014/05) General" at bounding box center [450, 138] width 248 height 10
select select "GeneralFormDetail"
click at [326, 133] on select "ACORD 25 (2016/03) ACORD 101 ACORD 855 NY (2014/05) General" at bounding box center [450, 138] width 248 height 10
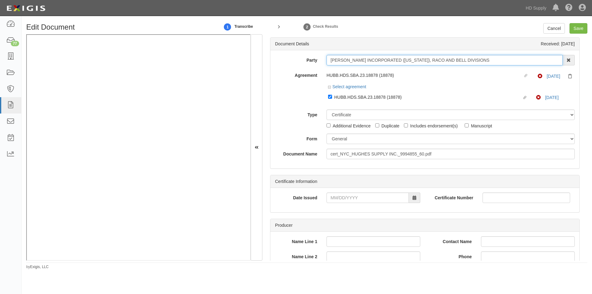
drag, startPoint x: 330, startPoint y: 61, endPoint x: 415, endPoint y: 66, distance: 84.2
click at [415, 66] on div "Party HUBBELL INCORPORATED (DELAWARE), RACO AND BELL DIVISIONS HUBBELL INCORPOR…" at bounding box center [425, 107] width 300 height 104
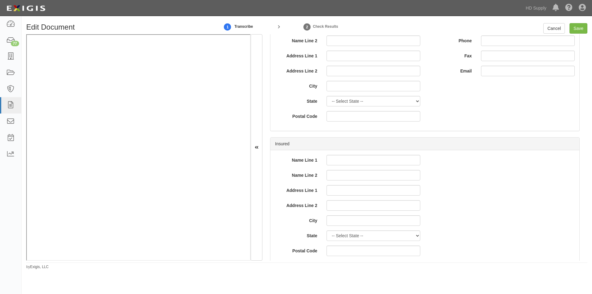
scroll to position [370, 0]
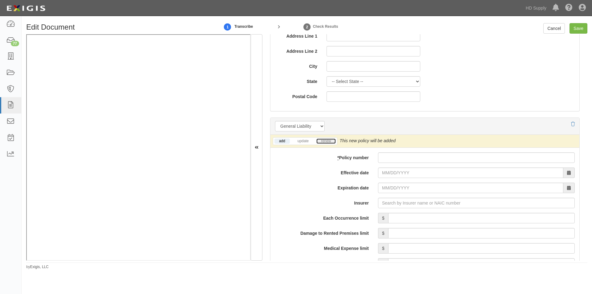
click at [325, 142] on link "renew" at bounding box center [325, 140] width 19 height 5
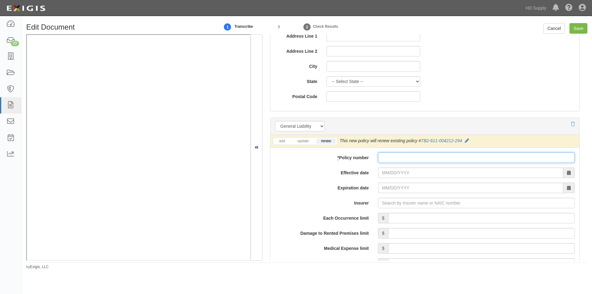
paste input "TB2-611-004212-295"
type input "TB2-611-004212-295"
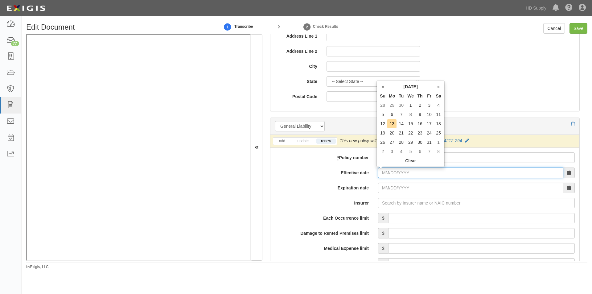
click at [398, 172] on input "Effective date" at bounding box center [470, 172] width 185 height 10
type input "10/01/2025"
type input "10/01/2026"
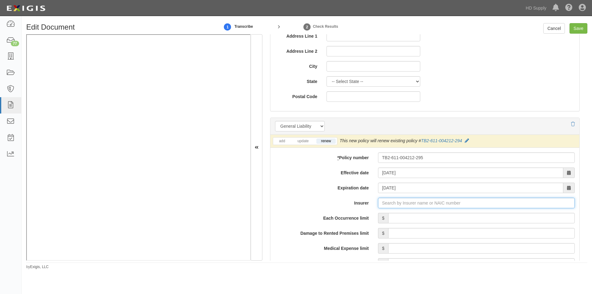
click at [397, 204] on input "Insurer" at bounding box center [476, 203] width 197 height 10
type input "21st Century Advantage Insurance Company (25232) NR Rating"
type input "2"
click at [391, 212] on div "Liberty Mutual Fire Insurance Company ( 23035 ) A XV Rating" at bounding box center [402, 214] width 128 height 8
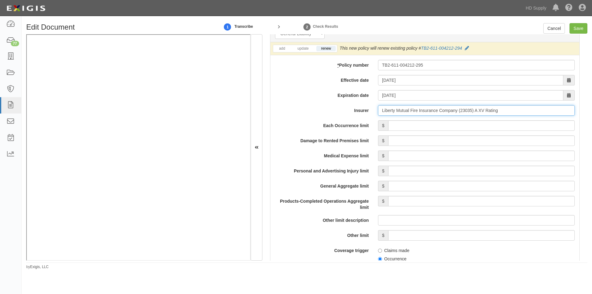
type input "Liberty Mutual Fire Insurance Company (23035) A XV Rating"
click at [426, 126] on input "Each Occurrence limit" at bounding box center [481, 125] width 186 height 10
type input "5,000,000"
click at [506, 144] on input "Damage to Rented Premises limit" at bounding box center [481, 140] width 186 height 10
type input "100,000"
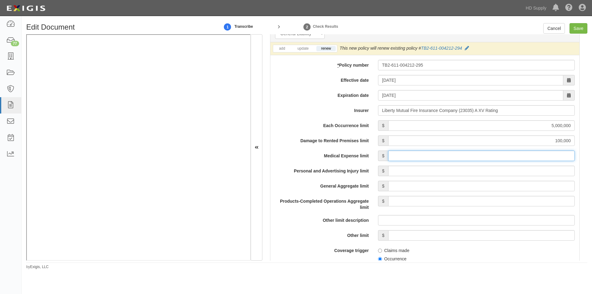
click at [505, 156] on input "Medical Expense limit" at bounding box center [481, 155] width 186 height 10
type input "5,000"
click at [501, 170] on input "Personal and Advertising Injury limit" at bounding box center [481, 171] width 186 height 10
type input "5,000,000"
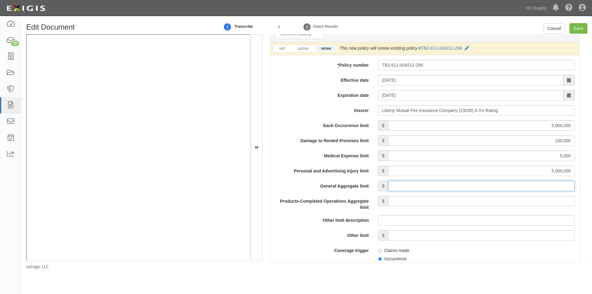
click at [502, 188] on input "General Aggregate limit" at bounding box center [481, 186] width 186 height 10
type input "10,000,000"
click at [498, 202] on input "Products-Completed Operations Aggregate limit" at bounding box center [481, 201] width 186 height 10
type input "10,000,000"
click at [278, 237] on label "Other limit" at bounding box center [321, 234] width 103 height 8
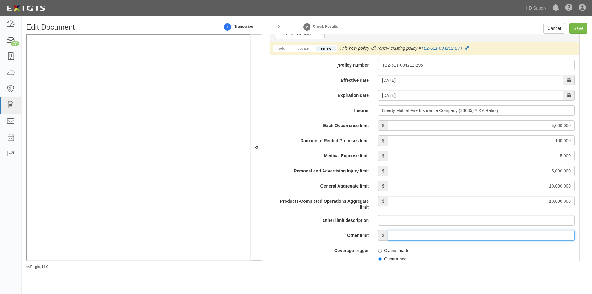
click at [388, 237] on input "Other limit" at bounding box center [481, 235] width 186 height 10
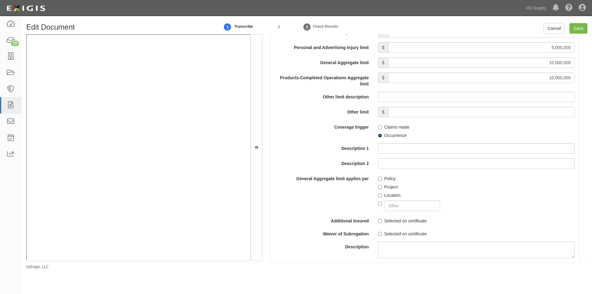
click at [378, 136] on input "Occurrence" at bounding box center [380, 135] width 4 height 4
radio input "true"
click at [379, 178] on input "Policy" at bounding box center [380, 179] width 4 height 4
checkbox input "true"
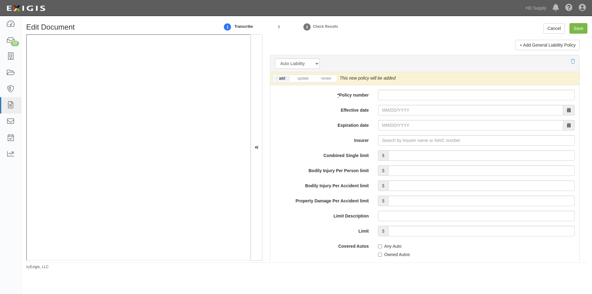
scroll to position [858, 0]
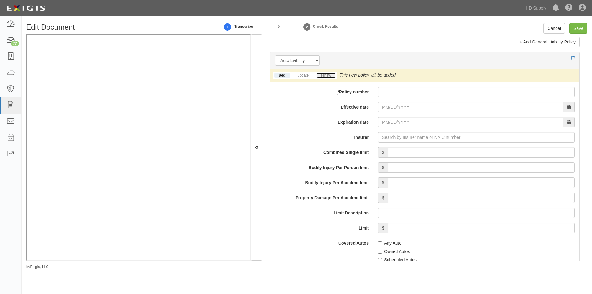
drag, startPoint x: 322, startPoint y: 76, endPoint x: 317, endPoint y: 89, distance: 14.7
click at [322, 76] on link "renew" at bounding box center [325, 75] width 19 height 5
paste input "AS2-611-004212-255"
type input "AS2-611-004212-255"
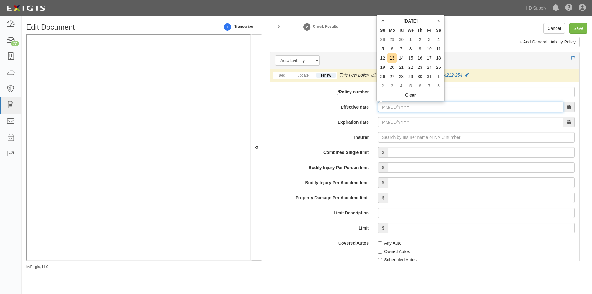
click at [390, 108] on input "Effective date" at bounding box center [470, 107] width 185 height 10
type input "10/01/2025"
type input "10/01/2026"
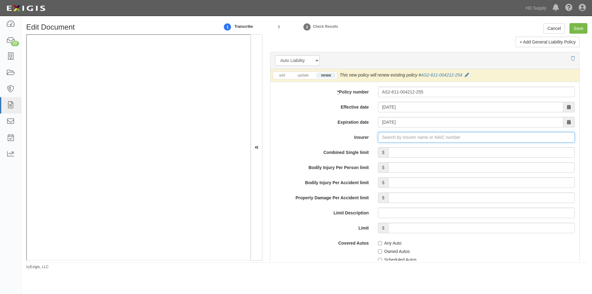
click at [403, 135] on input "Insurer" at bounding box center [476, 137] width 197 height 10
type input "21st Century Advantage Insurance Company (25232) NR Rating"
type input "2"
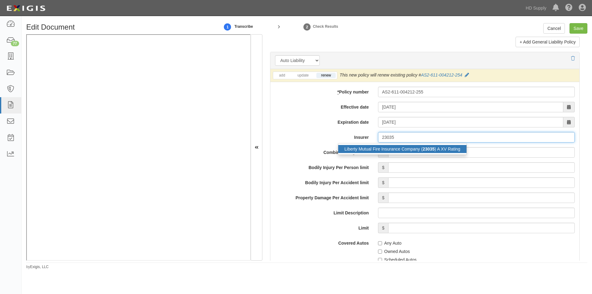
click at [393, 153] on div "Liberty Mutual Fire Insurance Company ( 23035 ) A XV Rating" at bounding box center [402, 149] width 128 height 8
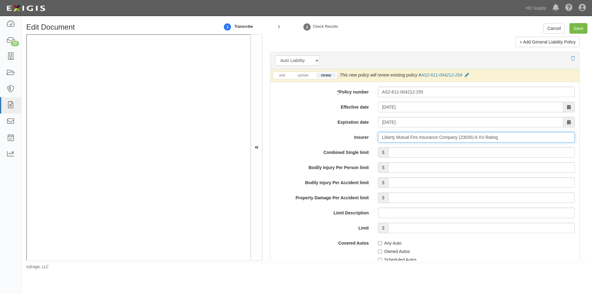
type input "Liberty Mutual Fire Insurance Company (23035) A XV Rating"
click at [419, 152] on input "Combined Single limit" at bounding box center [481, 152] width 186 height 10
type input "5,000,000"
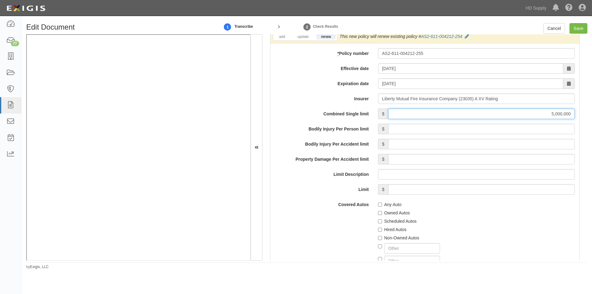
scroll to position [920, 0]
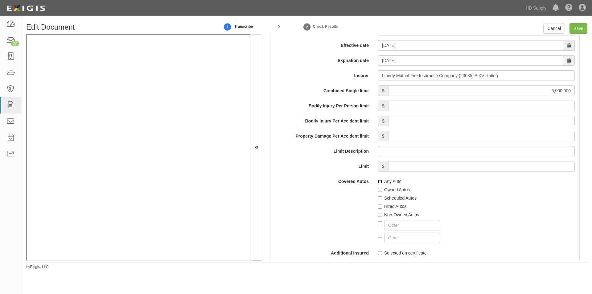
click at [378, 180] on input "Any Auto" at bounding box center [380, 181] width 4 height 4
checkbox input "true"
click at [378, 208] on input "Hired Autos" at bounding box center [380, 206] width 4 height 4
checkbox input "true"
click at [378, 215] on input "Non-Owned Autos" at bounding box center [380, 215] width 4 height 4
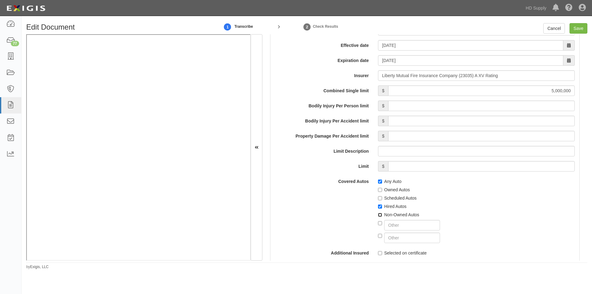
checkbox input "true"
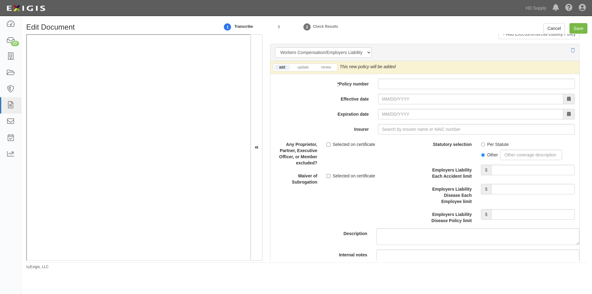
scroll to position [1530, 0]
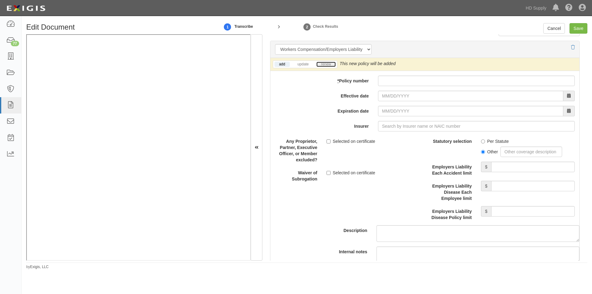
click at [326, 66] on link "renew" at bounding box center [325, 64] width 19 height 5
paste input "WA5-61D-004212-215 (AOS)"
type input "WA5-61D-004212-215 (AOS)"
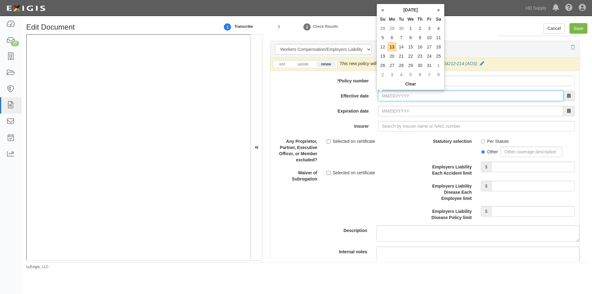
click at [389, 96] on input "Effective date" at bounding box center [470, 96] width 185 height 10
type input "10/01/2025"
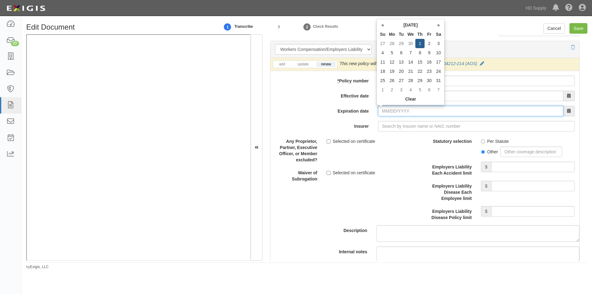
type input "10/01/2026"
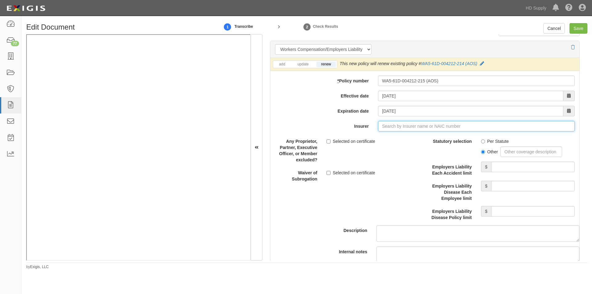
click at [389, 129] on input "Insurer" at bounding box center [476, 126] width 197 height 10
click at [374, 140] on div "LM Insurance Corporation ( 33600 ) A XV Rating" at bounding box center [389, 138] width 103 height 8
type input "LM Insurance Corporation (33600) A XV Rating"
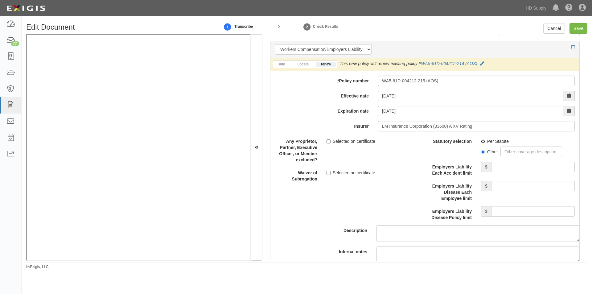
click at [481, 140] on input "Per Statute" at bounding box center [483, 141] width 4 height 4
radio input "true"
click at [510, 166] on input "Employers Liability Each Accident limit" at bounding box center [533, 166] width 84 height 10
type input "2,000,000"
click at [509, 186] on input "Employers Liability Disease Each Employee limit" at bounding box center [533, 186] width 84 height 10
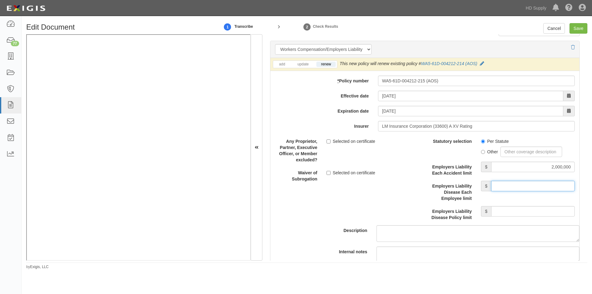
type input "2,000,000"
click at [503, 211] on input "Employers Liability Disease Policy limit" at bounding box center [533, 211] width 84 height 10
type input "2,000,000"
click at [578, 27] on input "Save" at bounding box center [578, 28] width 18 height 10
type input "5000000"
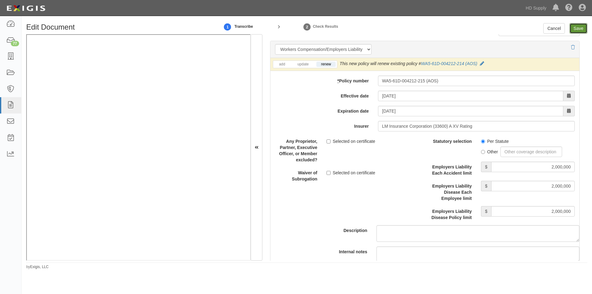
type input "100000"
type input "5000"
type input "5000000"
type input "10000000"
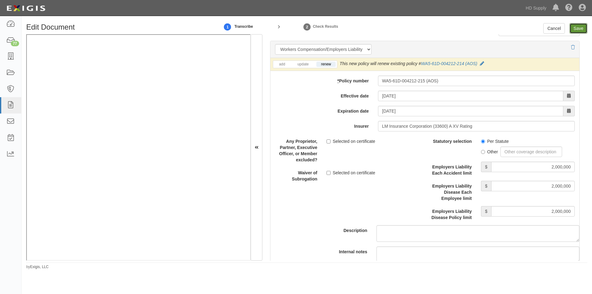
type input "5000000"
type input "2000000"
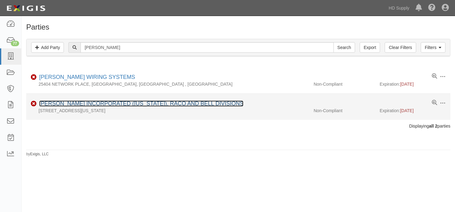
click at [59, 103] on link "[PERSON_NAME] INCORPORATED ([US_STATE]), RACO AND BELL DIVISIONS" at bounding box center [141, 103] width 204 height 6
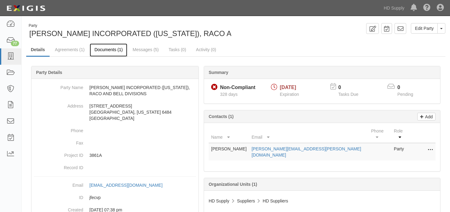
click at [110, 48] on link "Documents (1)" at bounding box center [109, 49] width 38 height 13
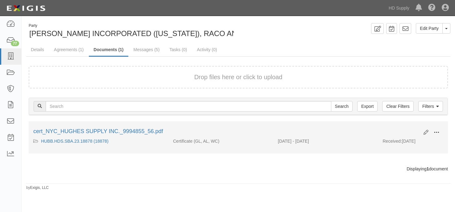
click at [434, 132] on span at bounding box center [436, 133] width 6 height 6
click at [392, 140] on link "View" at bounding box center [406, 141] width 49 height 11
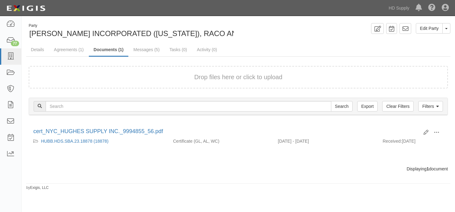
click at [12, 201] on div "Dashboard 77 Inbox Parties Agreements Coverages Documents Messages Tasks Reports" at bounding box center [11, 114] width 22 height 196
click at [15, 57] on icon at bounding box center [10, 56] width 9 height 7
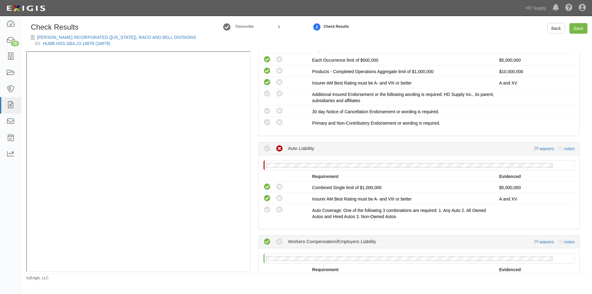
scroll to position [277, 0]
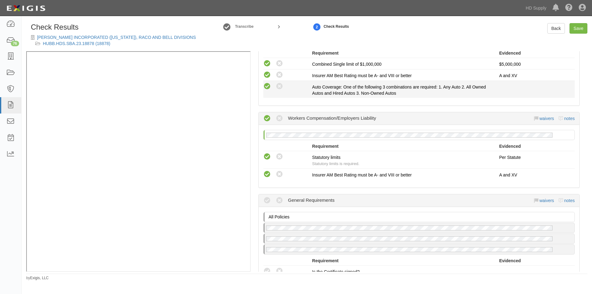
drag, startPoint x: 266, startPoint y: 85, endPoint x: 269, endPoint y: 87, distance: 3.7
click at [266, 85] on icon at bounding box center [267, 87] width 8 height 8
radio input "true"
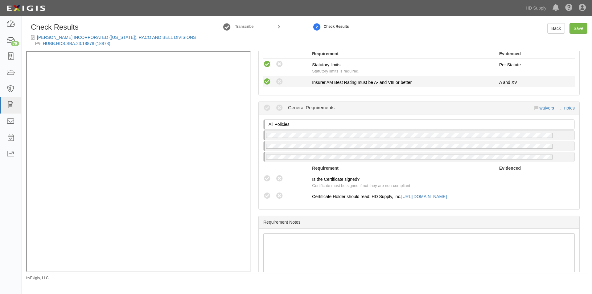
scroll to position [402, 0]
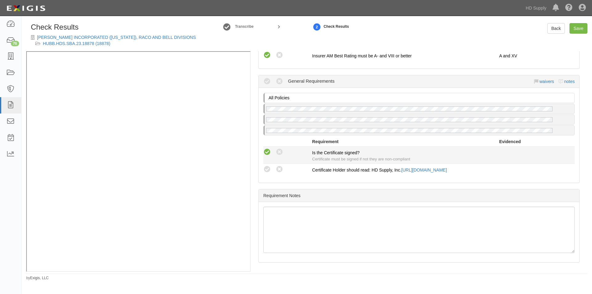
click at [268, 148] on icon at bounding box center [267, 152] width 8 height 8
radio input "true"
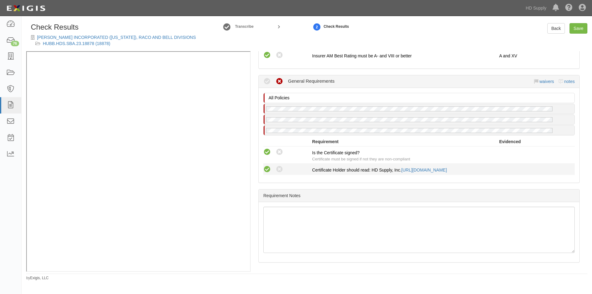
click at [267, 166] on icon at bounding box center [267, 170] width 8 height 8
radio input "true"
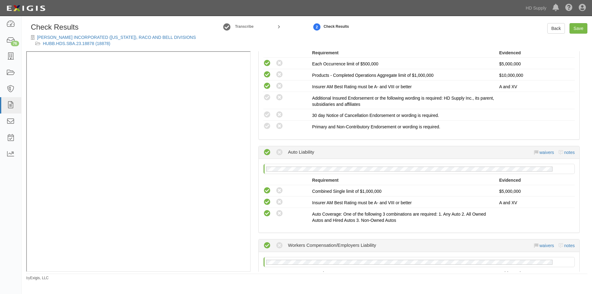
scroll to position [148, 0]
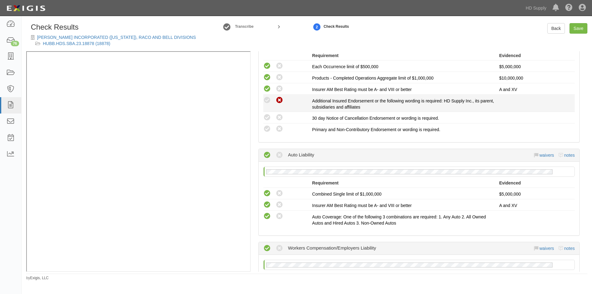
click at [279, 100] on icon at bounding box center [280, 100] width 8 height 8
radio input "true"
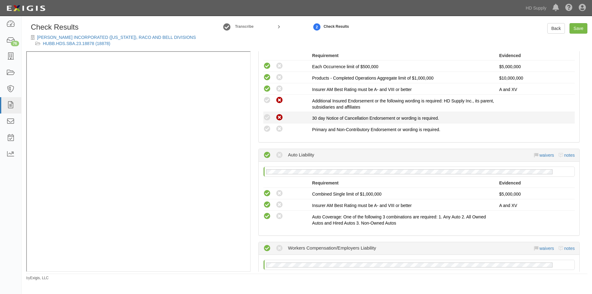
click at [281, 120] on icon at bounding box center [280, 118] width 8 height 8
radio input "true"
click at [281, 129] on icon at bounding box center [280, 129] width 8 height 8
radio input "true"
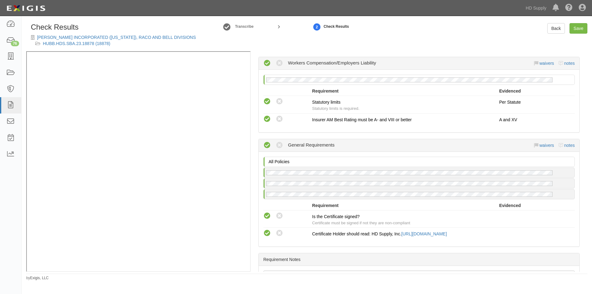
scroll to position [402, 0]
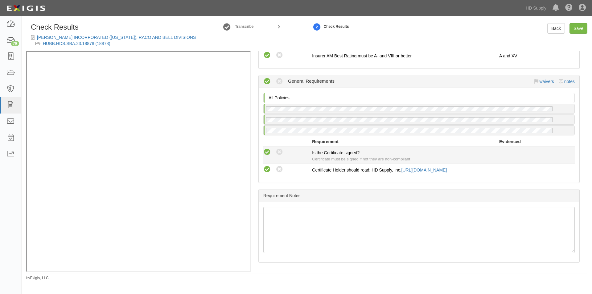
drag, startPoint x: 274, startPoint y: 163, endPoint x: 277, endPoint y: 152, distance: 11.2
click at [275, 165] on div "Compliant Waived Non-Compliant" at bounding box center [287, 169] width 49 height 8
click at [279, 148] on icon at bounding box center [280, 152] width 8 height 8
radio input "true"
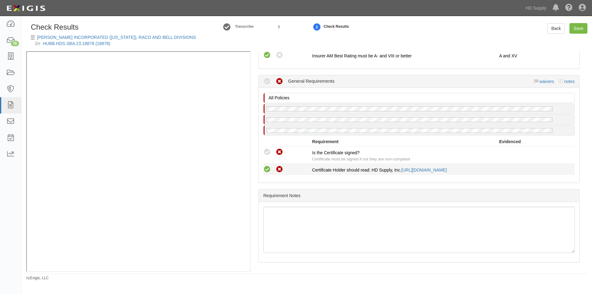
click at [282, 166] on icon at bounding box center [280, 170] width 8 height 8
radio input "true"
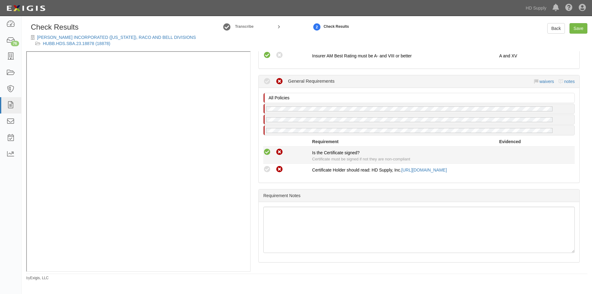
click at [268, 148] on icon at bounding box center [267, 152] width 8 height 8
radio input "true"
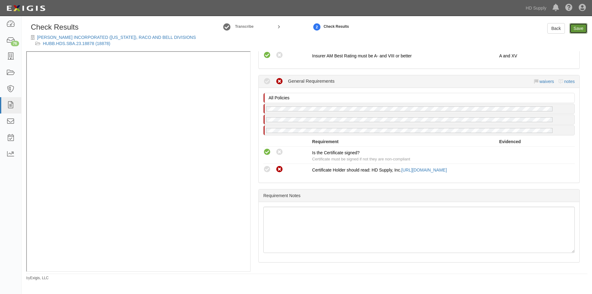
click at [579, 32] on link "Save" at bounding box center [578, 28] width 18 height 10
radio input "true"
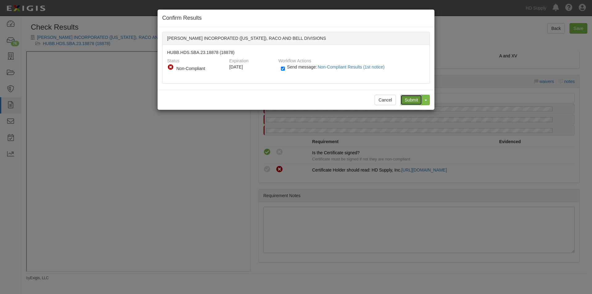
click at [414, 97] on input "Submit" at bounding box center [411, 100] width 22 height 10
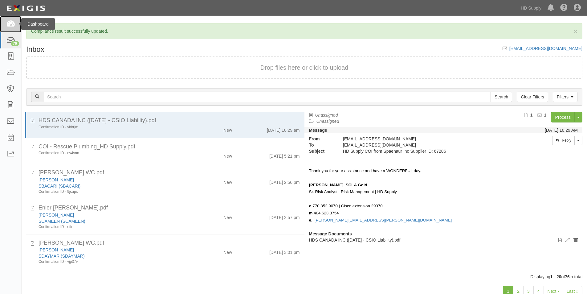
click at [10, 24] on icon at bounding box center [10, 24] width 9 height 7
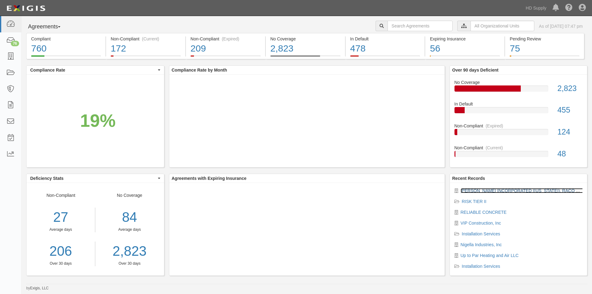
click at [474, 189] on link "[PERSON_NAME] INCORPORATED ([US_STATE]), RACO AND BELL DIVISIONS" at bounding box center [539, 190] width 159 height 5
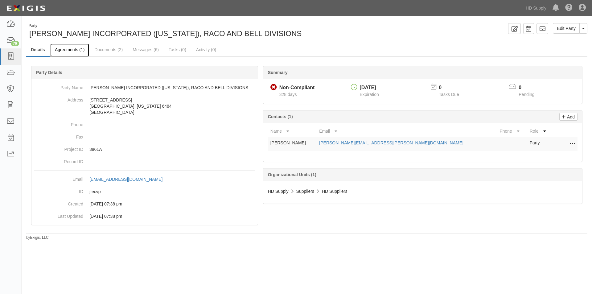
click at [71, 49] on link "Agreements (1)" at bounding box center [69, 49] width 39 height 13
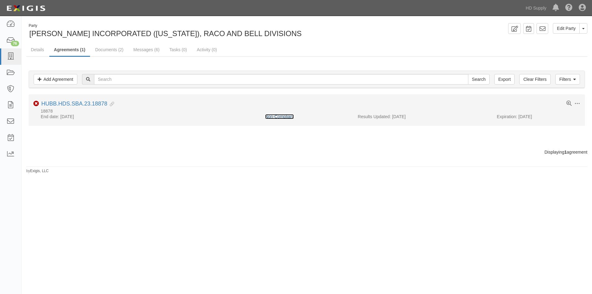
click at [276, 116] on link "Non-Compliant" at bounding box center [279, 116] width 29 height 5
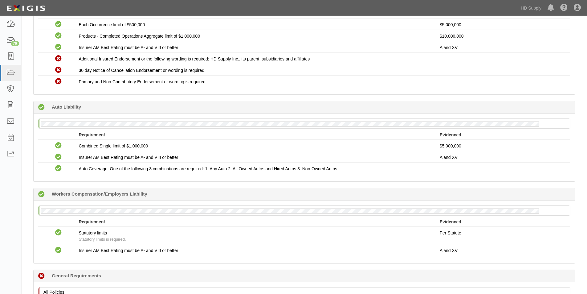
scroll to position [279, 0]
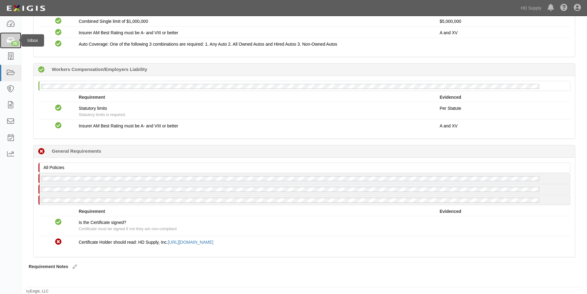
click at [13, 42] on div "76" at bounding box center [15, 44] width 8 height 6
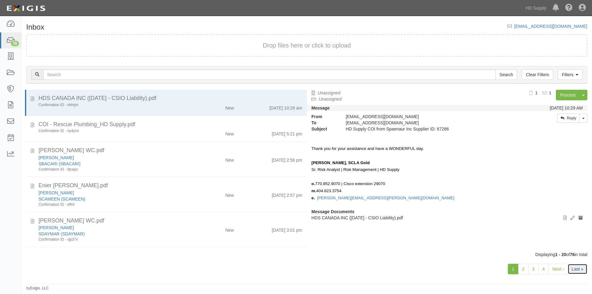
click at [577, 268] on link "Last »" at bounding box center [577, 269] width 20 height 10
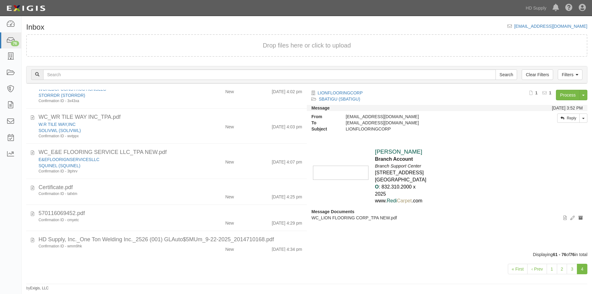
scroll to position [357, 0]
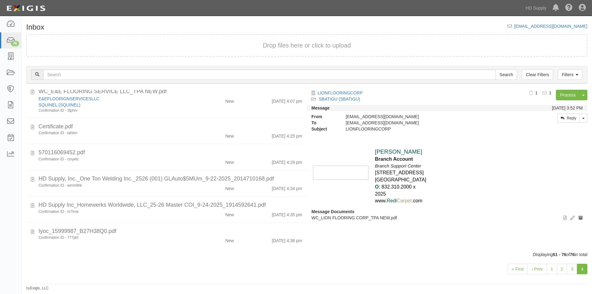
click at [173, 250] on div "WC_LION FLOORING CORP_TPA NEW.pdf LIONFLOORINGCORP SBATIGU (SBATIGU) Confirmati…" at bounding box center [164, 170] width 285 height 161
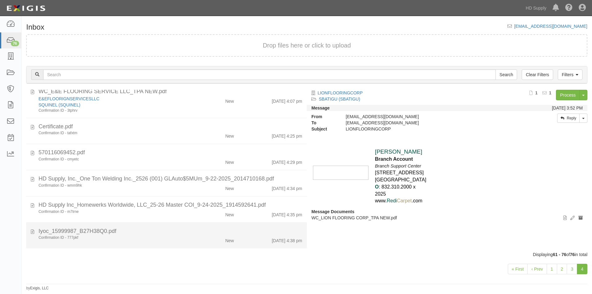
click at [171, 243] on div "Confirmation ID - 777pkf New [DATE] 4:38 pm" at bounding box center [170, 239] width 273 height 9
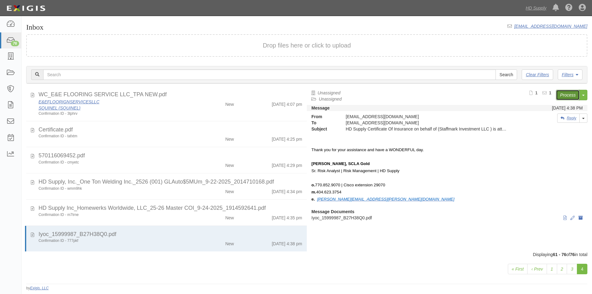
click at [566, 96] on link "Process" at bounding box center [568, 95] width 24 height 10
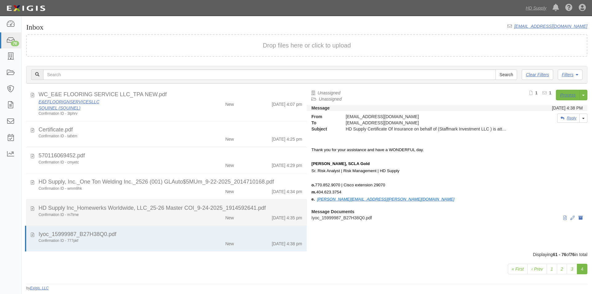
click at [124, 212] on div "Confirmation ID - m7trne" at bounding box center [114, 214] width 150 height 5
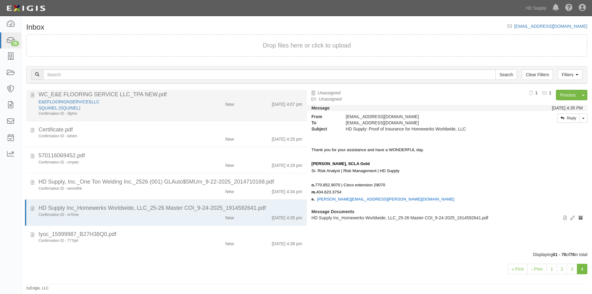
click at [129, 104] on div "E&EFLOORIGNSERVICESLLC" at bounding box center [114, 102] width 150 height 6
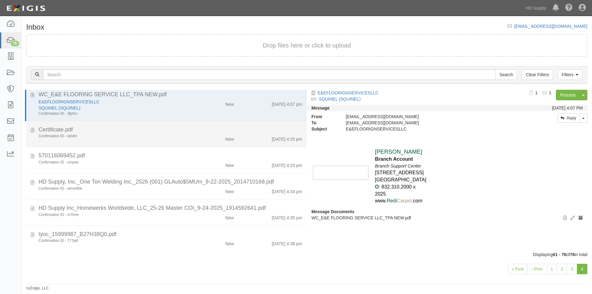
click at [133, 141] on div "Confirmation ID - tafxtm New [DATE] 4:25 pm" at bounding box center [170, 137] width 273 height 9
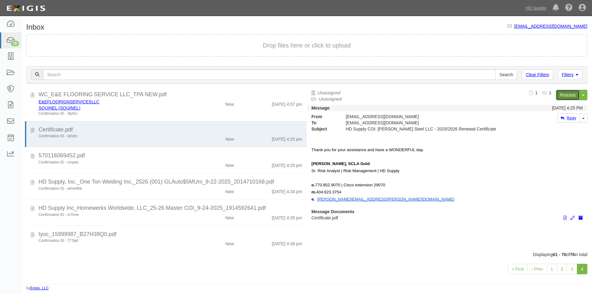
click at [563, 94] on link "Process" at bounding box center [568, 95] width 24 height 10
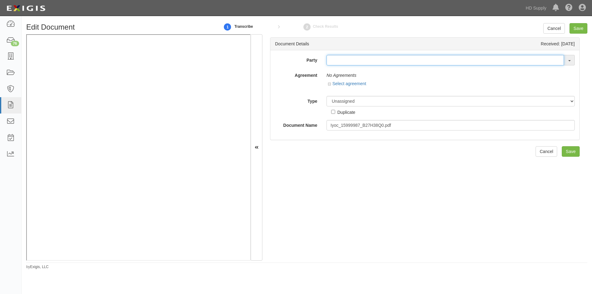
click at [341, 59] on input "text" at bounding box center [444, 60] width 237 height 10
type input "staffmar"
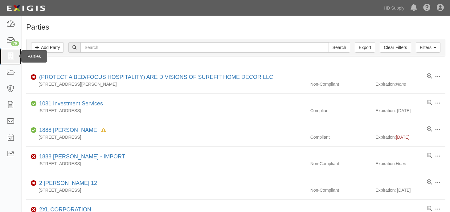
click at [14, 60] on icon at bounding box center [10, 56] width 9 height 7
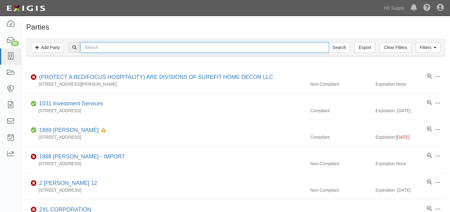
drag, startPoint x: 0, startPoint y: 0, endPoint x: 99, endPoint y: 47, distance: 109.6
click at [99, 47] on input "text" at bounding box center [204, 47] width 248 height 10
type input "staffmark"
click at [329, 42] on input "Search" at bounding box center [340, 47] width 22 height 10
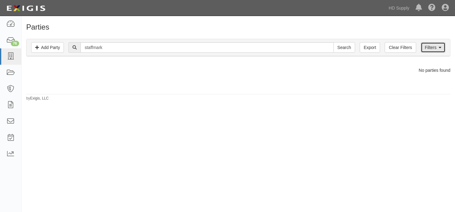
click at [438, 47] on link "Filters" at bounding box center [432, 47] width 25 height 10
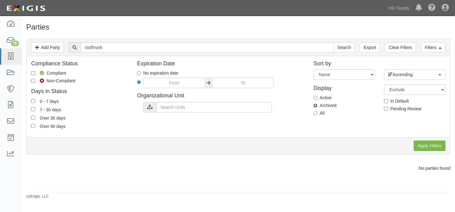
click at [315, 106] on input "Archived" at bounding box center [315, 106] width 4 height 4
radio input "true"
click at [421, 144] on input "Apply Filters" at bounding box center [429, 146] width 32 height 10
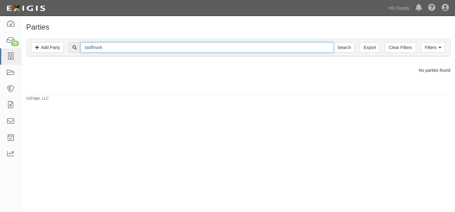
drag, startPoint x: 114, startPoint y: 47, endPoint x: 82, endPoint y: 46, distance: 32.4
click at [82, 46] on input "staffmark" at bounding box center [206, 47] width 253 height 10
type input "[PERSON_NAME]"
click at [333, 42] on input "Search" at bounding box center [344, 47] width 22 height 10
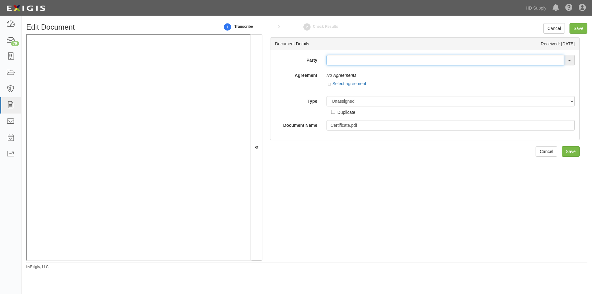
click at [340, 62] on input "text" at bounding box center [444, 60] width 237 height 10
type input "[PERSON_NAME]"
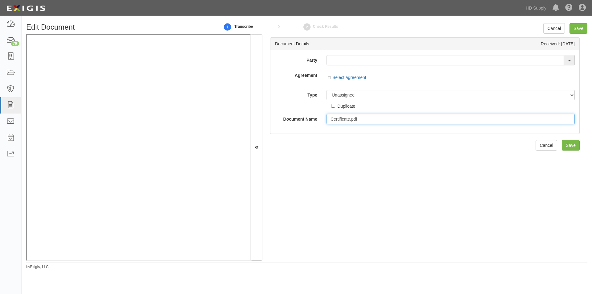
click at [364, 118] on input "Certificate.pdf" at bounding box center [450, 119] width 248 height 10
drag, startPoint x: 364, startPoint y: 118, endPoint x: 329, endPoint y: 120, distance: 35.2
click at [329, 120] on input "Certificate.pdf-123" at bounding box center [450, 119] width 248 height 10
type input "Certificate.pdf-123"
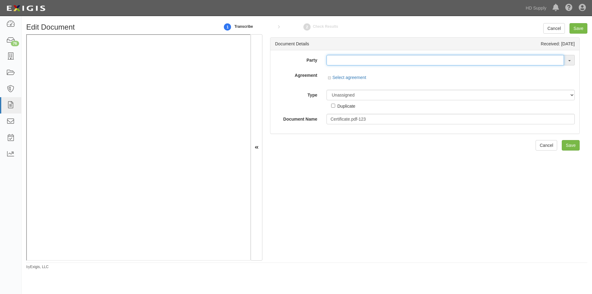
click at [340, 62] on input "text" at bounding box center [444, 60] width 237 height 10
type input "testw"
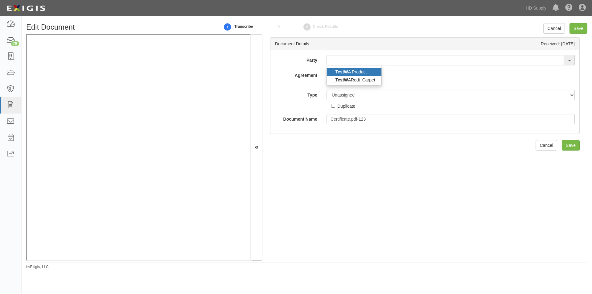
click at [345, 71] on strong "TestW" at bounding box center [341, 71] width 13 height 5
type input "_TestWA Product"
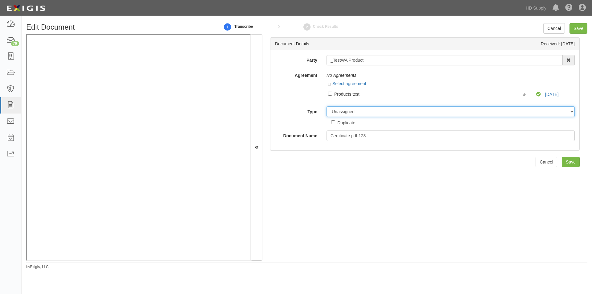
click at [339, 111] on select "Unassigned Binder Cancellation Notice Certificate Contract Endorsement Insuranc…" at bounding box center [450, 111] width 248 height 10
select select "OtherDetail"
click at [326, 106] on select "Unassigned Binder Cancellation Notice Certificate Contract Endorsement Insuranc…" at bounding box center [450, 111] width 248 height 10
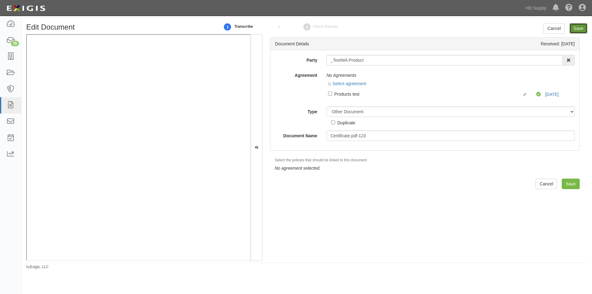
click at [578, 27] on input "Save" at bounding box center [578, 28] width 18 height 10
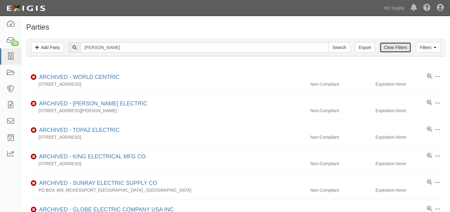
click at [385, 46] on link "Clear Filters" at bounding box center [395, 47] width 31 height 10
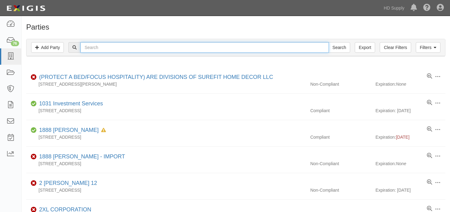
drag, startPoint x: 0, startPoint y: 0, endPoint x: 104, endPoint y: 48, distance: 114.2
click at [104, 48] on input "text" at bounding box center [204, 47] width 248 height 10
type input "[PERSON_NAME]"
click at [329, 42] on input "Search" at bounding box center [340, 47] width 22 height 10
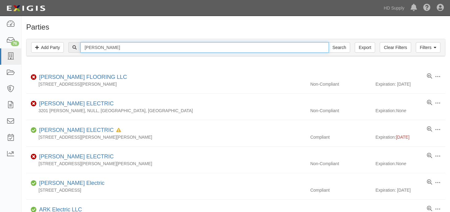
click at [120, 45] on input "[PERSON_NAME]" at bounding box center [204, 47] width 248 height 10
type input "[PERSON_NAME] steel"
click at [329, 42] on input "Search" at bounding box center [340, 47] width 22 height 10
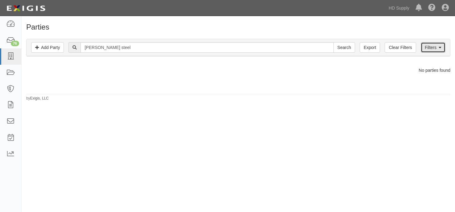
click at [427, 46] on link "Filters" at bounding box center [432, 47] width 25 height 10
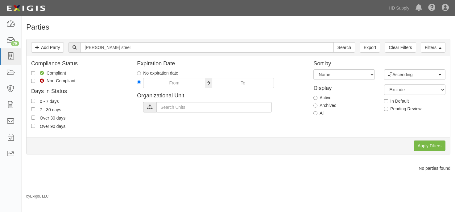
click at [313, 108] on label "Archived" at bounding box center [324, 105] width 23 height 6
click at [313, 108] on input "Archived" at bounding box center [315, 106] width 4 height 4
radio input "true"
click at [434, 148] on input "Apply Filters" at bounding box center [429, 146] width 32 height 10
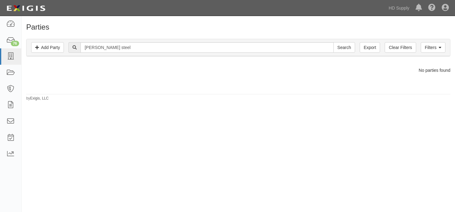
click at [12, 205] on div "Dashboard 76 Inbox Parties Agreements Coverages Documents Messages Tasks Reports" at bounding box center [11, 114] width 22 height 196
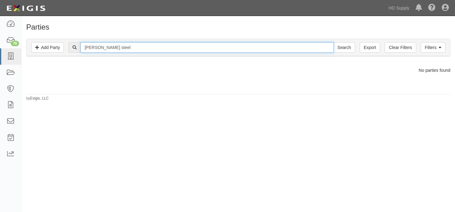
drag, startPoint x: 141, startPoint y: 46, endPoint x: 68, endPoint y: 50, distance: 73.2
click at [69, 50] on div "[PERSON_NAME] steel Search" at bounding box center [238, 47] width 414 height 10
type input "regal [PERSON_NAME]"
click at [333, 42] on input "Search" at bounding box center [344, 47] width 22 height 10
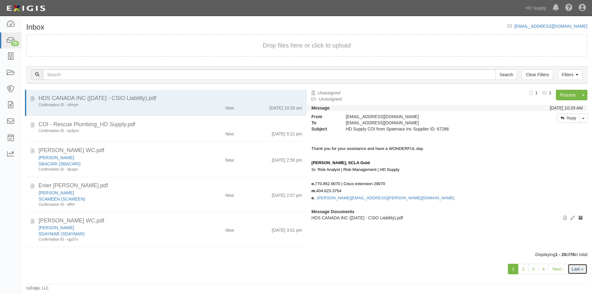
click at [578, 272] on link "Last »" at bounding box center [577, 269] width 20 height 10
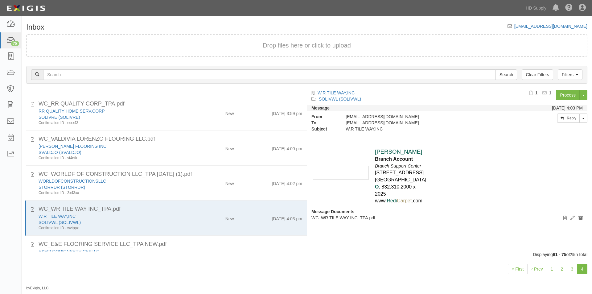
scroll to position [256, 0]
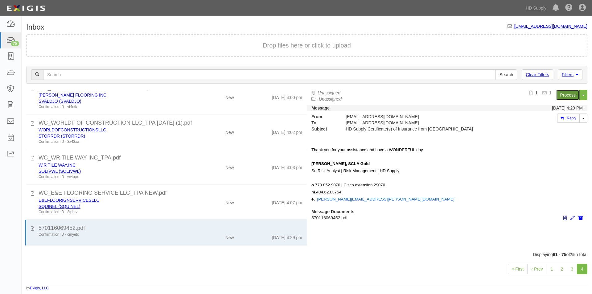
click at [563, 97] on link "Process" at bounding box center [568, 95] width 24 height 10
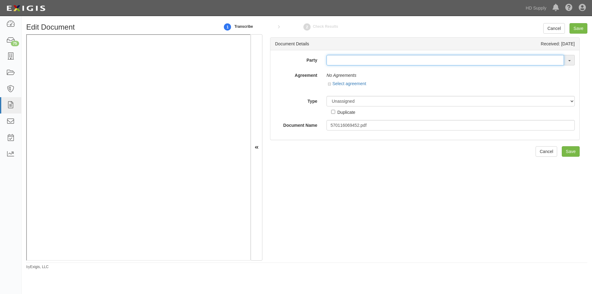
drag, startPoint x: 342, startPoint y: 61, endPoint x: 344, endPoint y: 66, distance: 6.0
click at [342, 61] on input "text" at bounding box center [444, 60] width 237 height 10
type input "regal [PERSON_NAME]"
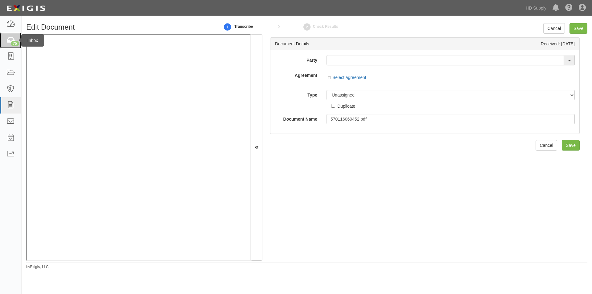
click at [16, 41] on div "75" at bounding box center [15, 44] width 8 height 6
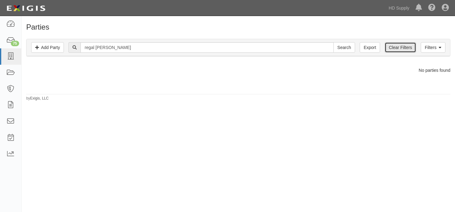
click at [389, 47] on link "Clear Filters" at bounding box center [399, 47] width 31 height 10
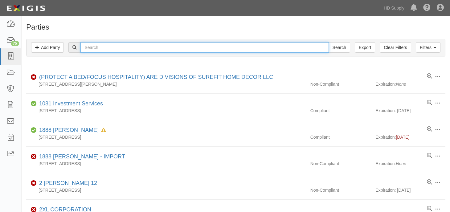
click at [138, 50] on input "text" at bounding box center [204, 47] width 248 height 10
type input "regal [PERSON_NAME]"
click at [329, 42] on input "Search" at bounding box center [340, 47] width 22 height 10
